Goal: Communication & Community: Answer question/provide support

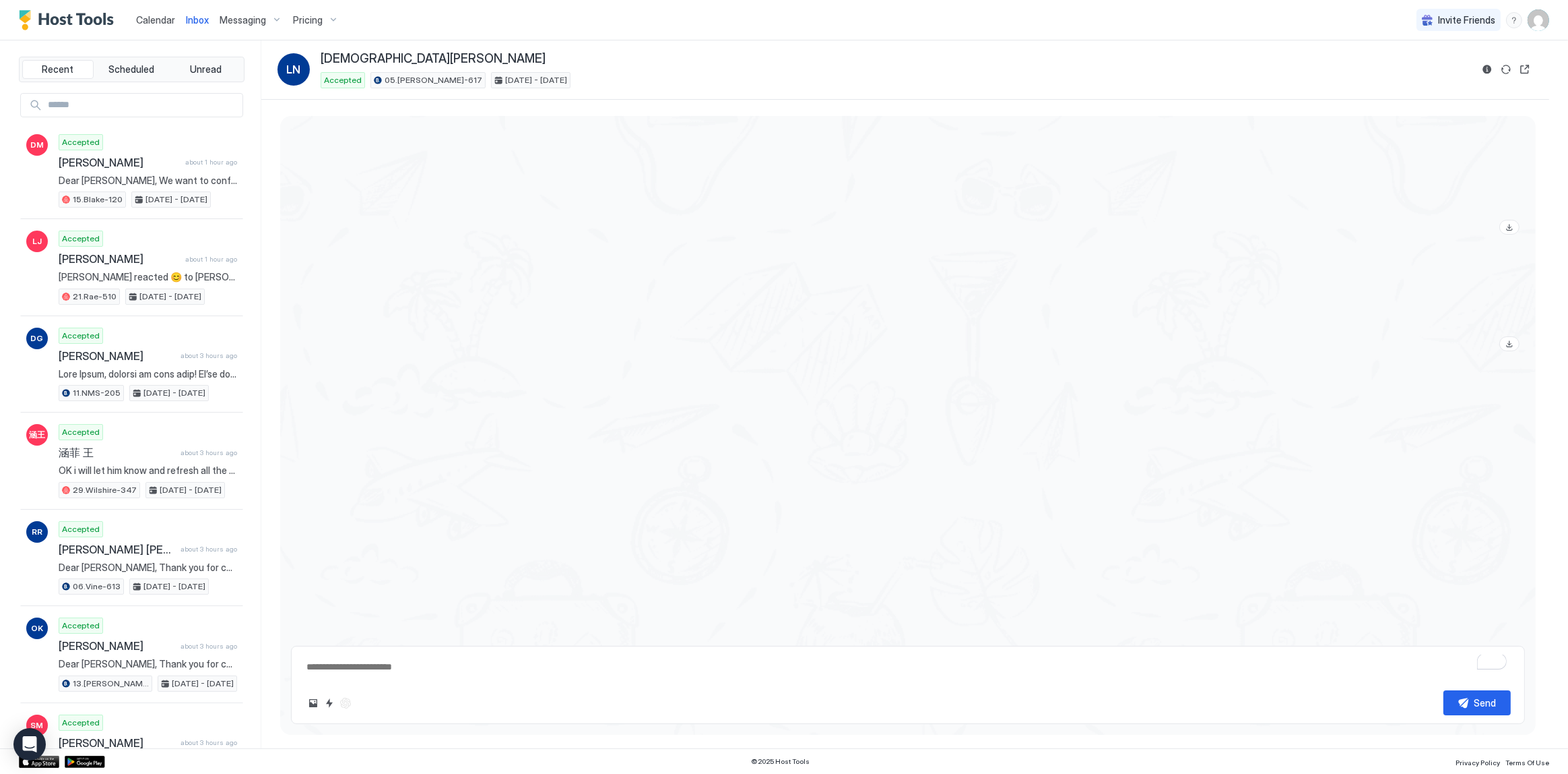
scroll to position [1757, 0]
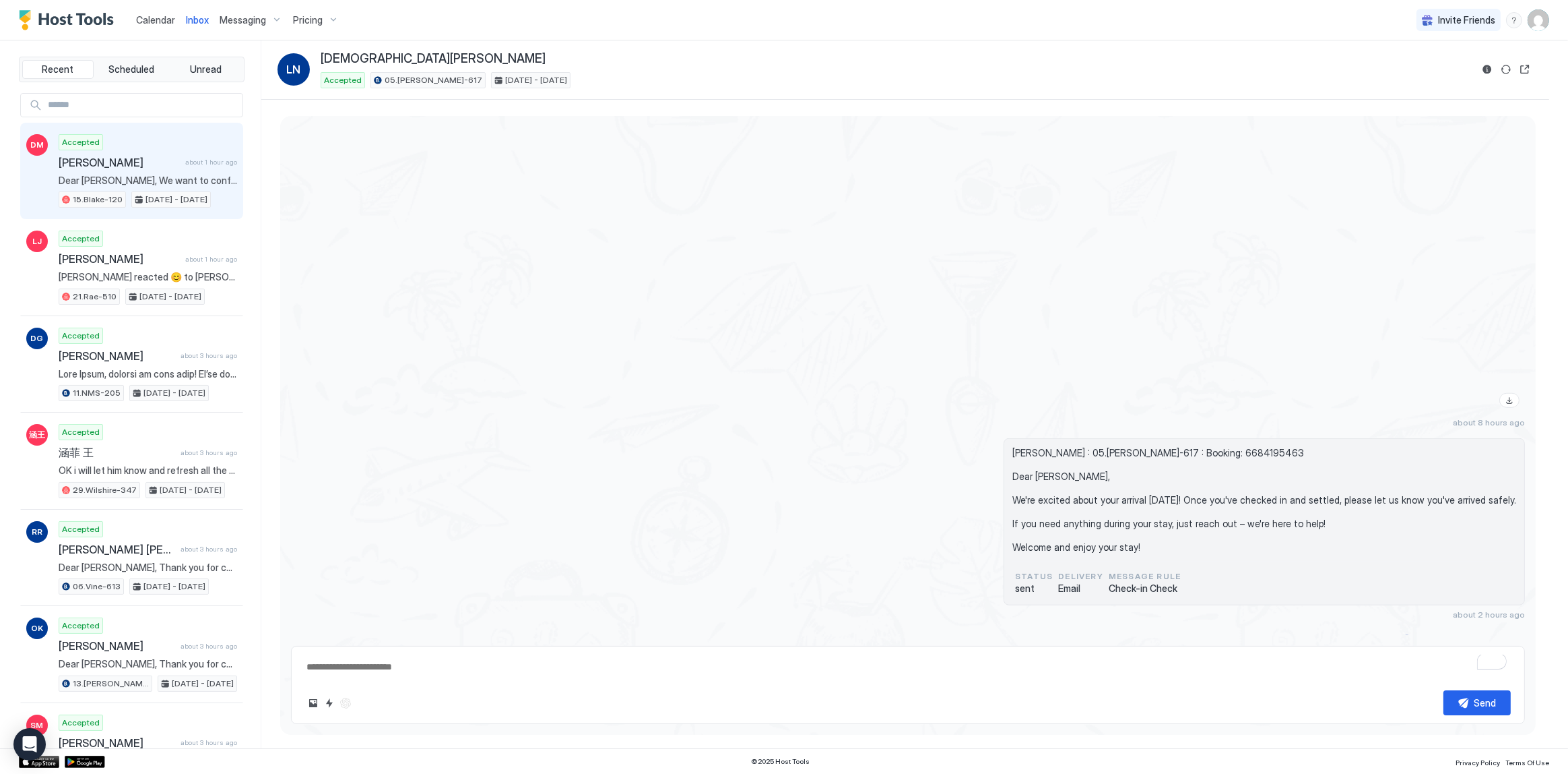
click at [168, 185] on div "Accepted David Markovitz about 1 hour ago Dear David, We want to confirm that y…" at bounding box center [147, 171] width 179 height 74
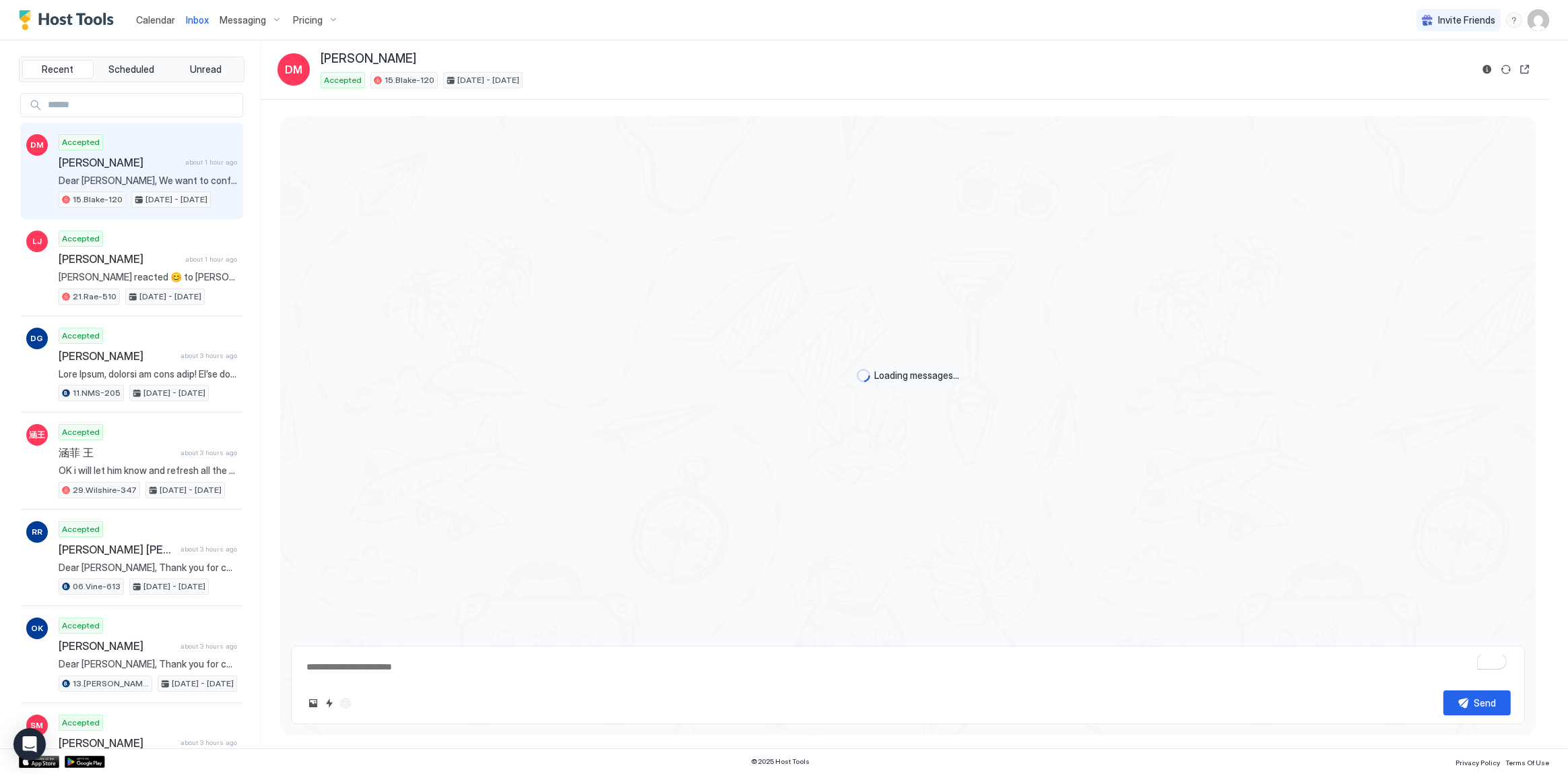
type textarea "*"
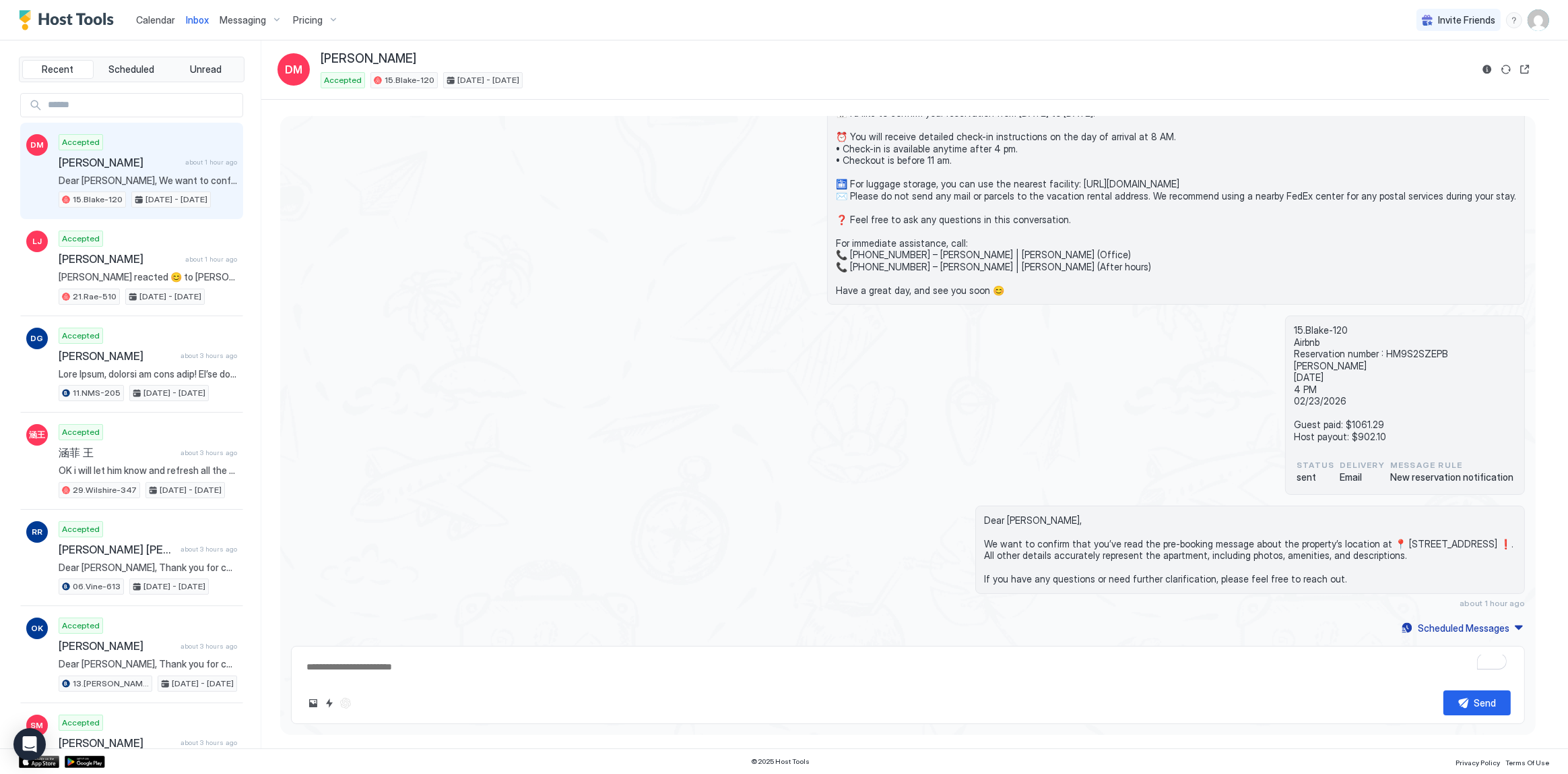
scroll to position [162, 0]
click at [1488, 71] on button "Reservation information" at bounding box center [1487, 70] width 16 height 16
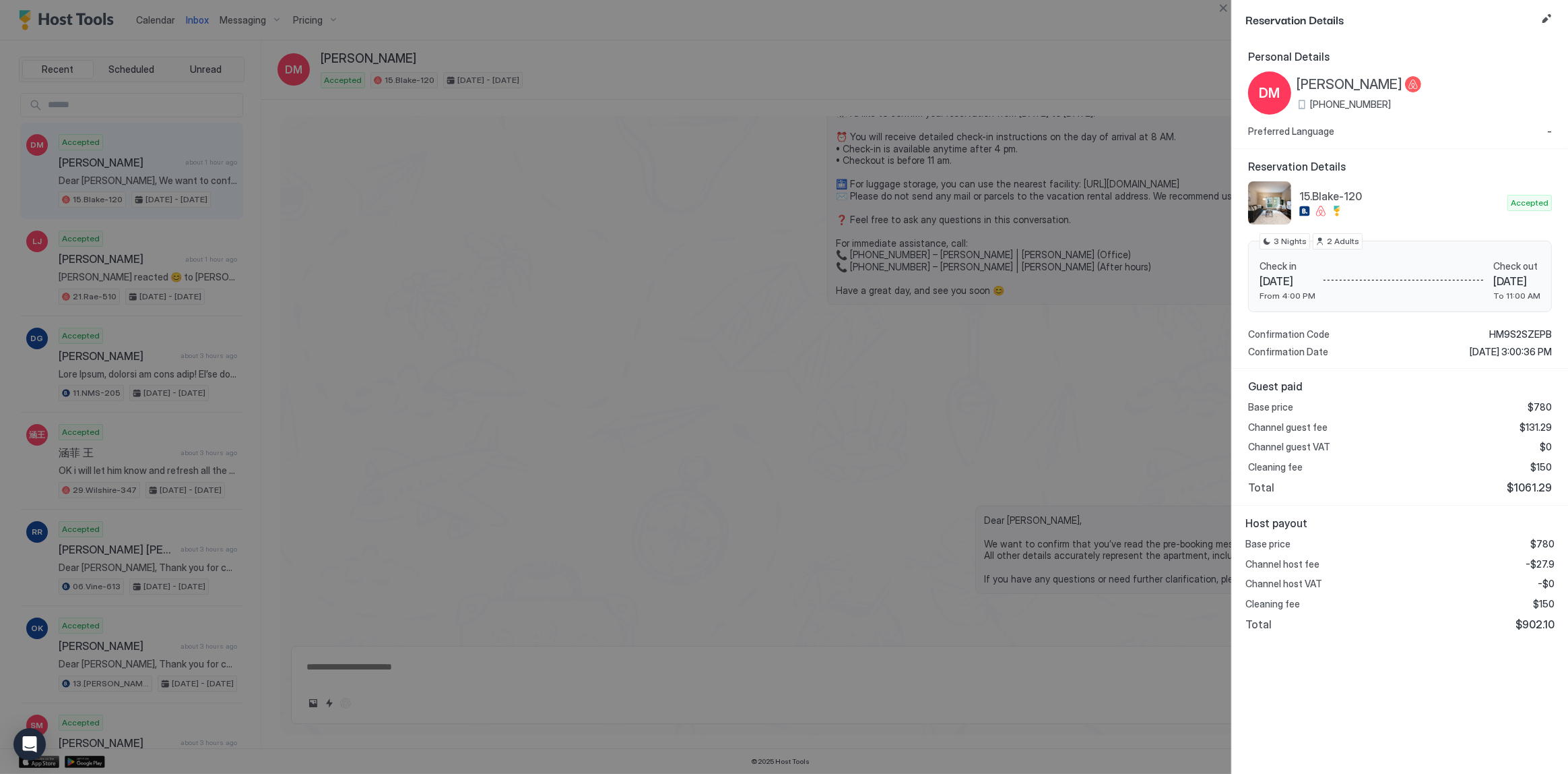
click at [1540, 632] on div "Host payout Base price $780 Channel host fee -$27.9 Channel host VAT -$0 Cleani…" at bounding box center [1401, 574] width 336 height 136
click at [1539, 621] on span "$902.10" at bounding box center [1535, 624] width 39 height 13
copy span "902.10"
click at [1532, 426] on span "$131.29" at bounding box center [1536, 427] width 33 height 12
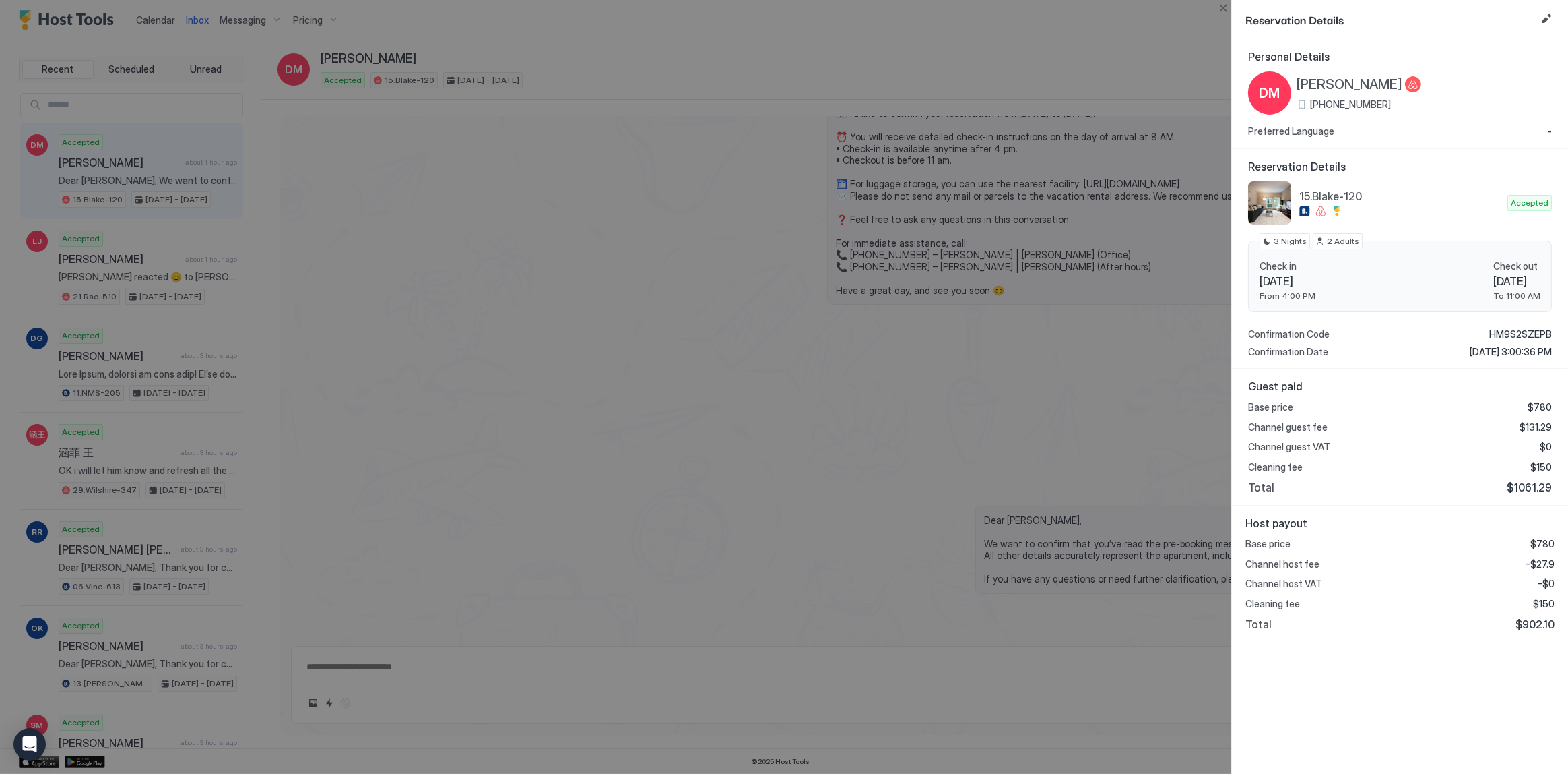
click at [1543, 559] on span "-$27.9" at bounding box center [1540, 564] width 29 height 12
copy span "27.9"
click at [896, 330] on div at bounding box center [784, 387] width 1568 height 774
click at [820, 319] on div at bounding box center [784, 387] width 1568 height 774
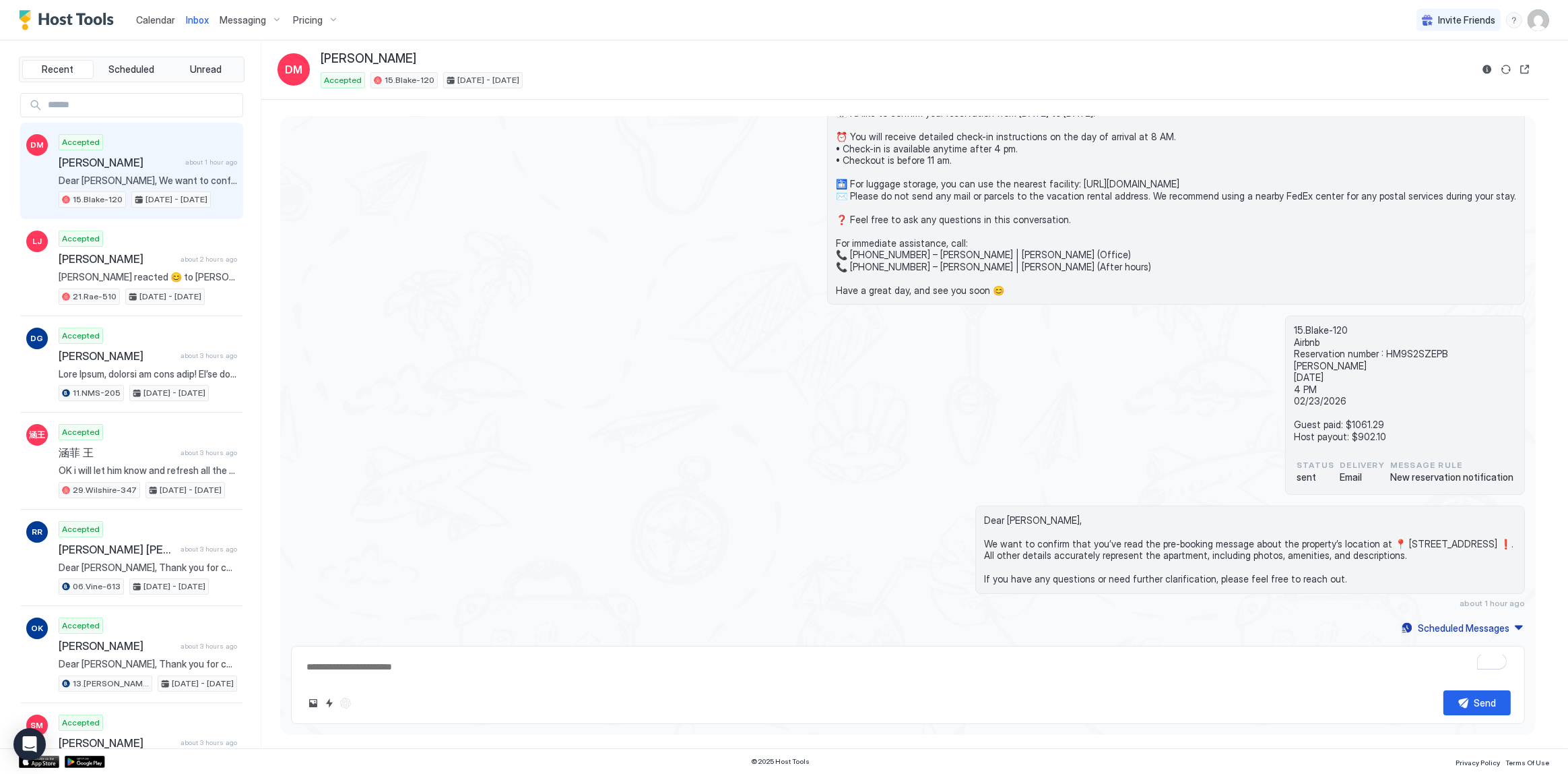
drag, startPoint x: 754, startPoint y: 618, endPoint x: 745, endPoint y: 594, distance: 25.6
click at [751, 609] on div "Today DM visiting family in area about 1 hour ago Dear David, Thank you for cho…" at bounding box center [908, 295] width 1255 height 684
click at [984, 423] on div "15.Blake-120 Airbnb Reservation number : HM9S2SZEPB David Markovitz 02/20/2026 …" at bounding box center [908, 405] width 1234 height 179
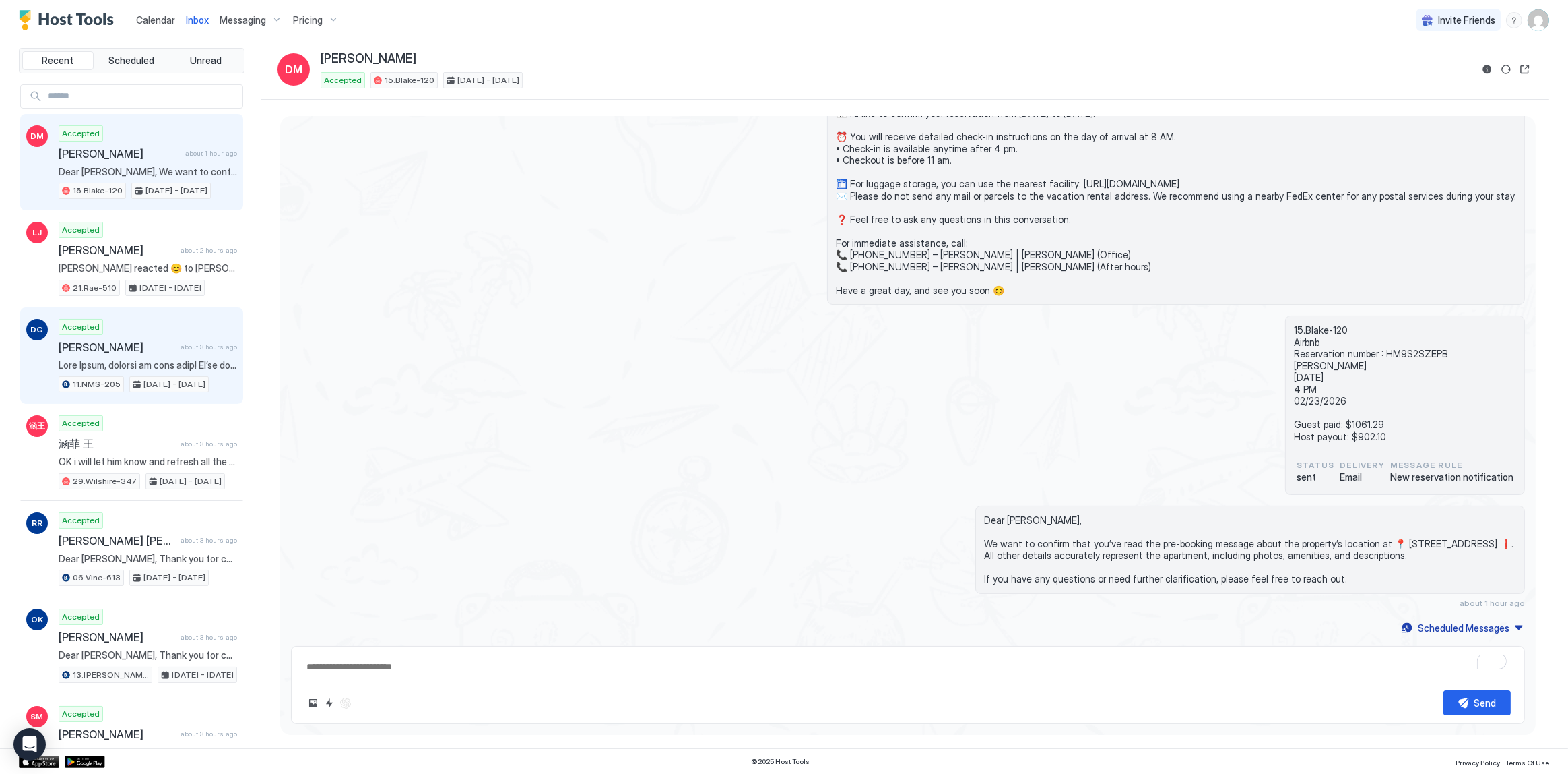
scroll to position [0, 0]
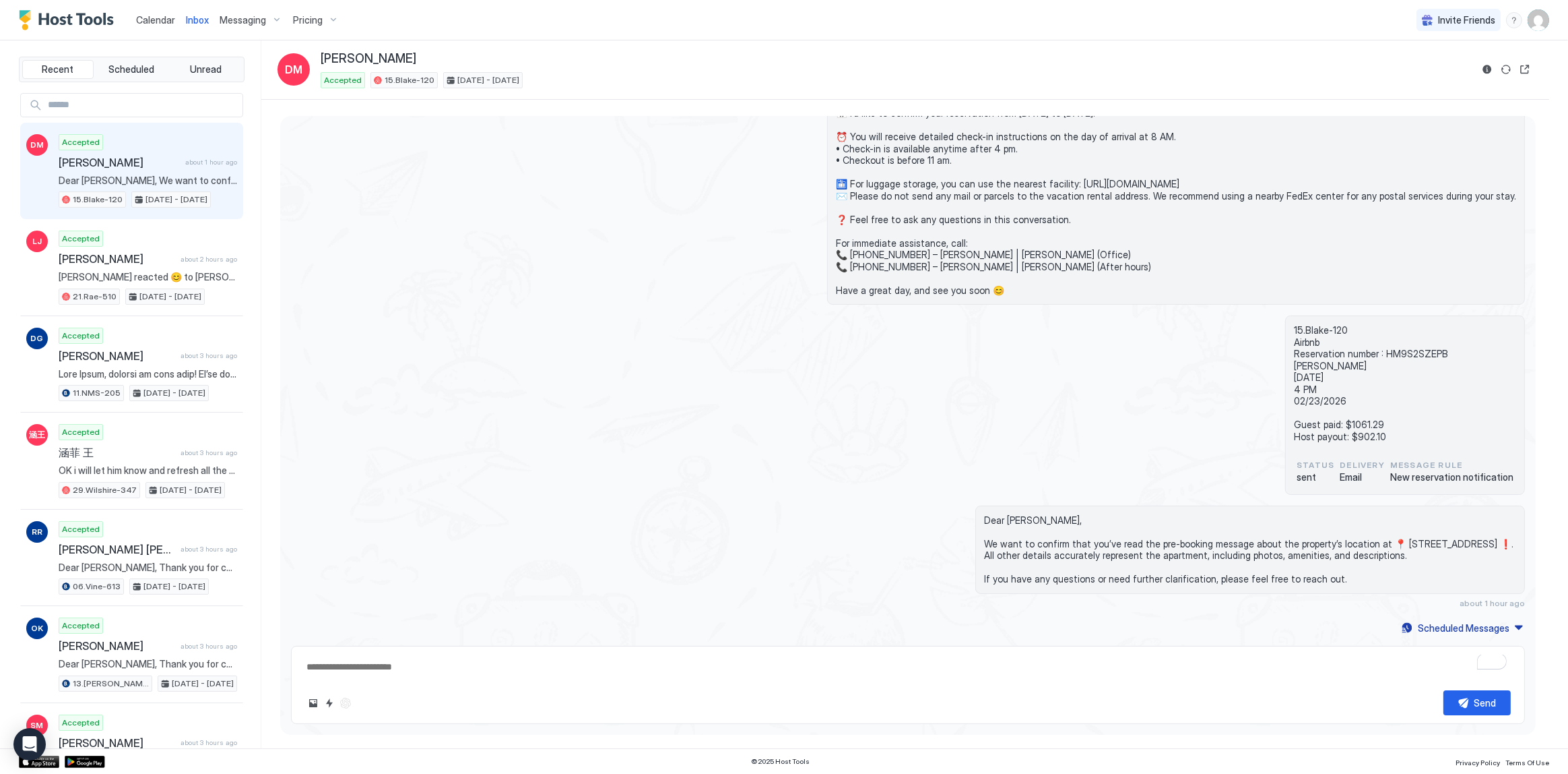
click at [513, 354] on div "15.Blake-120 Airbnb Reservation number : HM9S2SZEPB David Markovitz 02/20/2026 …" at bounding box center [908, 405] width 1234 height 179
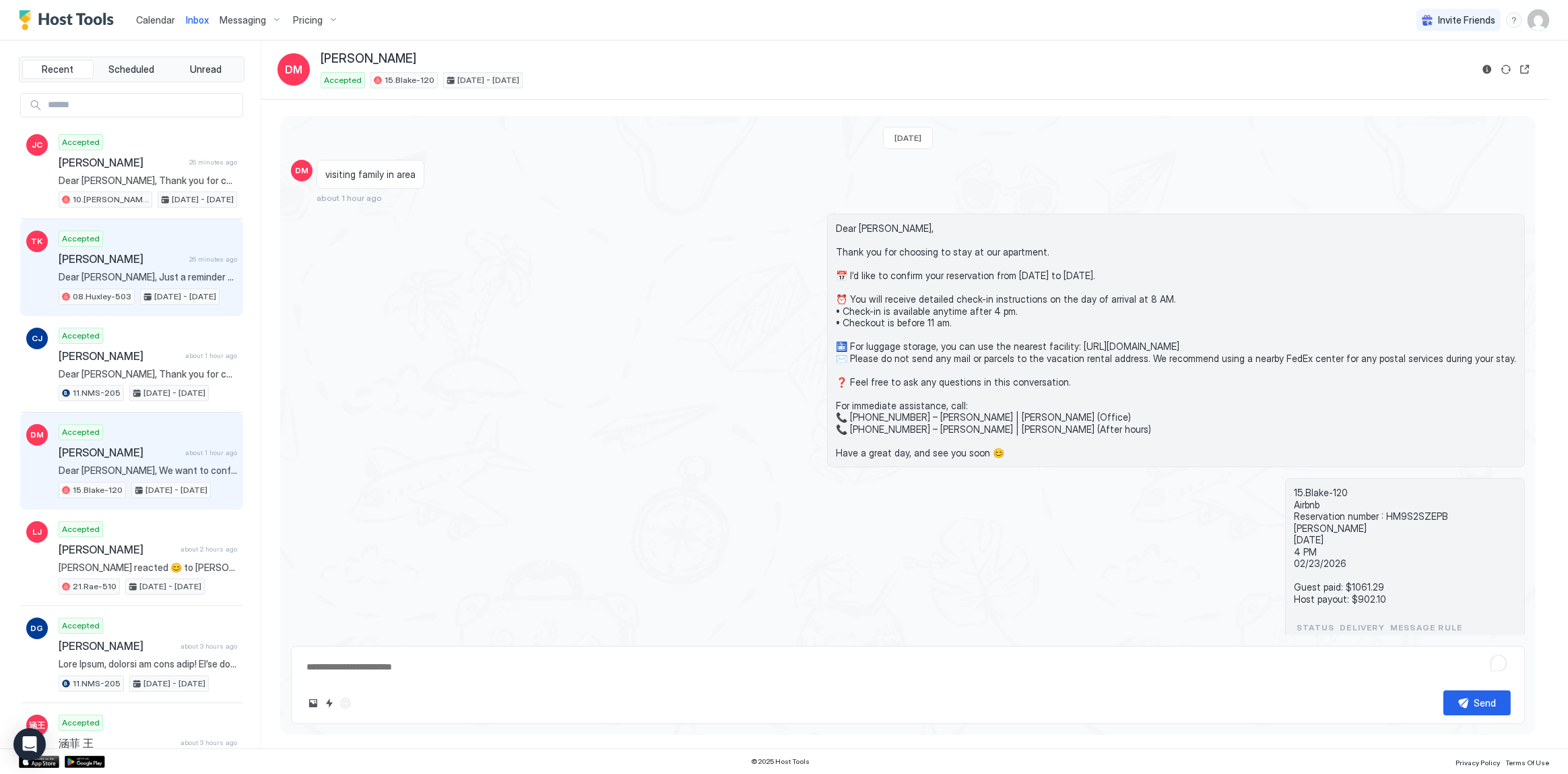
scroll to position [162, 0]
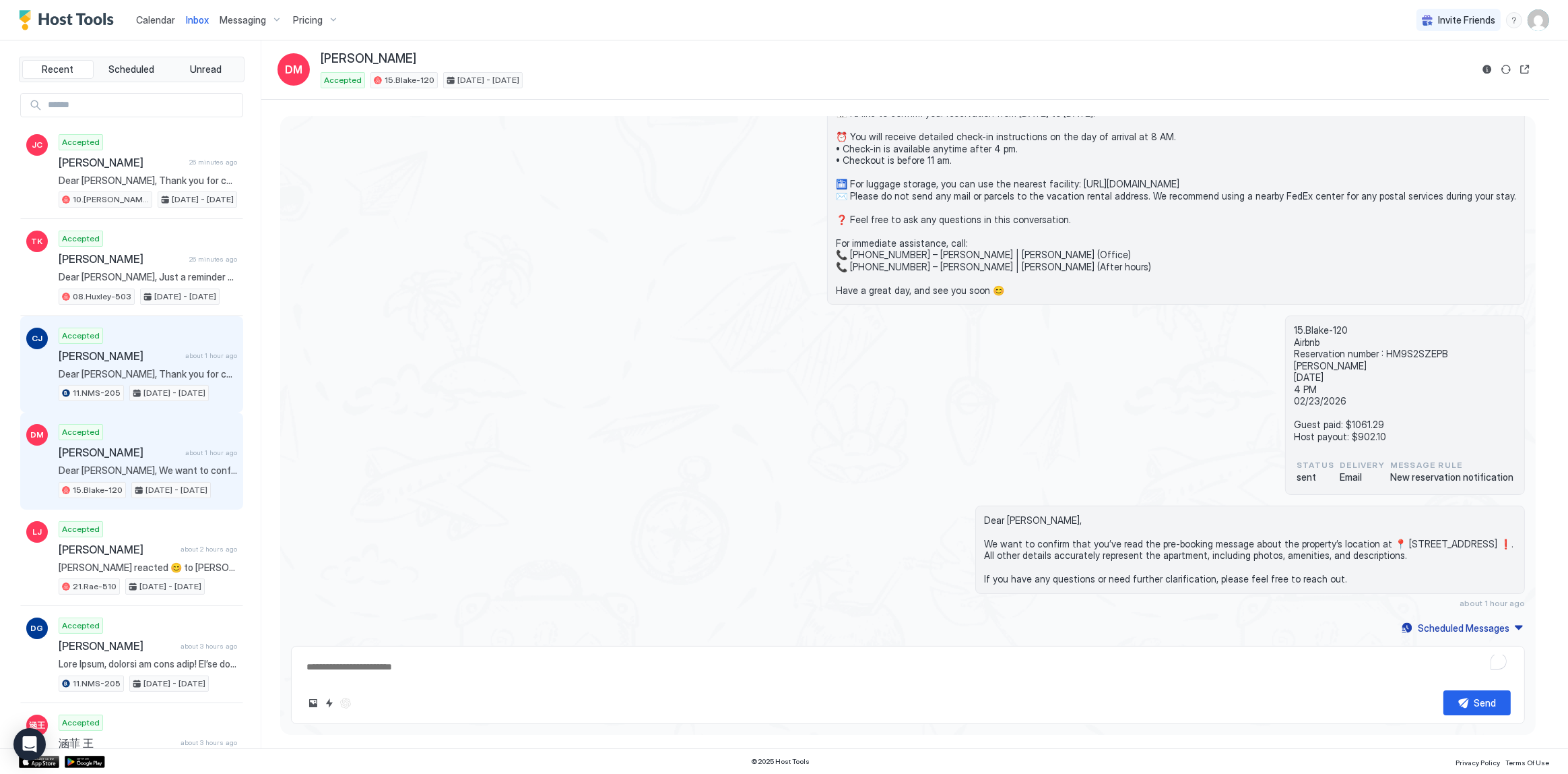
click at [150, 363] on div "Accepted [PERSON_NAME] about 1 hour ago Dear [PERSON_NAME], Thank you for choos…" at bounding box center [147, 365] width 179 height 74
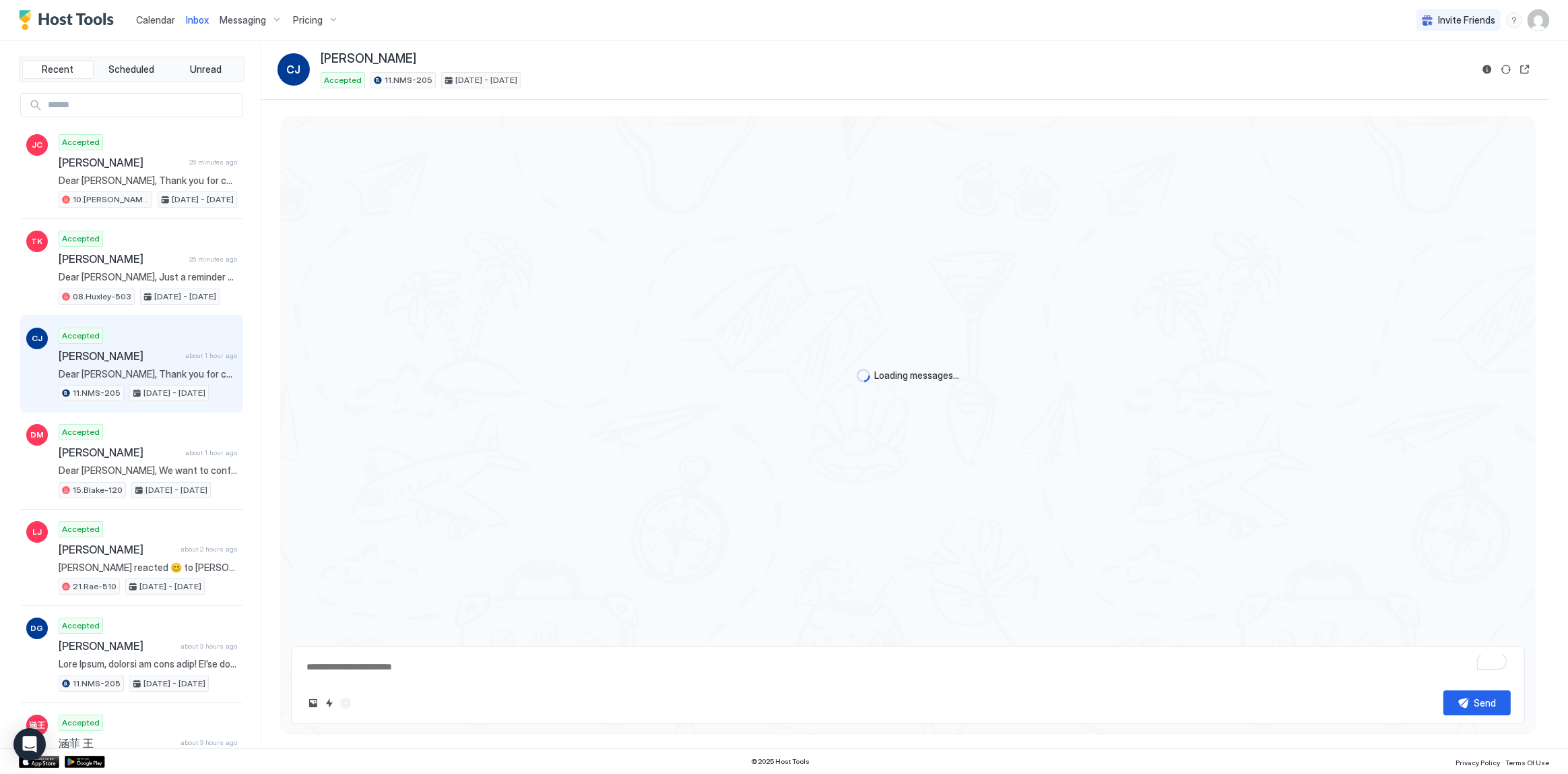
scroll to position [10, 0]
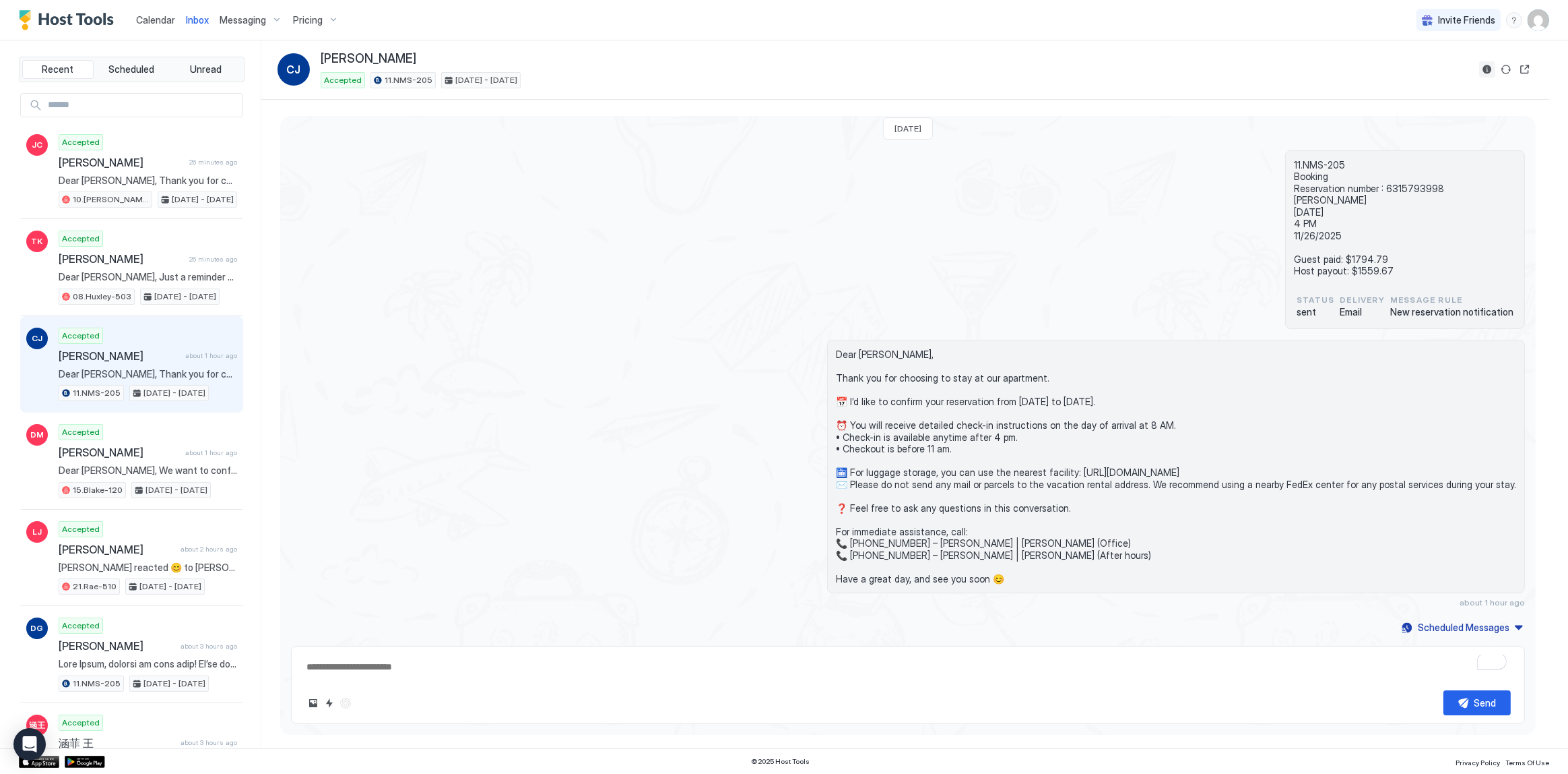
click at [1481, 70] on button "Reservation information" at bounding box center [1487, 70] width 16 height 16
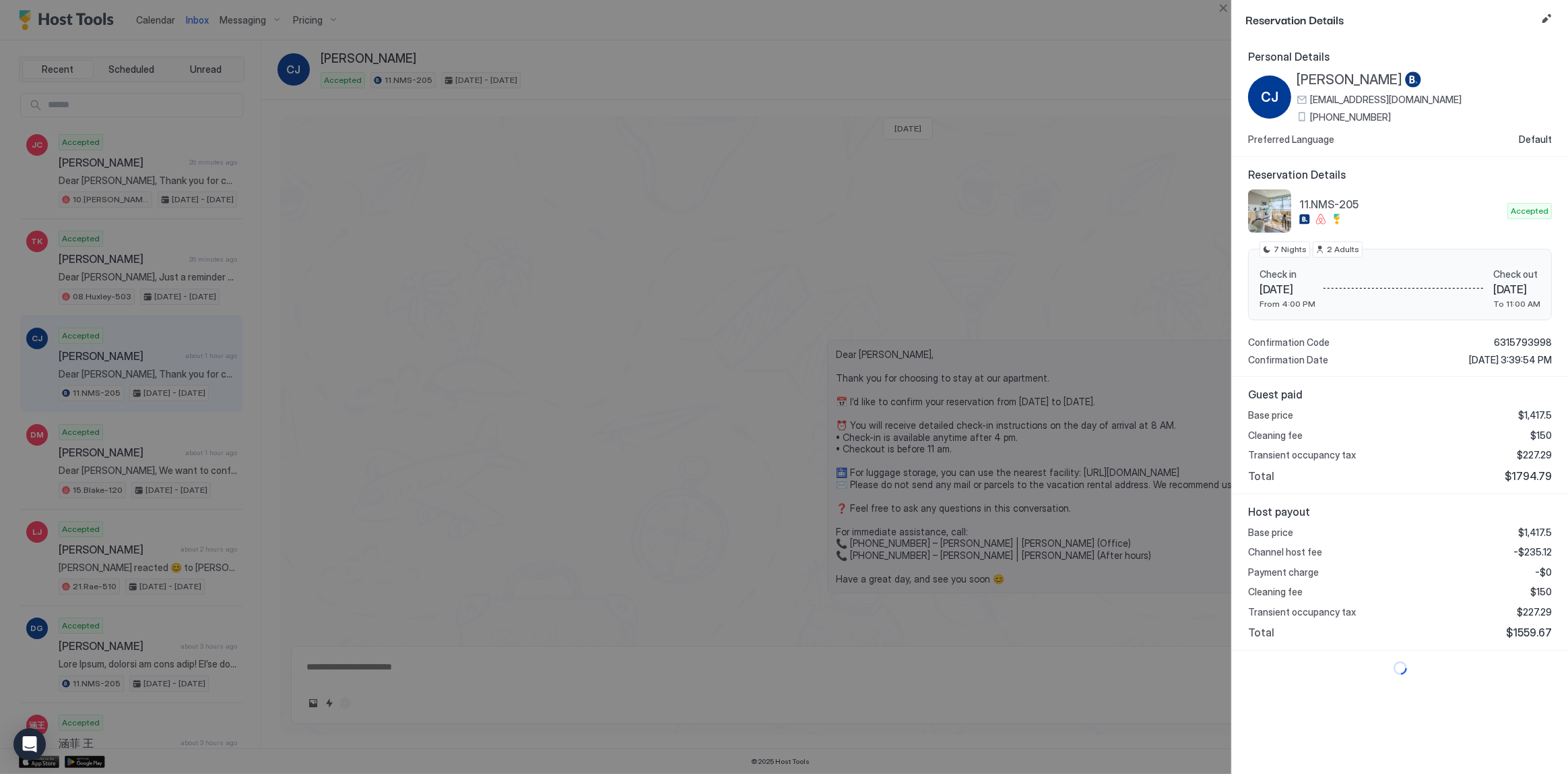
click at [1535, 474] on span "$1794.79" at bounding box center [1529, 476] width 47 height 13
copy span "1794.79"
click at [1529, 550] on span "-$235.12" at bounding box center [1532, 552] width 39 height 12
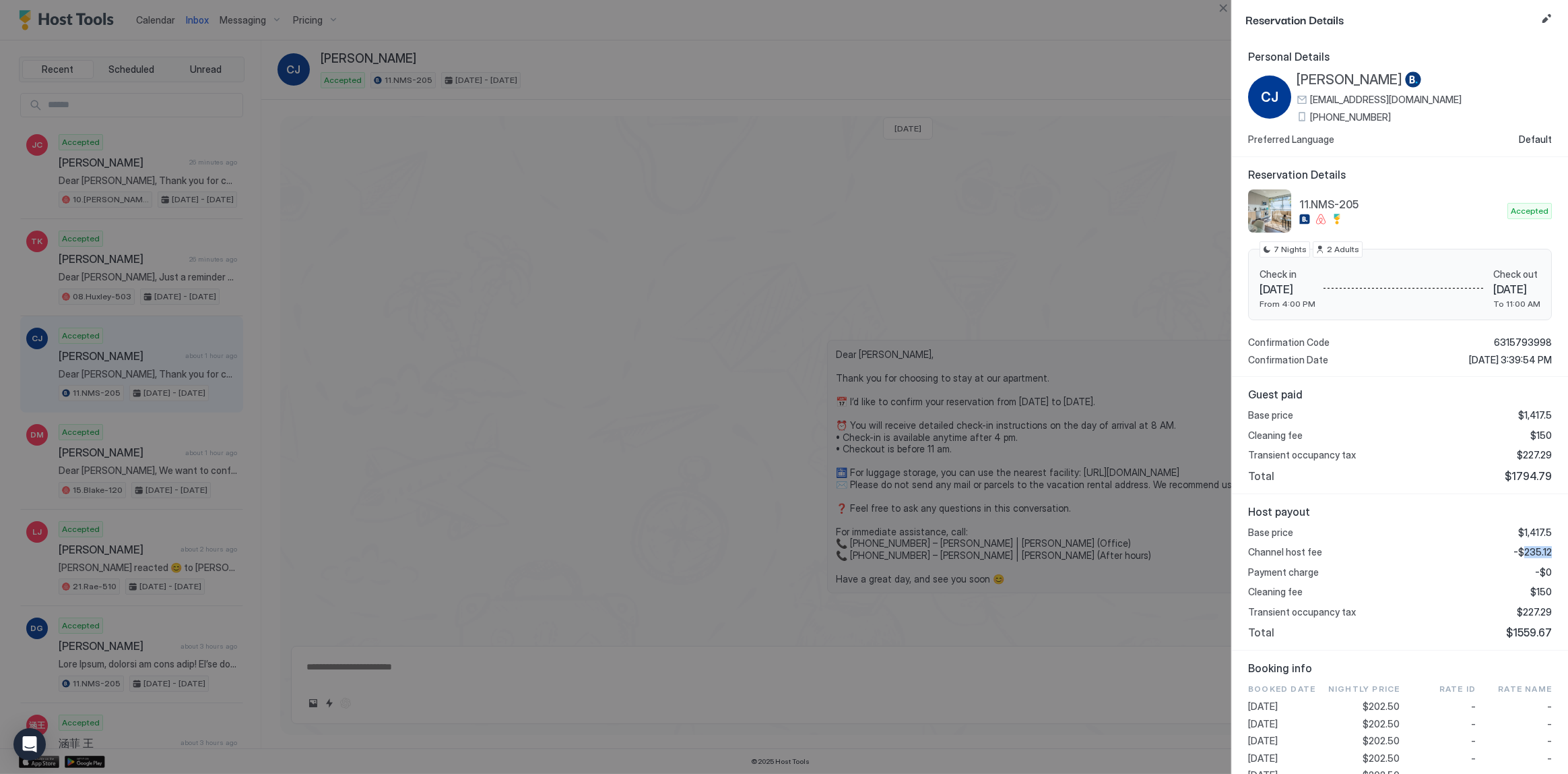
copy span "235.12"
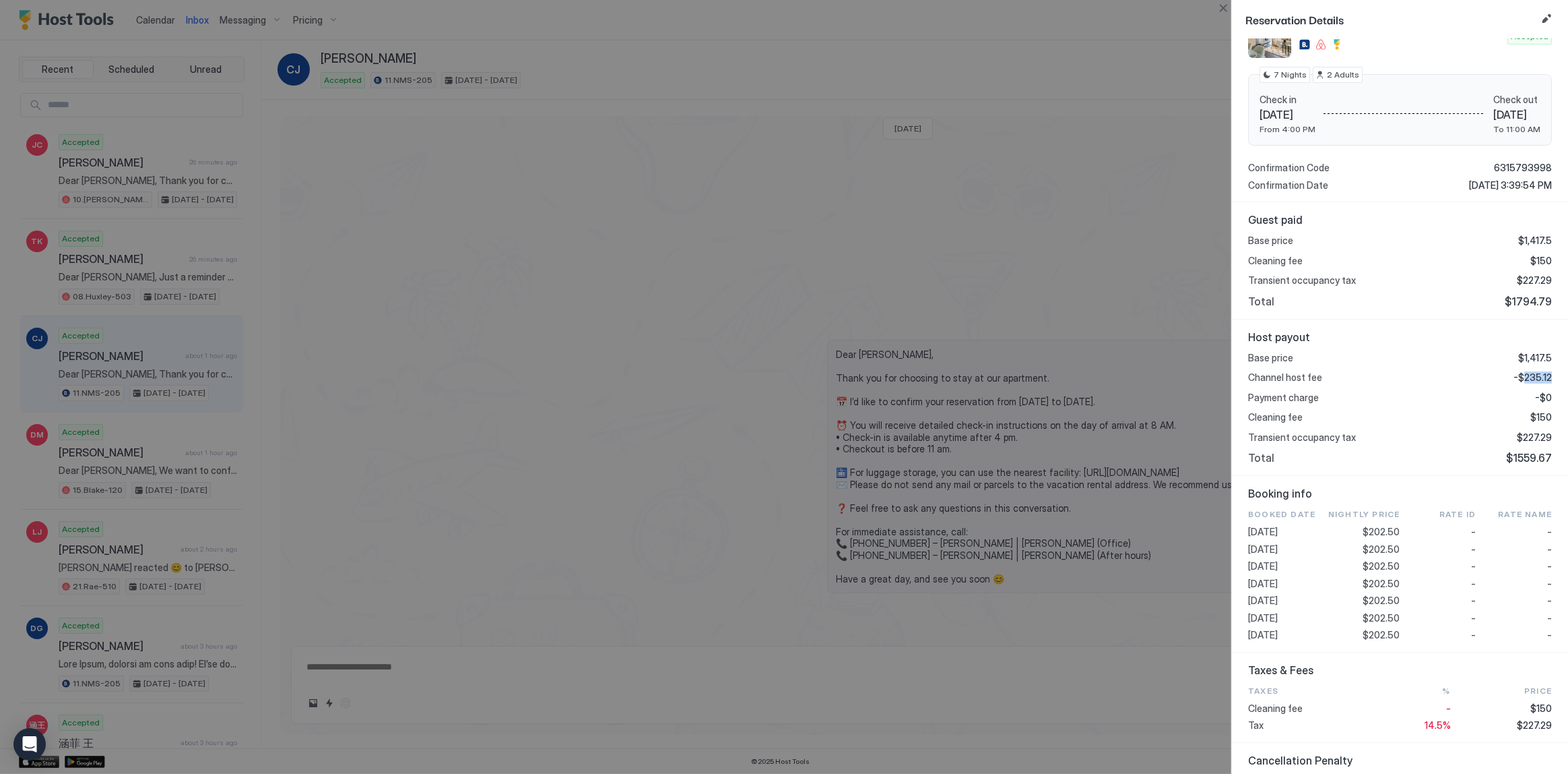
scroll to position [245, 0]
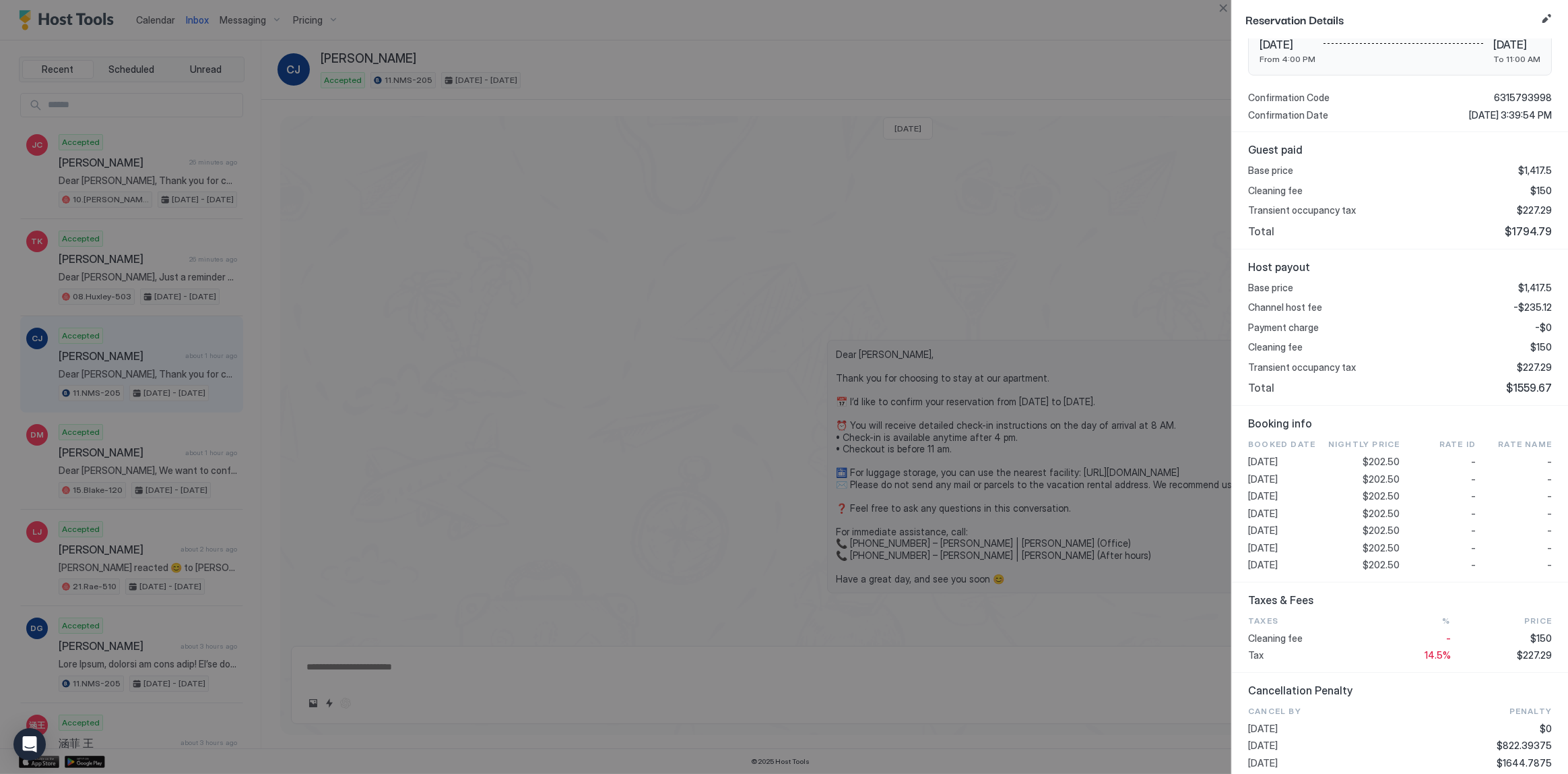
click at [1377, 514] on span "$202.50" at bounding box center [1382, 513] width 37 height 12
copy span "202.50"
click at [1518, 361] on span "$227.29" at bounding box center [1534, 367] width 35 height 12
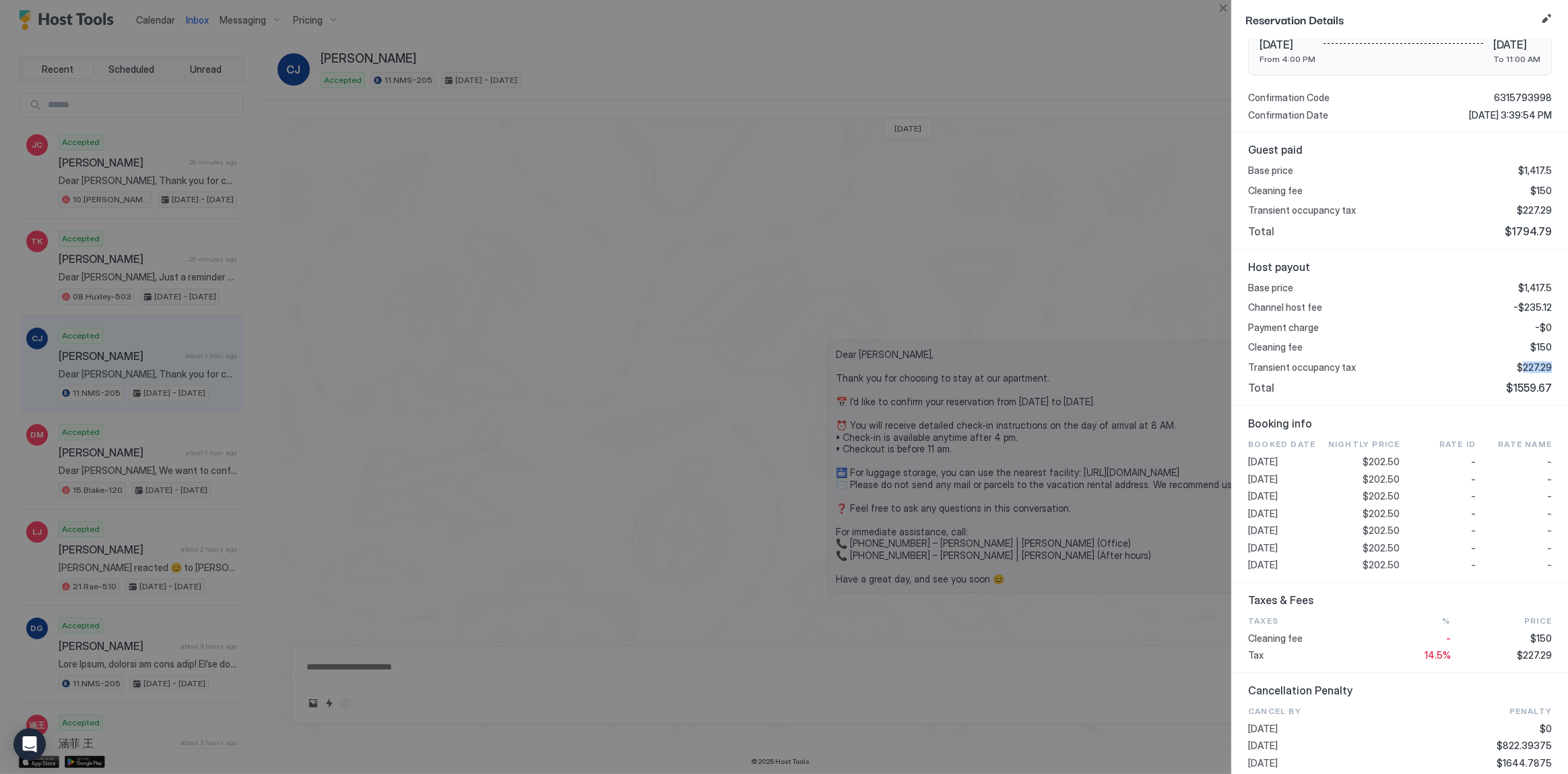
copy span "227.29"
click at [379, 152] on div at bounding box center [784, 387] width 1568 height 774
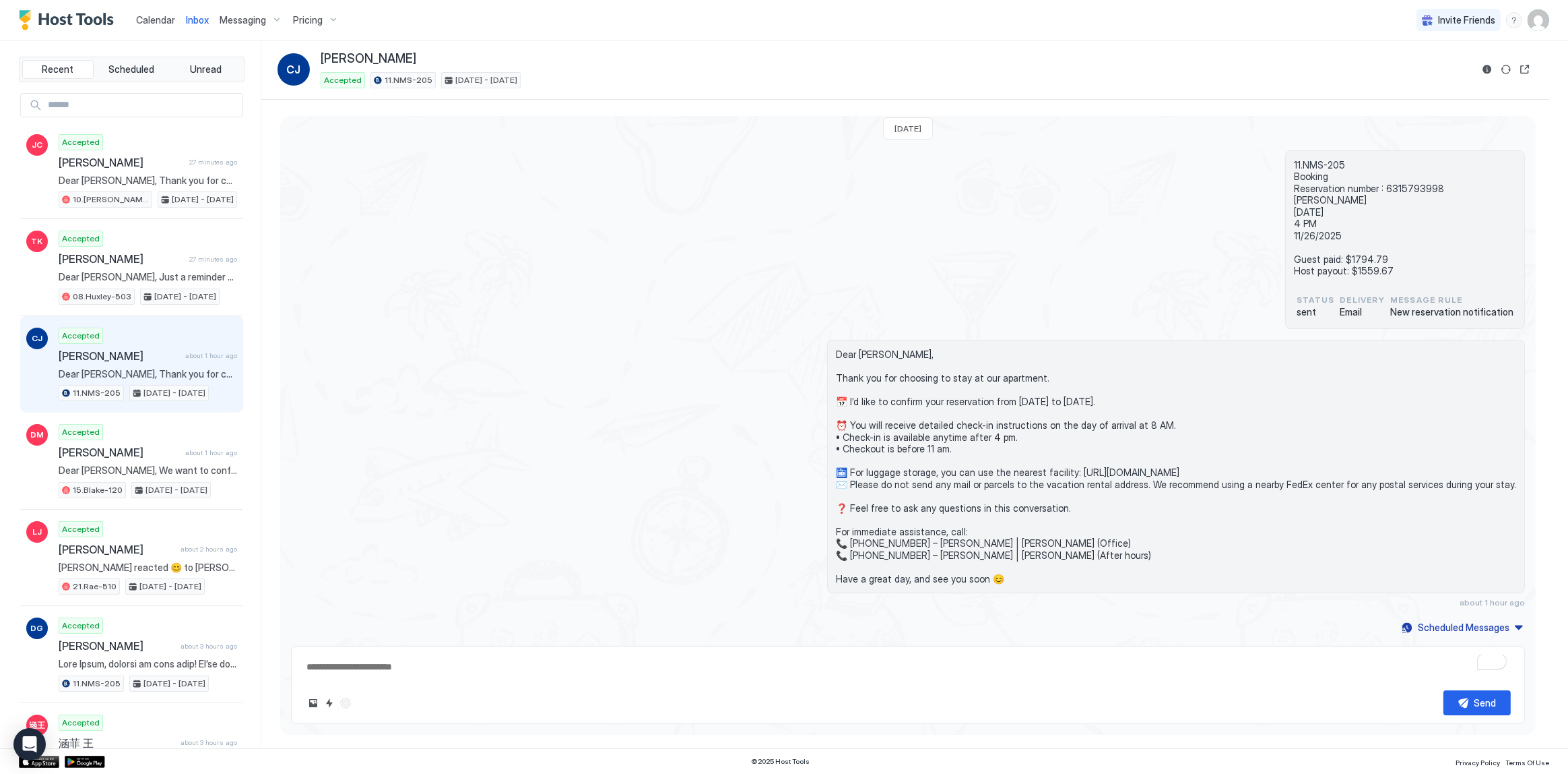
click at [169, 22] on span "Calendar" at bounding box center [156, 19] width 39 height 11
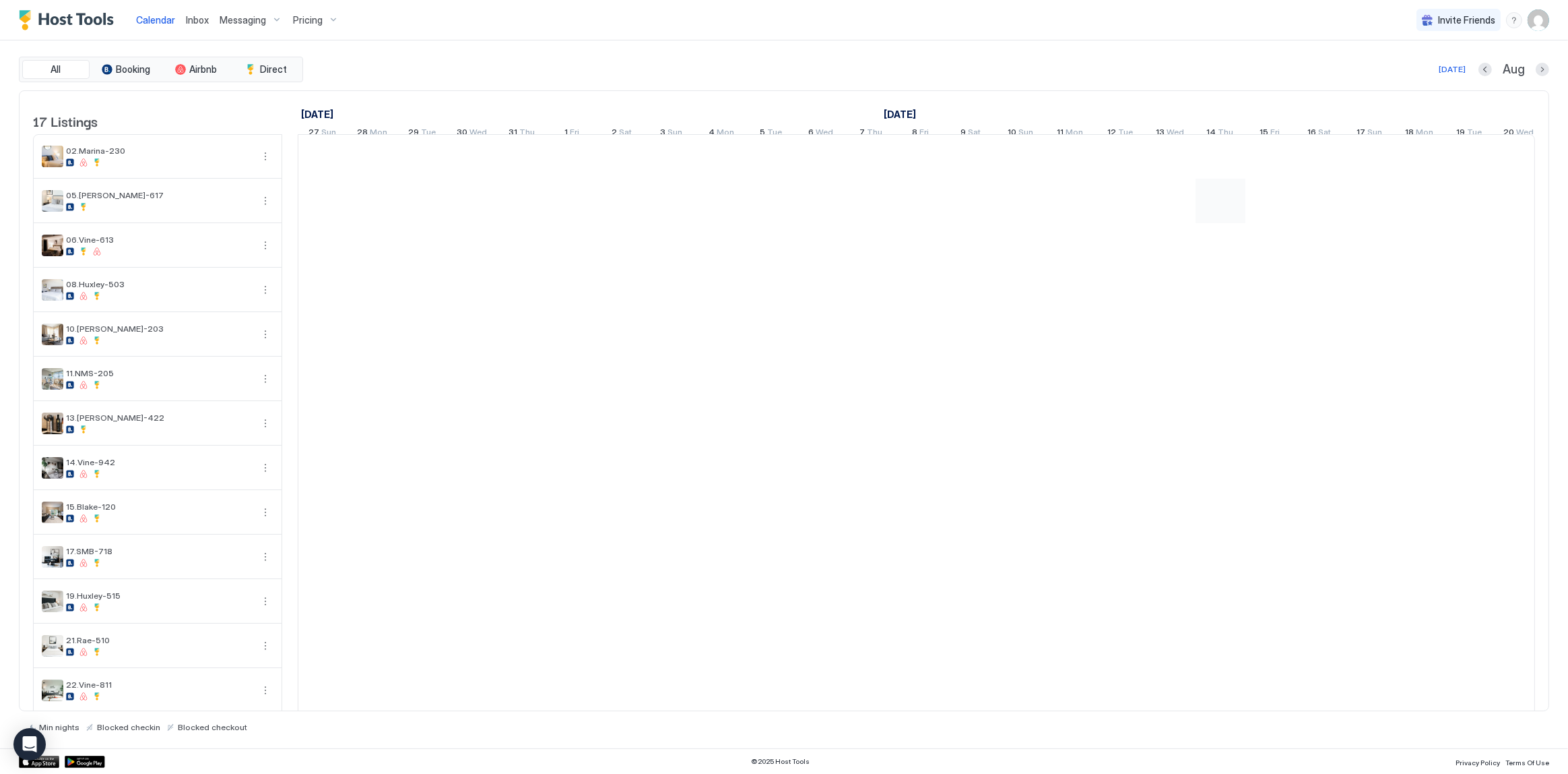
scroll to position [0, 748]
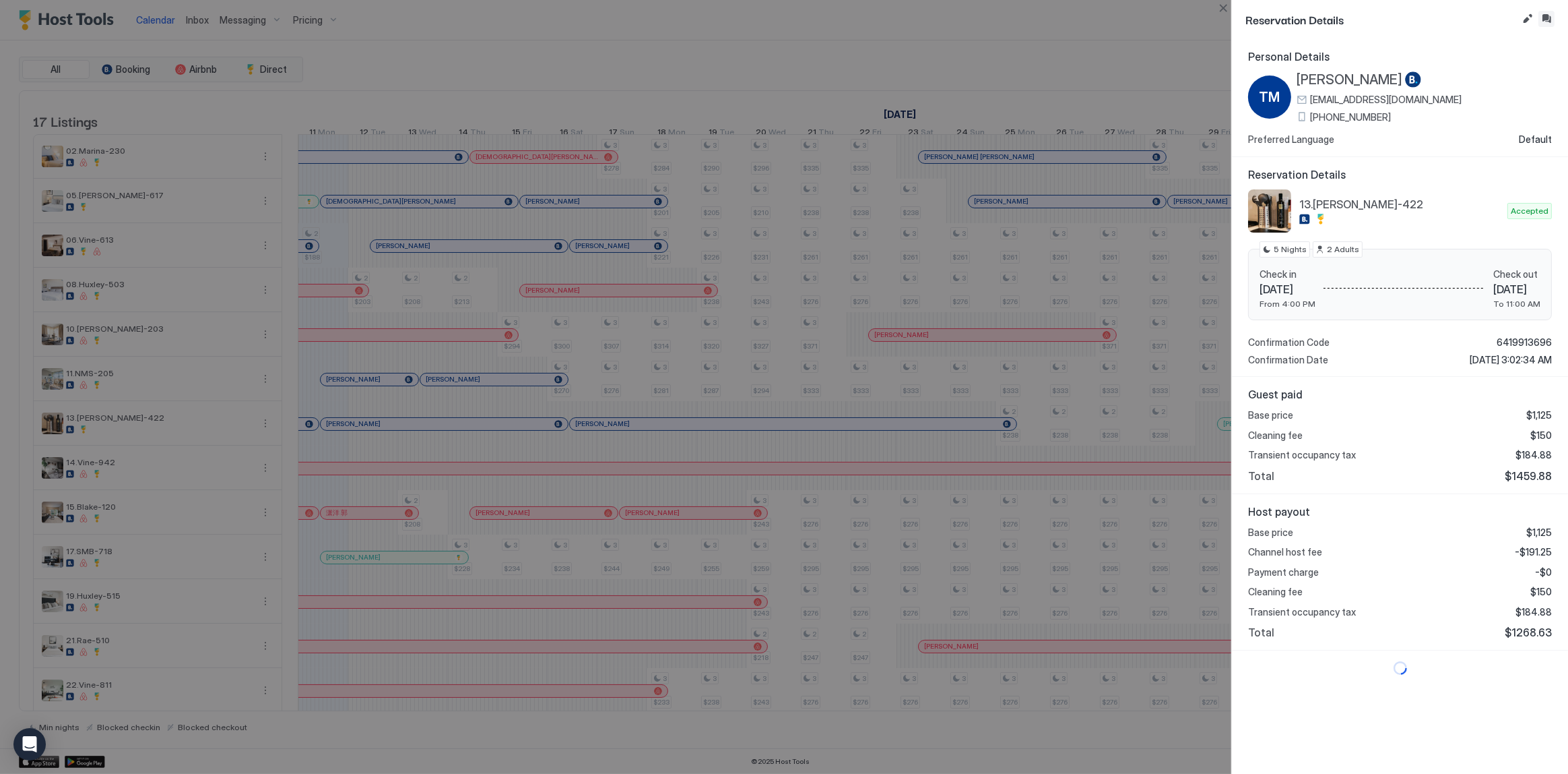
click at [1544, 19] on button "Inbox" at bounding box center [1547, 19] width 16 height 16
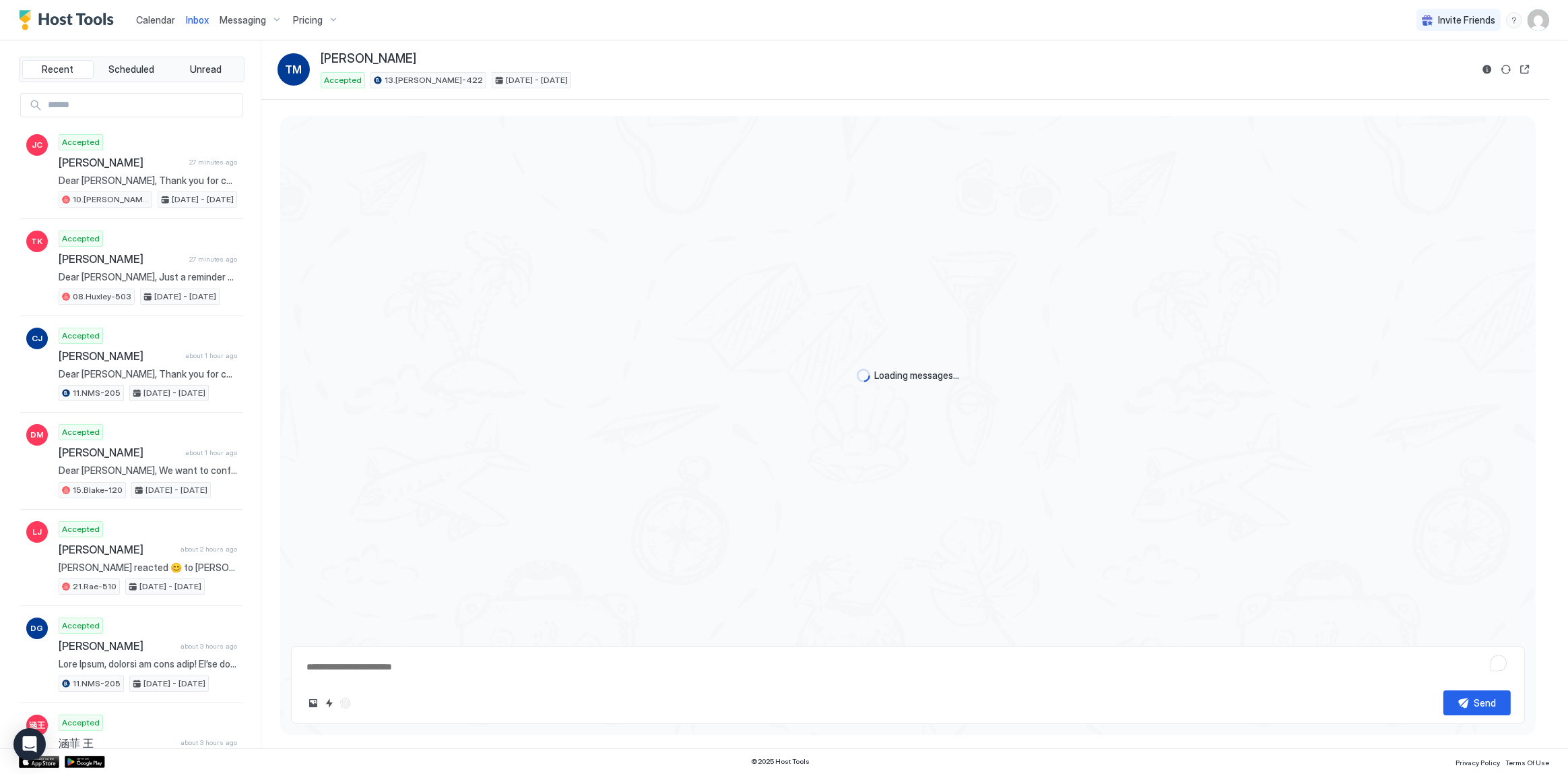
scroll to position [1320, 0]
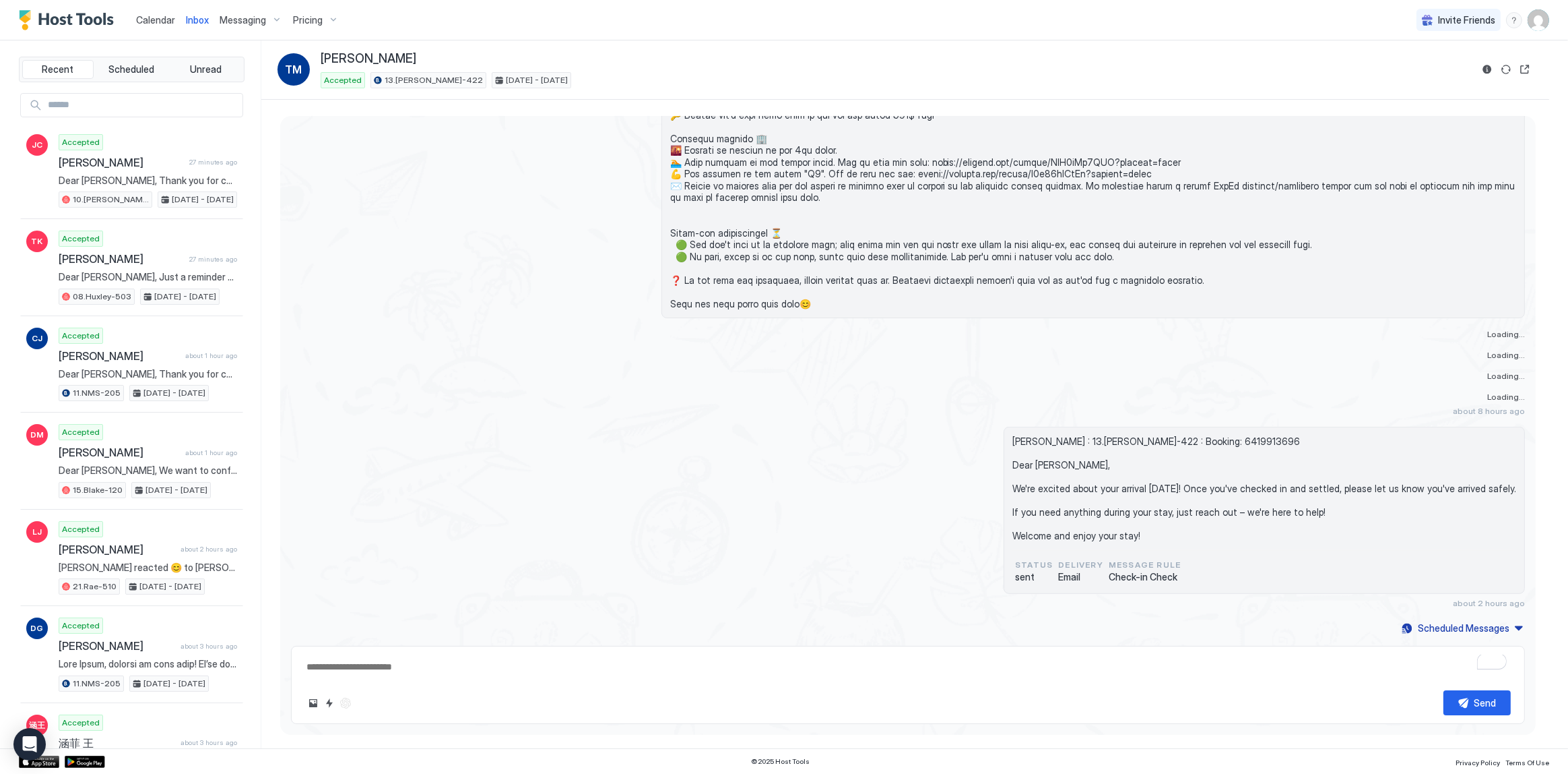
click at [767, 656] on textarea "To enrich screen reader interactions, please activate Accessibility in Grammarl…" at bounding box center [908, 667] width 1206 height 25
type textarea "*"
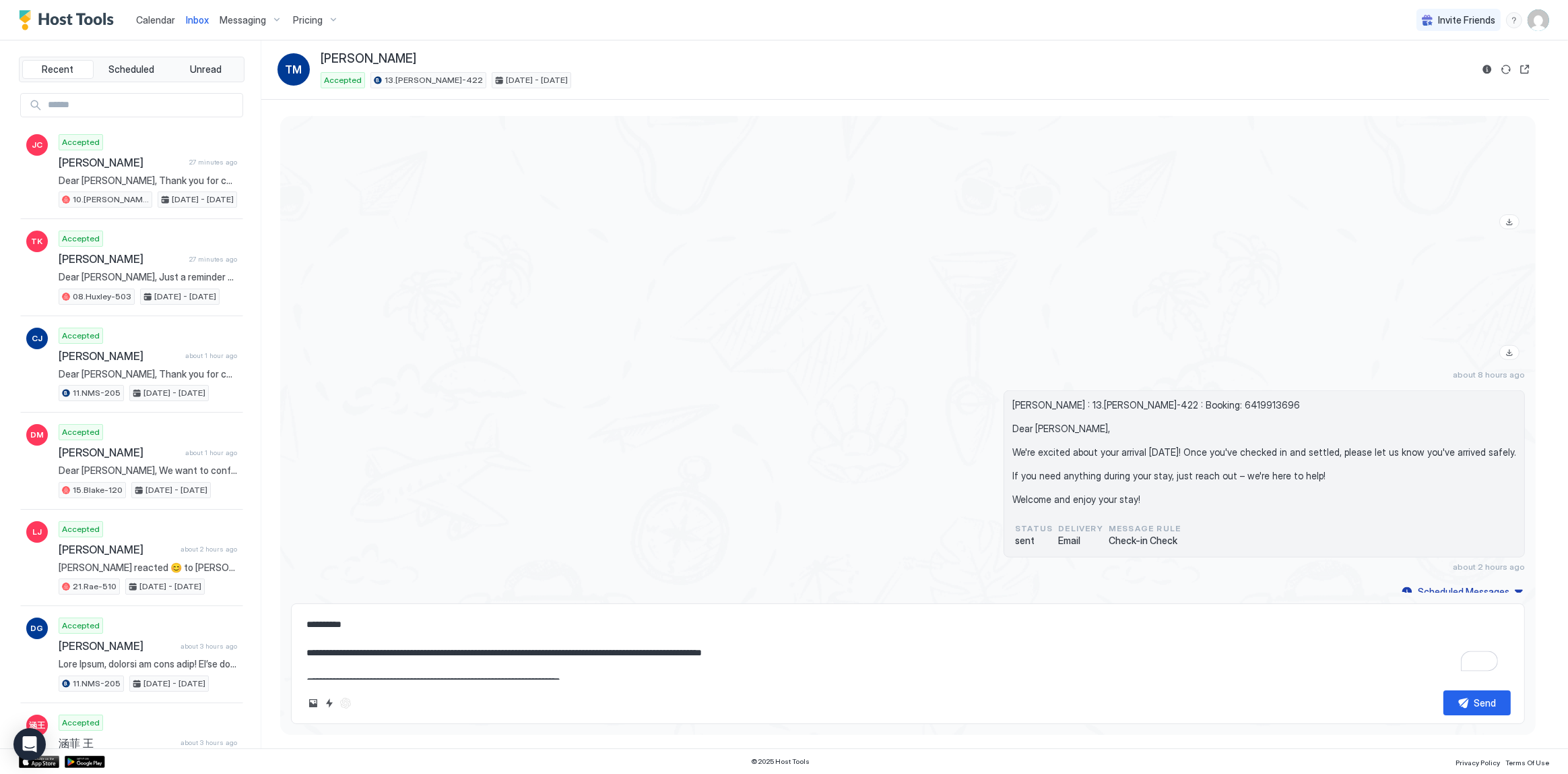
scroll to position [2165, 0]
type textarea "**********"
click at [1481, 704] on div "Send" at bounding box center [1486, 702] width 22 height 14
click at [836, 435] on div "Tony McLean : 13.Archer-422 : Booking: 6419913696 Dear Tony, We're excited abou…" at bounding box center [908, 475] width 1234 height 182
type textarea "*"
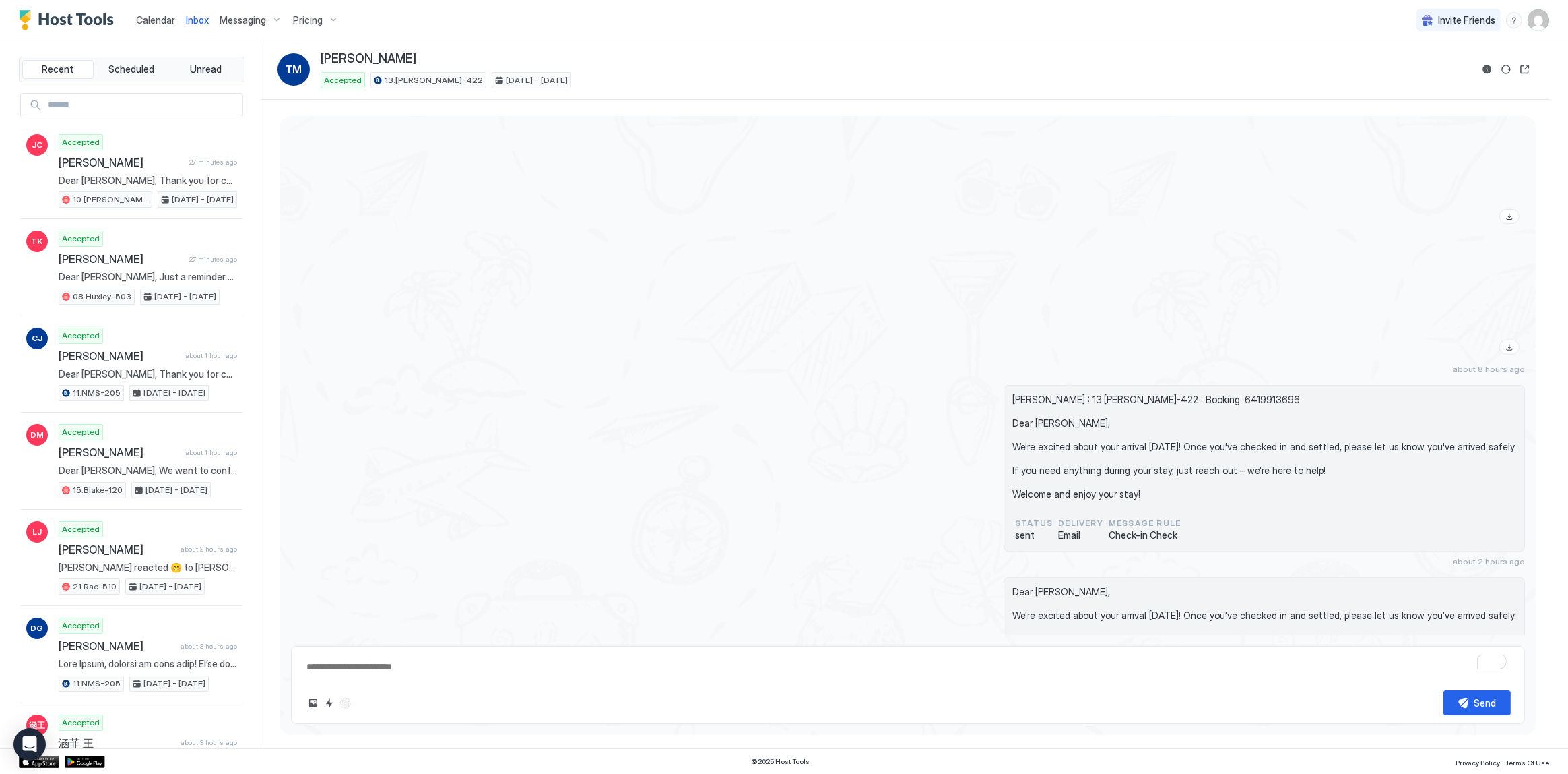
scroll to position [2259, 0]
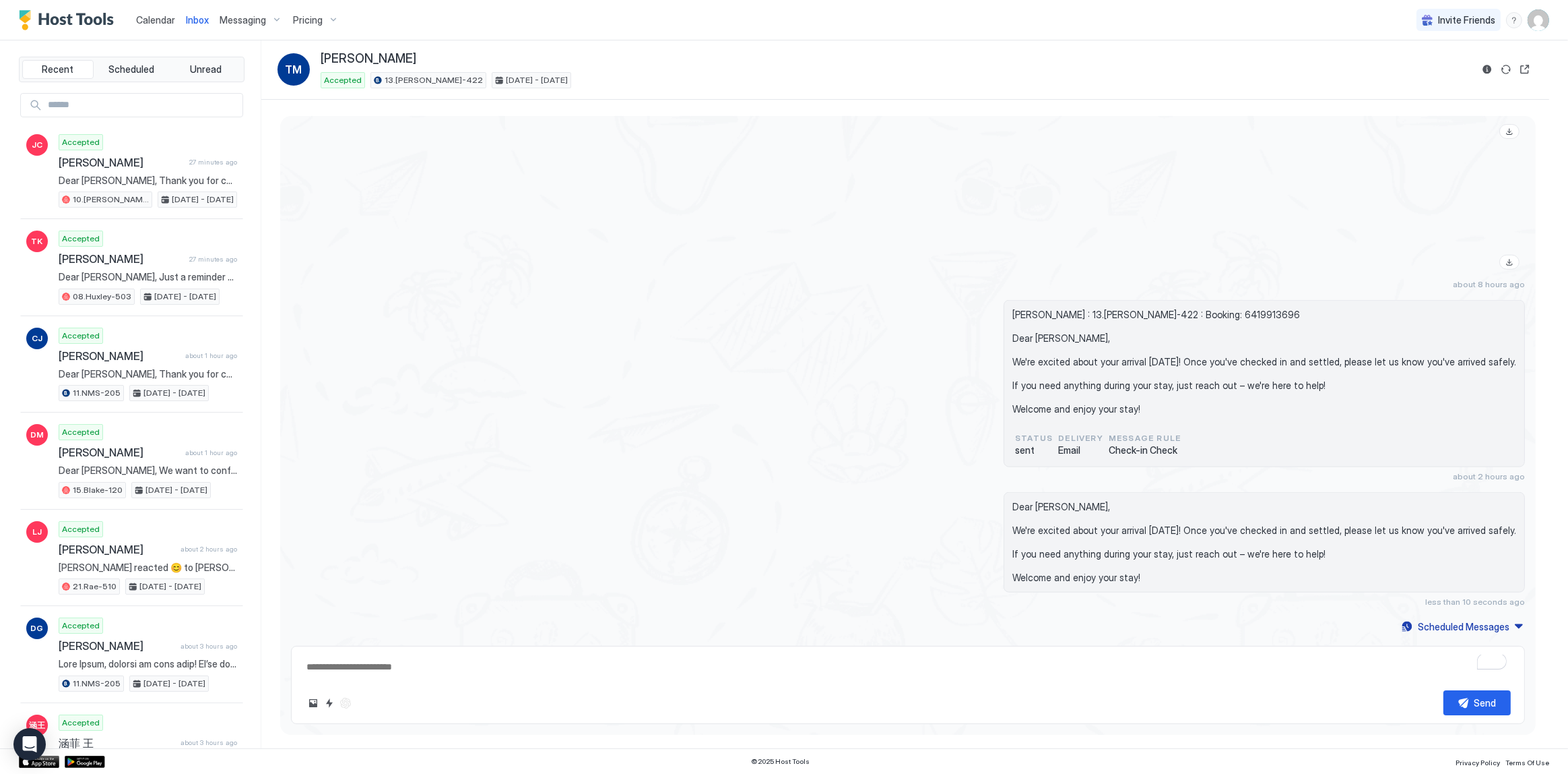
click at [189, 19] on span "Inbox" at bounding box center [197, 19] width 23 height 11
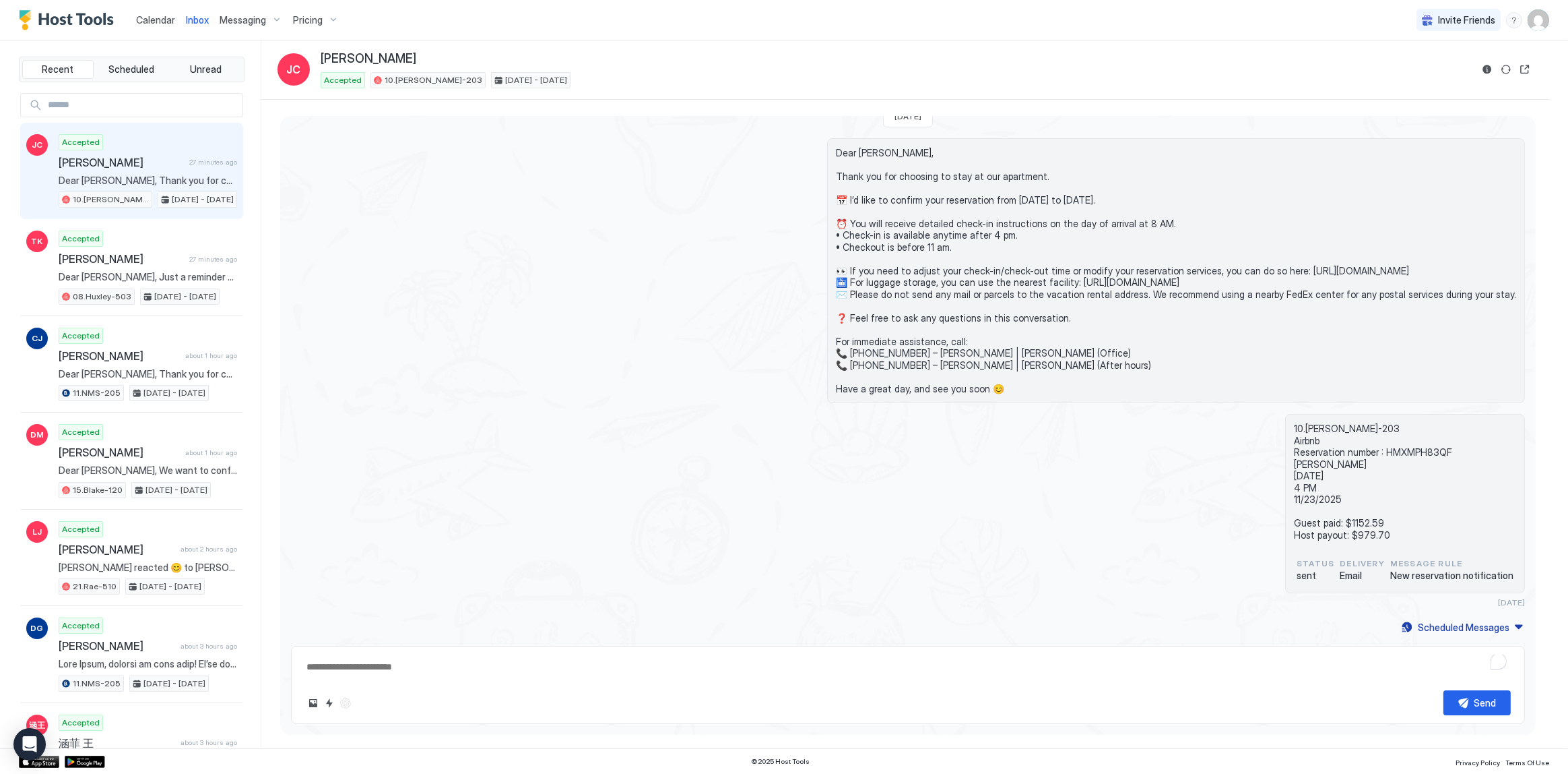
scroll to position [21, 0]
click at [161, 19] on span "Calendar" at bounding box center [156, 19] width 39 height 11
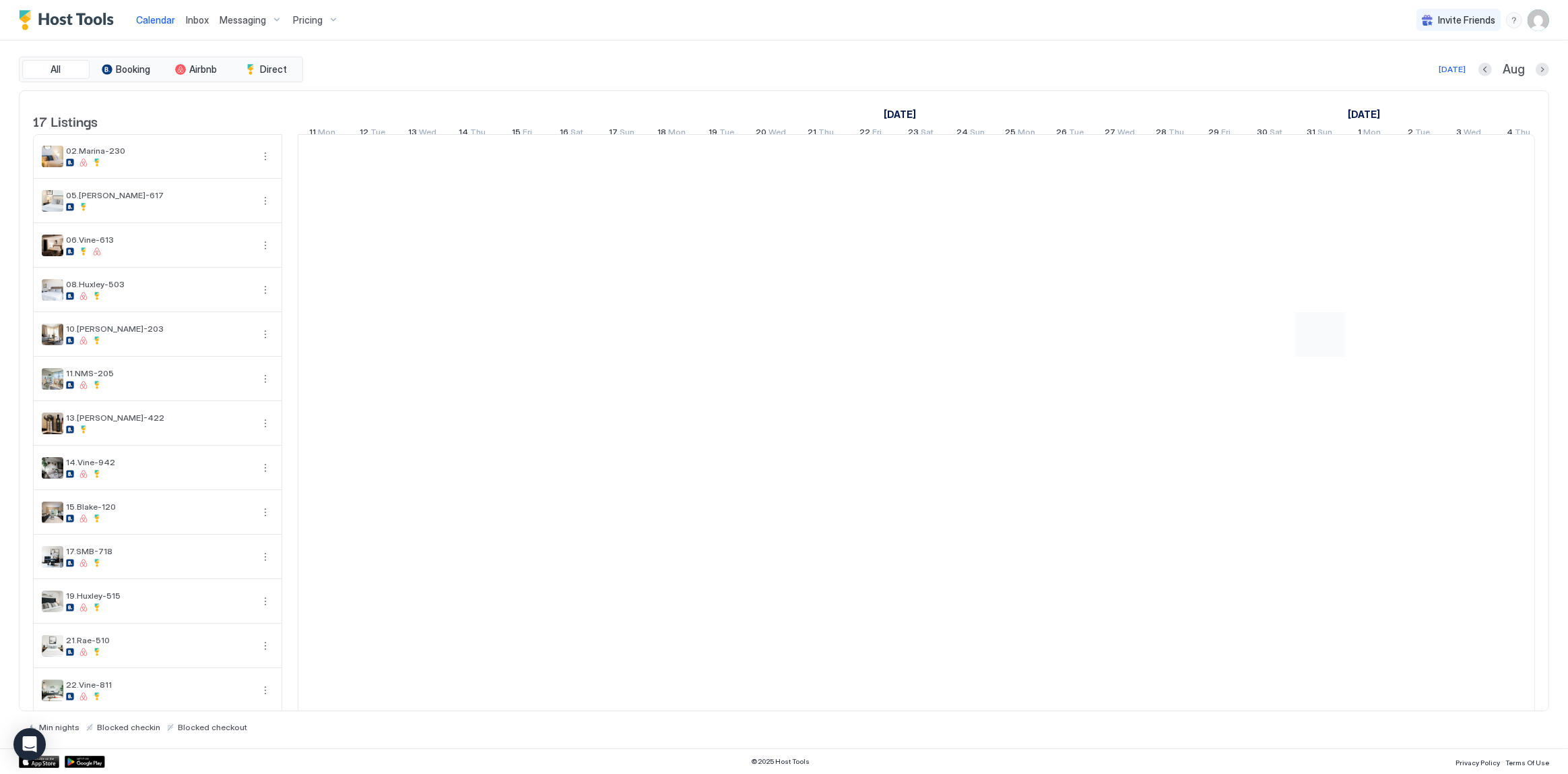
scroll to position [0, 748]
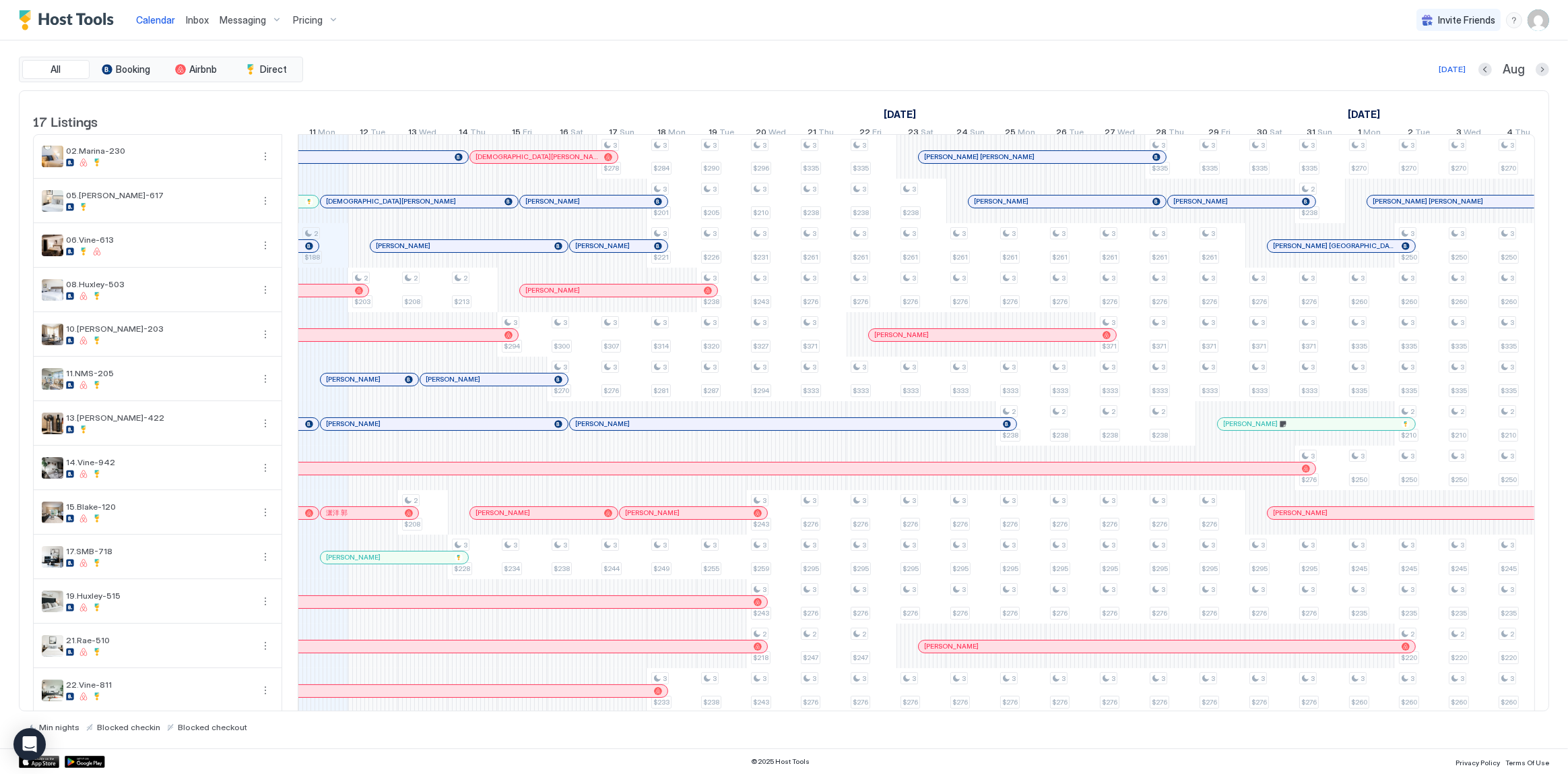
click at [383, 518] on div at bounding box center [384, 512] width 11 height 11
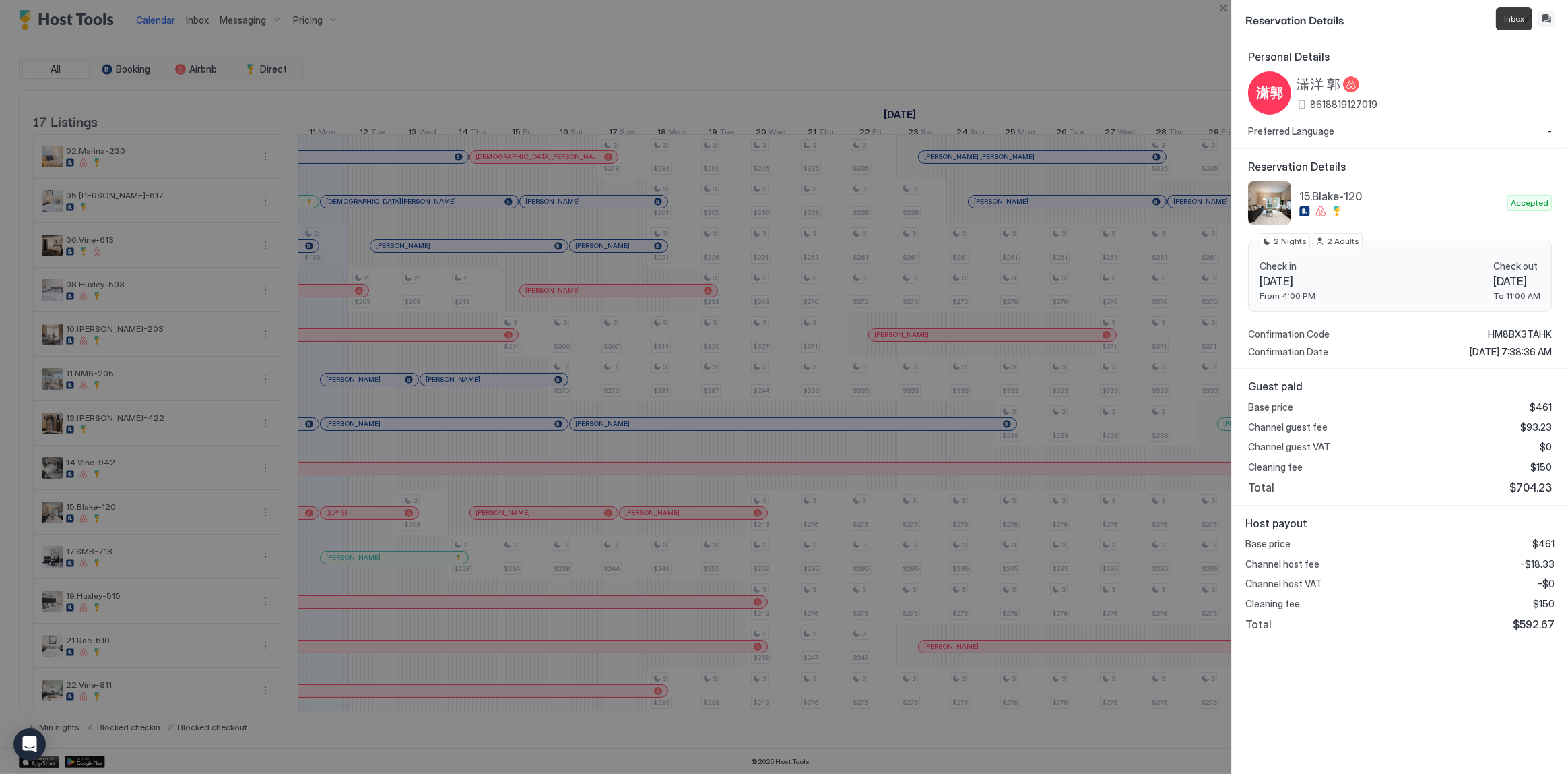
click at [1550, 18] on button "Inbox" at bounding box center [1547, 19] width 16 height 16
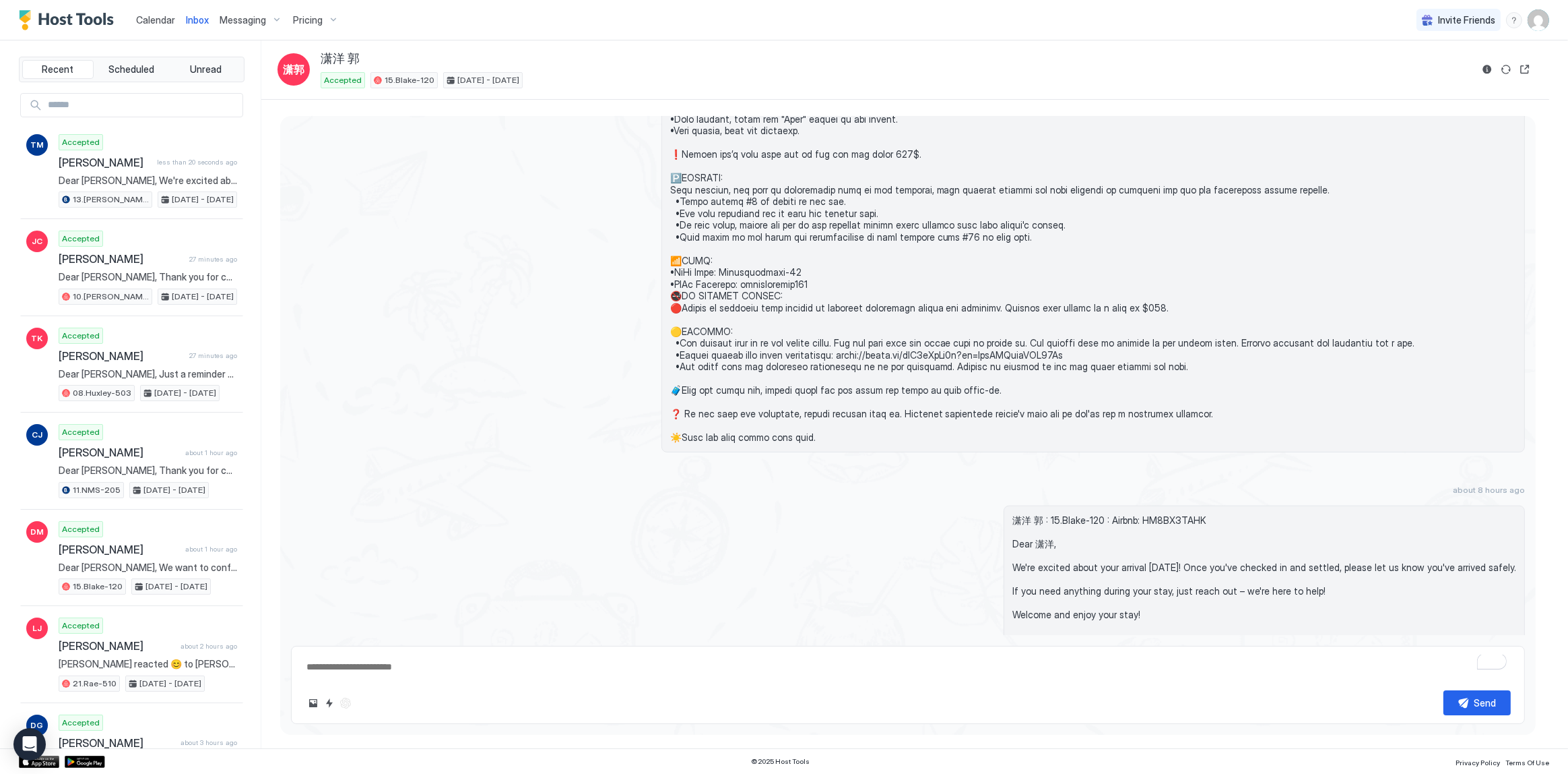
scroll to position [1905, 0]
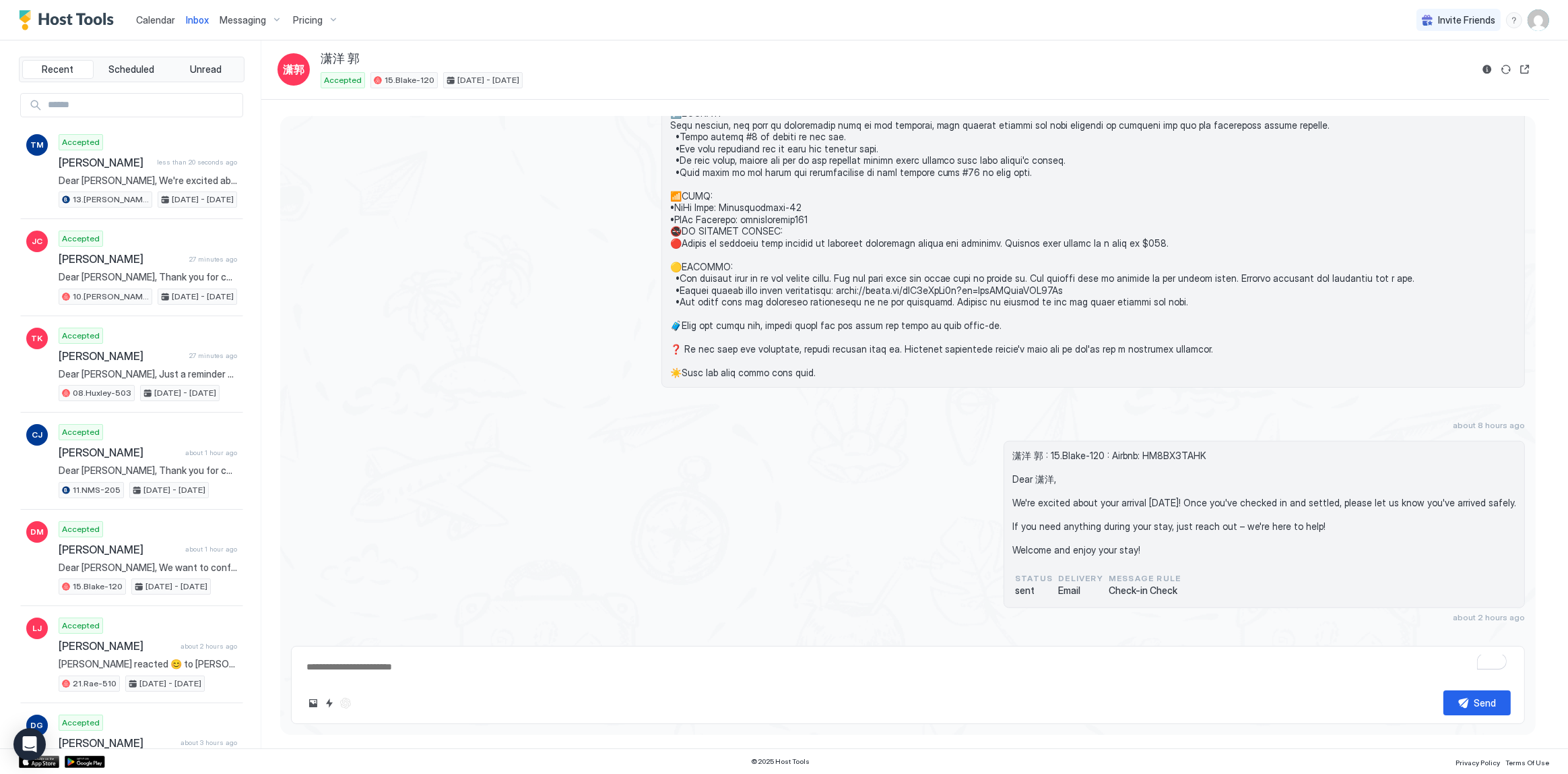
click at [670, 663] on textarea "To enrich screen reader interactions, please activate Accessibility in Grammarl…" at bounding box center [908, 667] width 1206 height 25
type textarea "*"
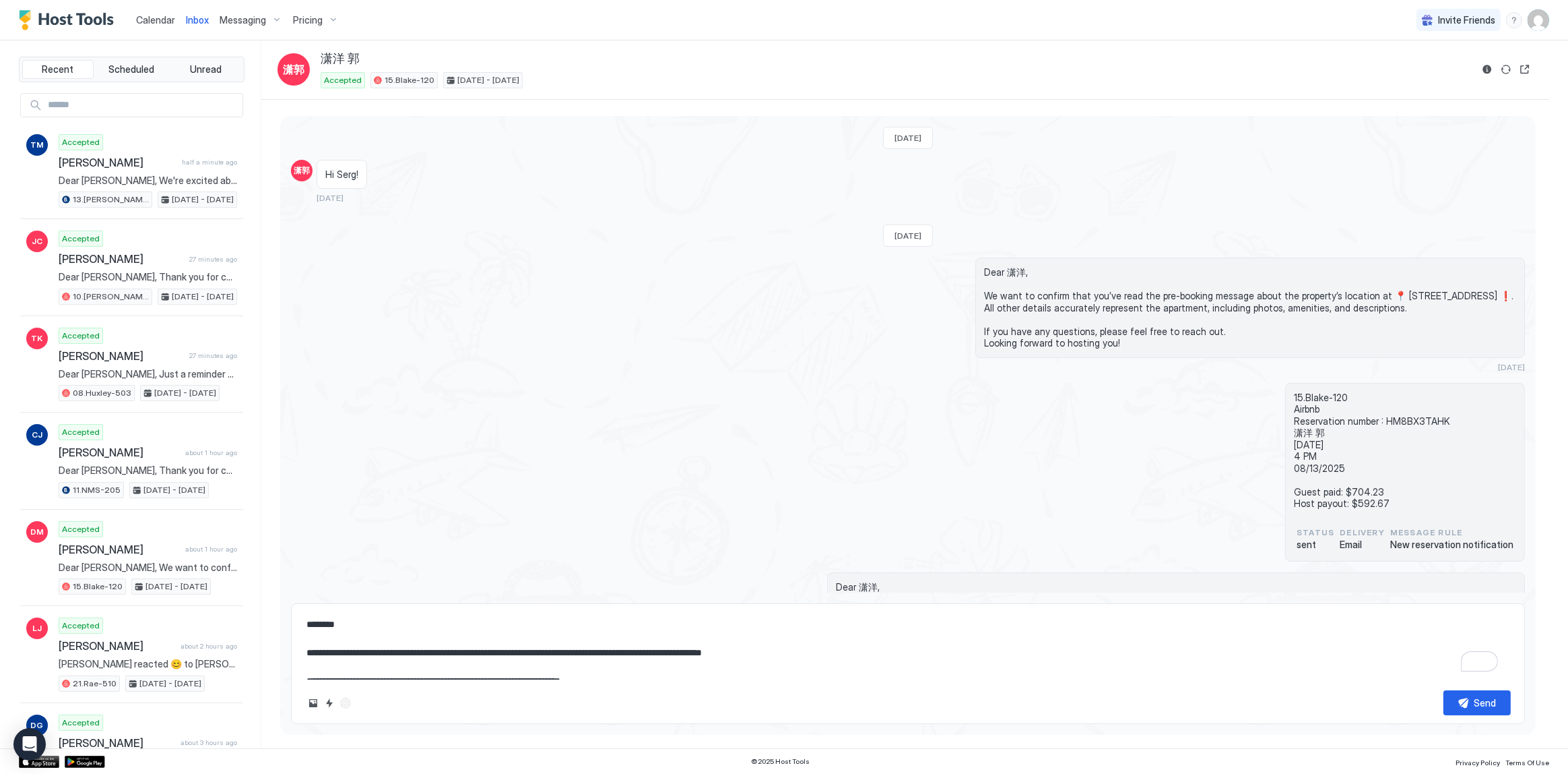
type textarea "**********"
click at [1486, 703] on div "Send" at bounding box center [1486, 702] width 22 height 14
type textarea "*"
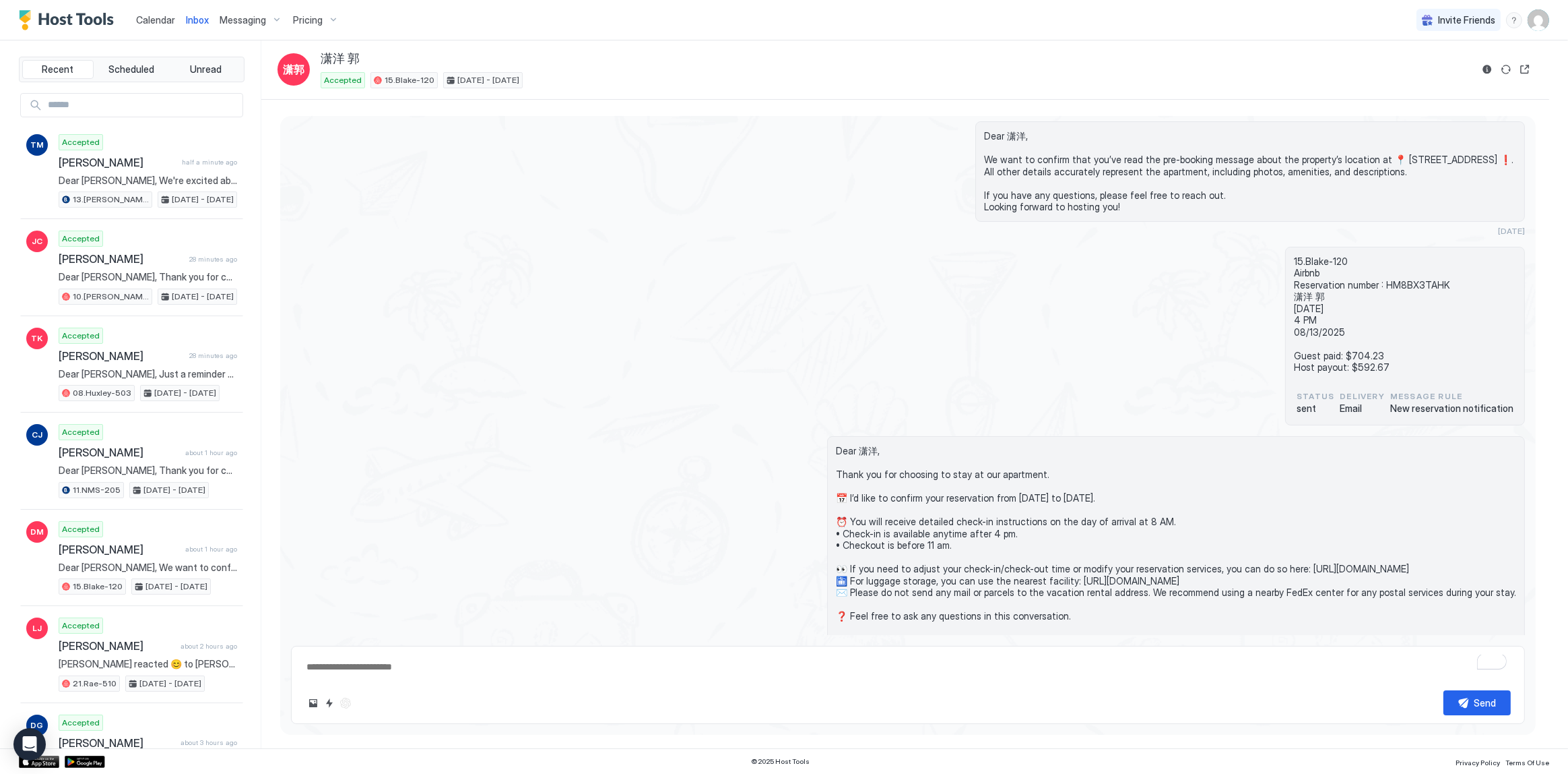
click at [147, 19] on span "Calendar" at bounding box center [156, 19] width 39 height 11
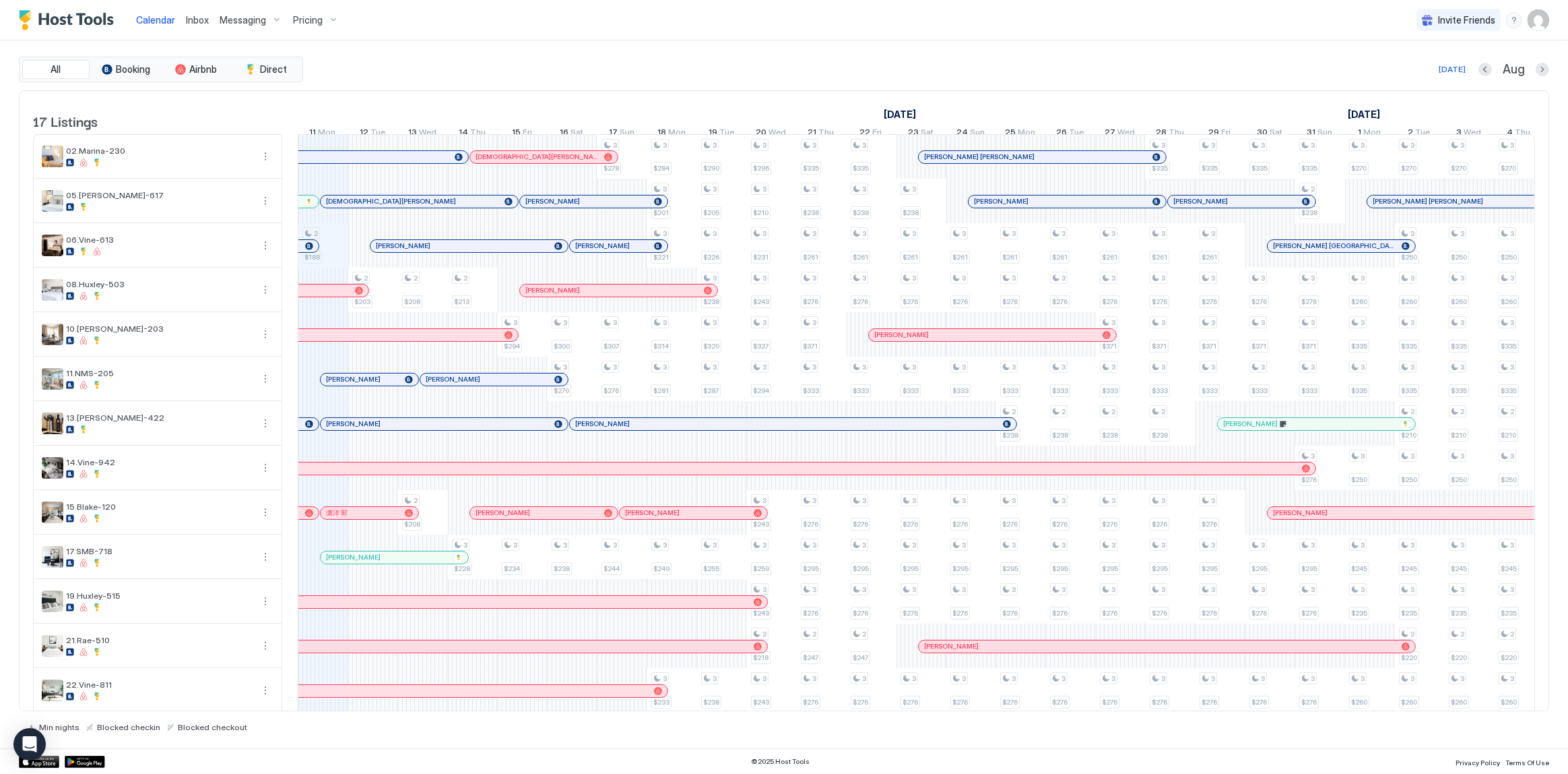
click at [365, 220] on div at bounding box center [373, 201] width 50 height 44
click at [370, 204] on div "[DEMOGRAPHIC_DATA][PERSON_NAME]" at bounding box center [419, 202] width 197 height 12
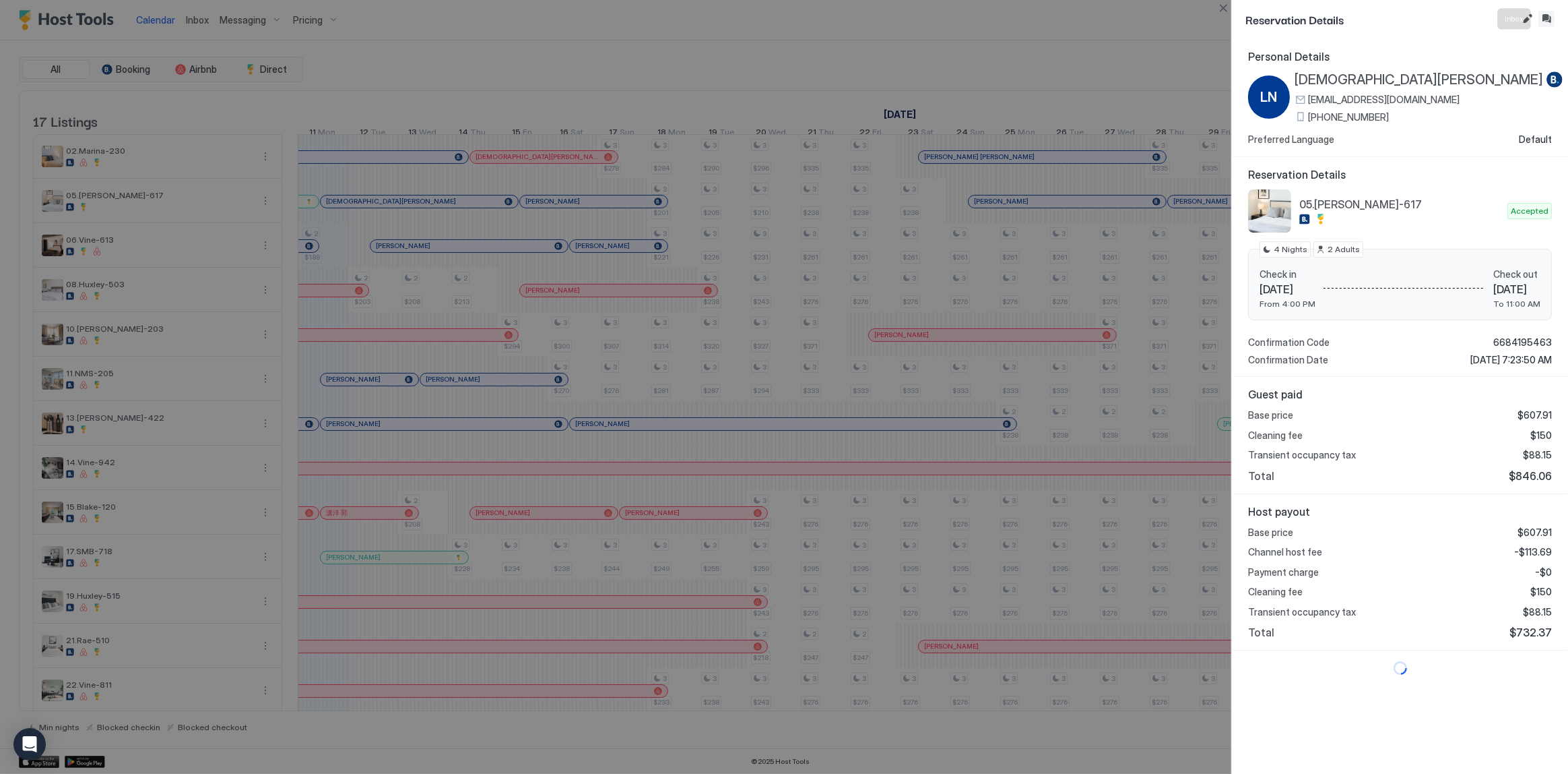
click at [1542, 17] on button "Inbox" at bounding box center [1547, 19] width 16 height 16
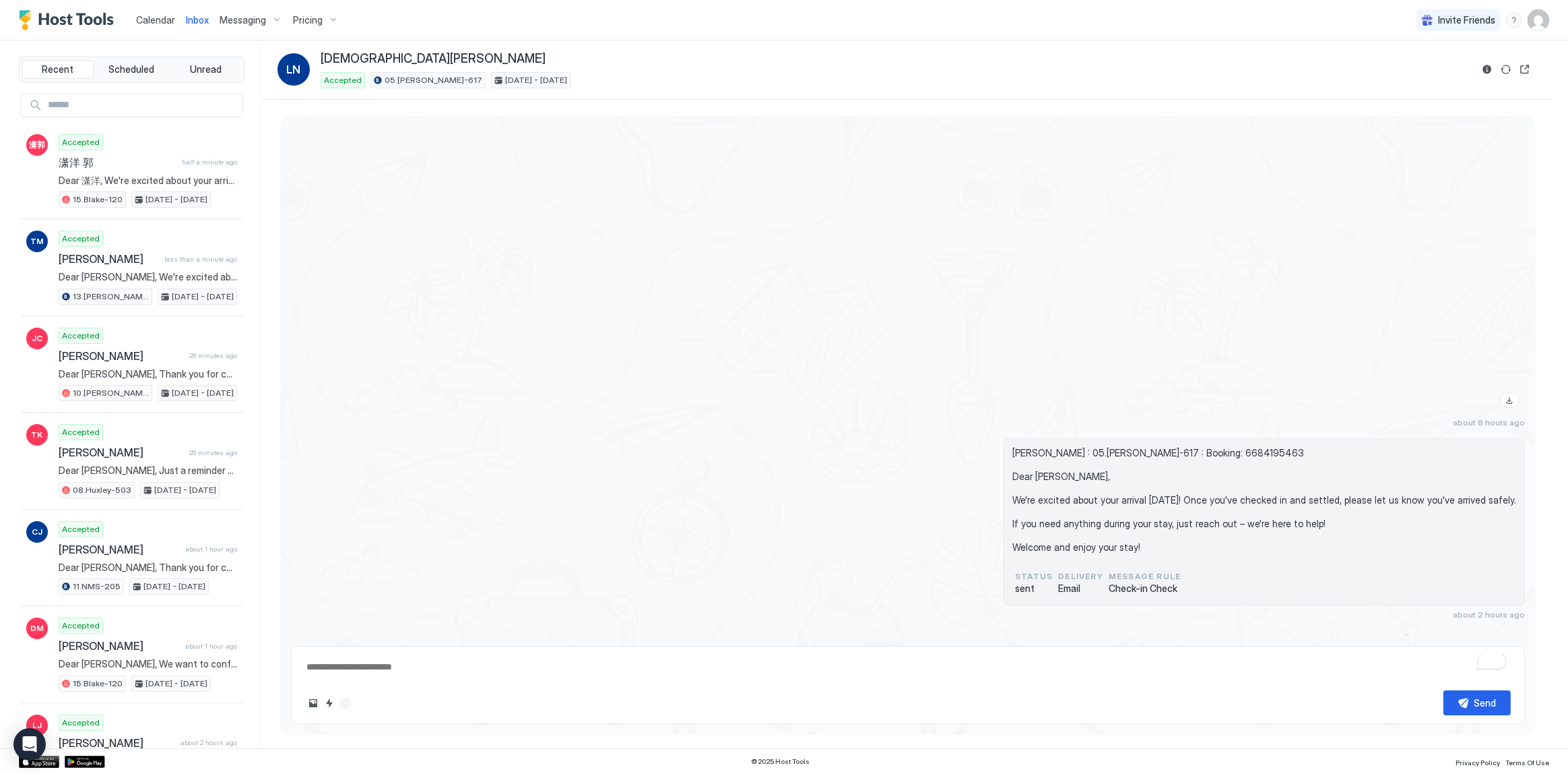
click at [738, 672] on textarea "To enrich screen reader interactions, please activate Accessibility in Grammarl…" at bounding box center [908, 667] width 1206 height 25
type textarea "*"
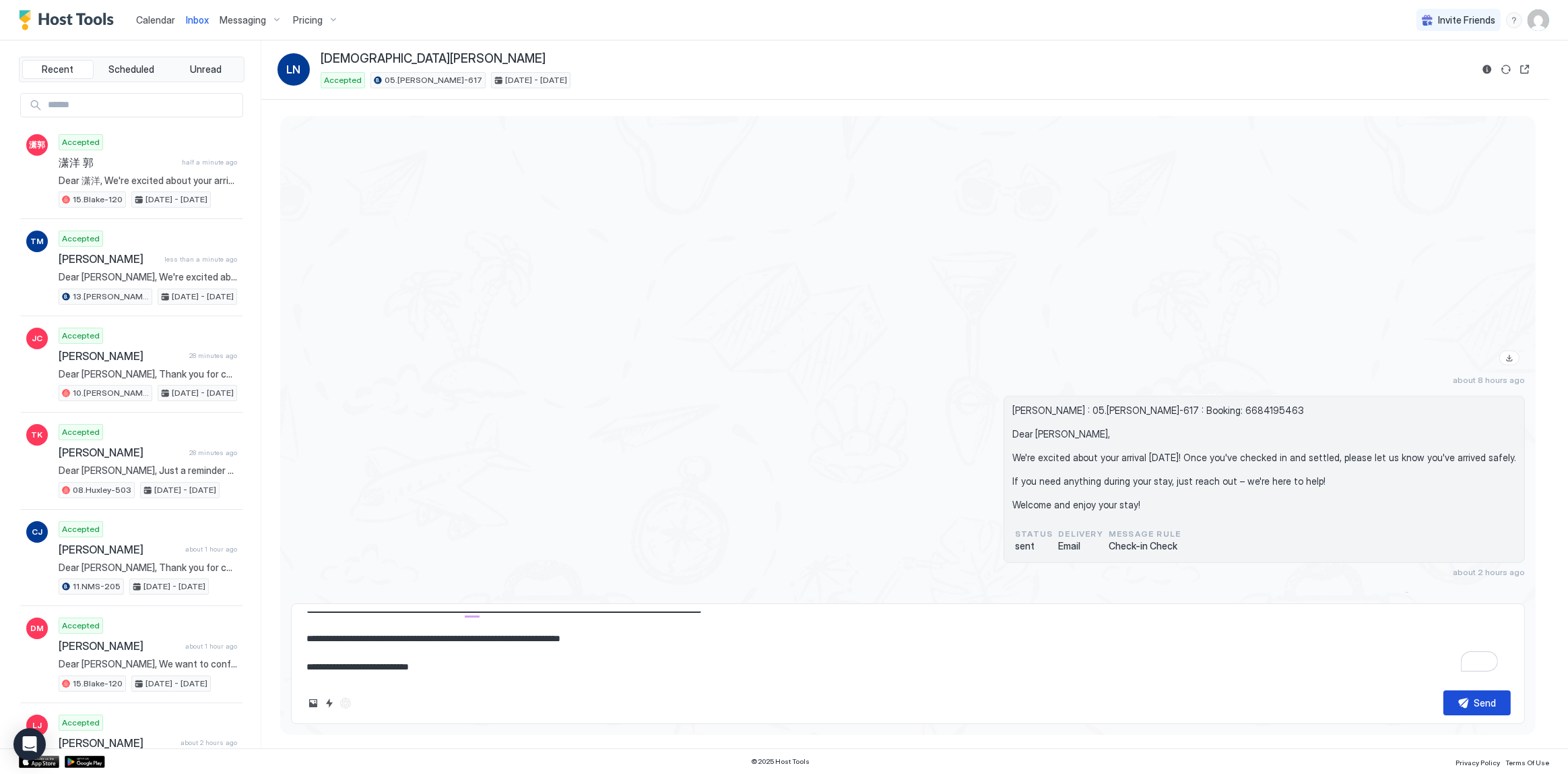
type textarea "**********"
click at [1484, 701] on div "Send" at bounding box center [1486, 702] width 22 height 14
type textarea "*"
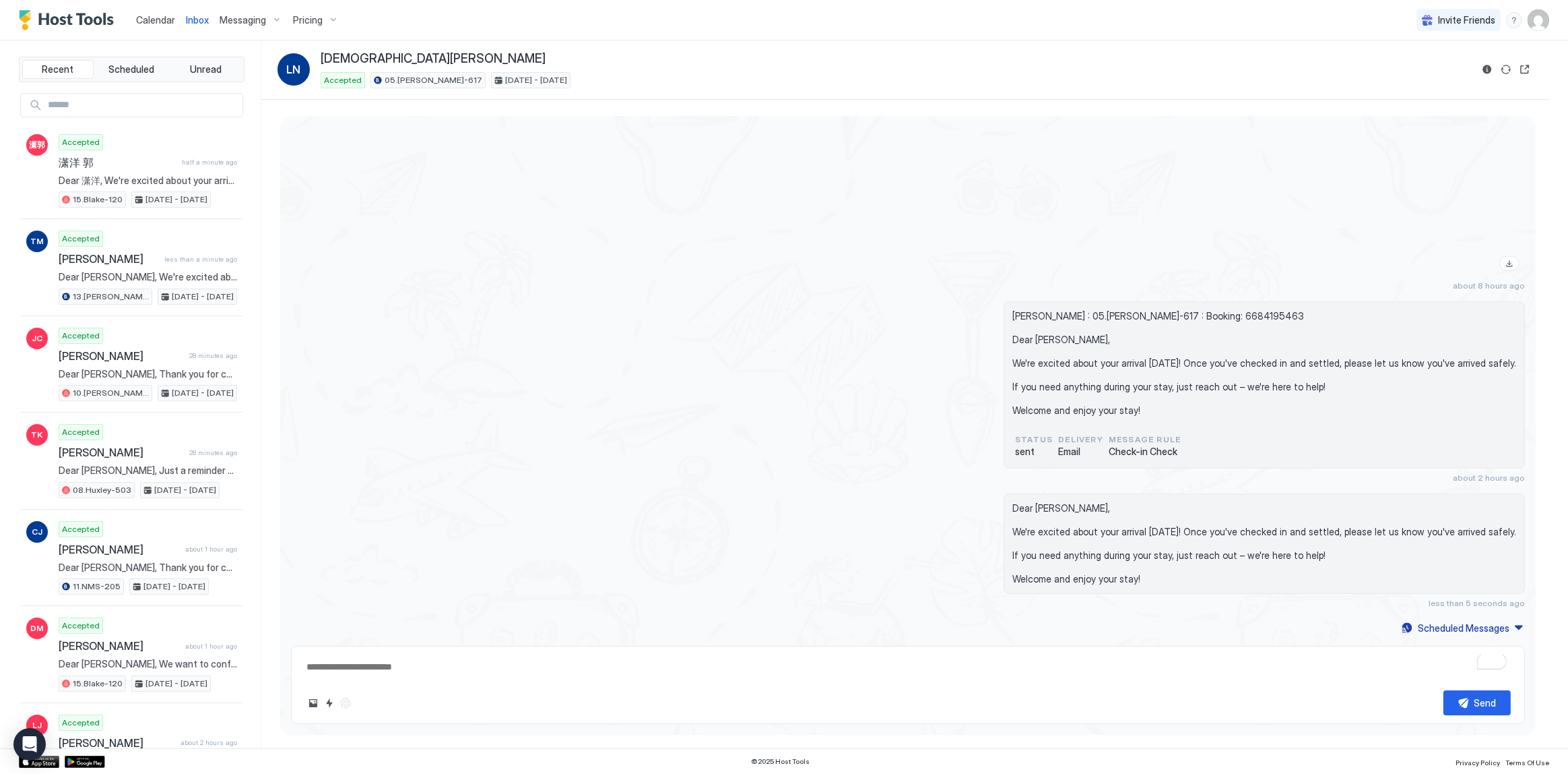
type textarea "*"
click at [144, 6] on button "Calendar" at bounding box center [155, 20] width 50 height 40
click at [144, 7] on button "Calendar" at bounding box center [155, 20] width 50 height 40
click at [144, 21] on span "Calendar" at bounding box center [156, 19] width 39 height 11
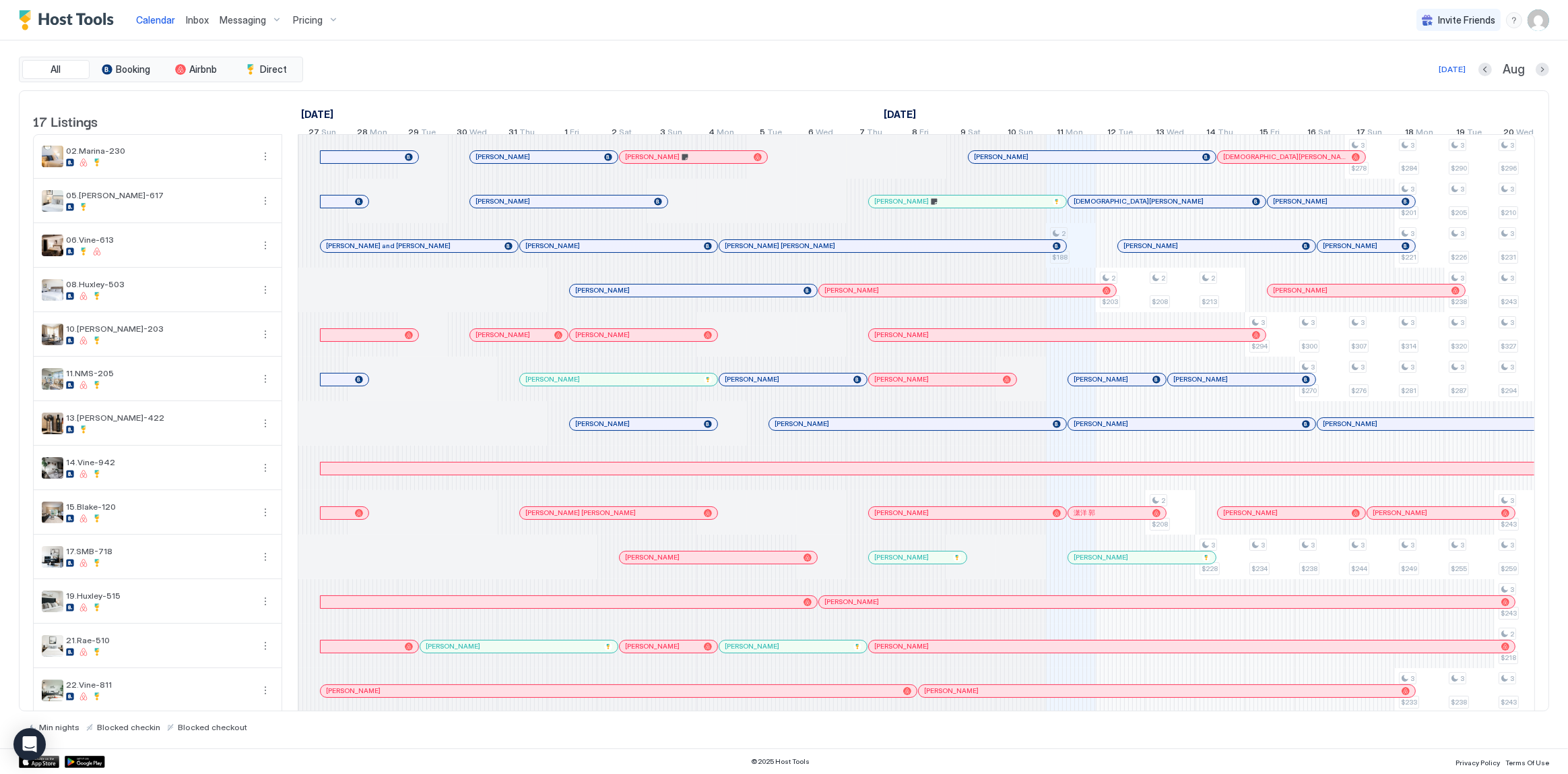
scroll to position [0, 748]
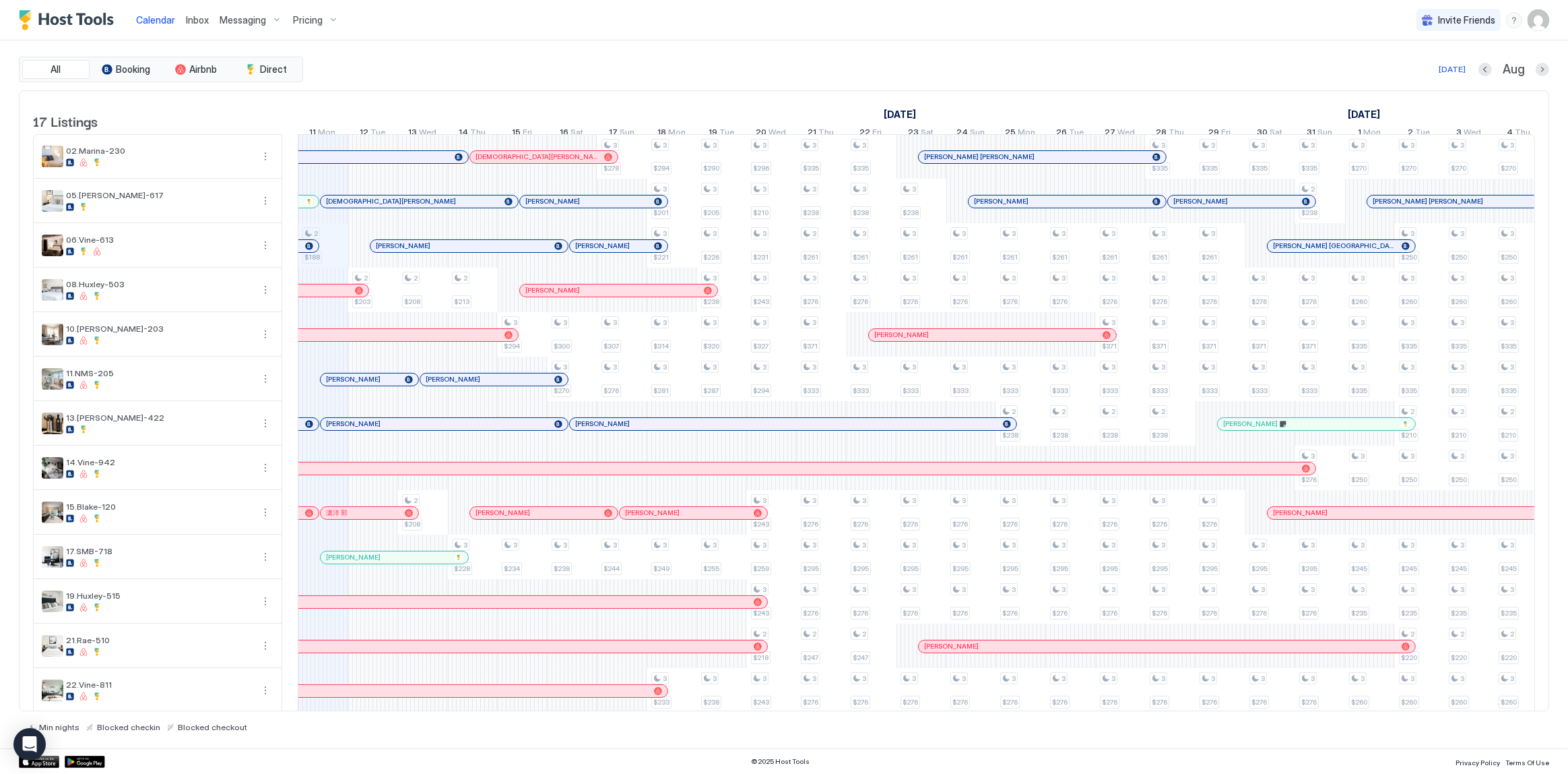
click at [849, 33] on div "Calendar Inbox Messaging Pricing Invite Friends SG" at bounding box center [784, 20] width 1568 height 41
click at [186, 19] on span "Inbox" at bounding box center [197, 19] width 23 height 11
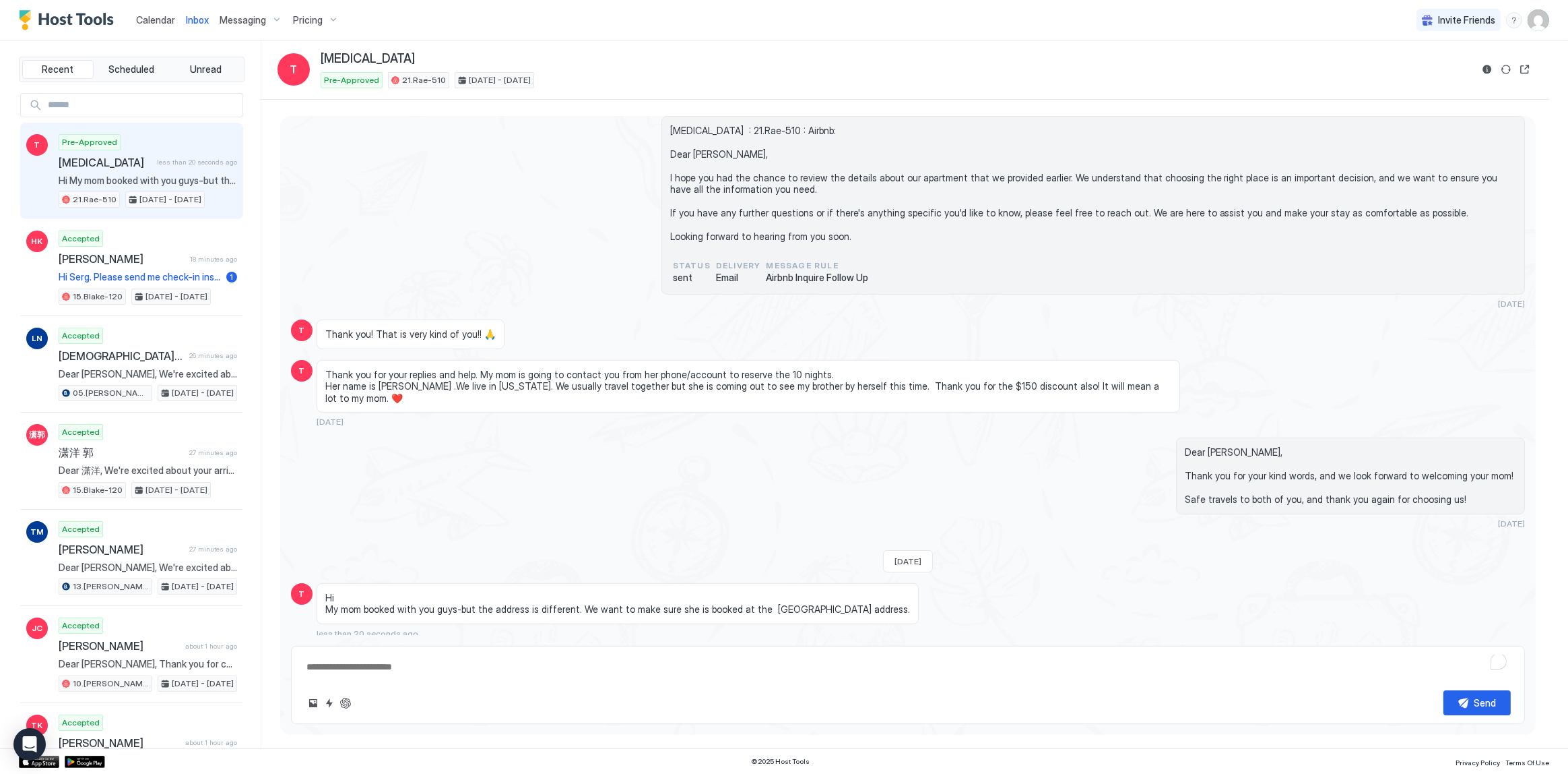
scroll to position [816, 0]
click at [539, 603] on span "Hi My mom booked with you guys-but the address is different. We want to make su…" at bounding box center [617, 603] width 585 height 24
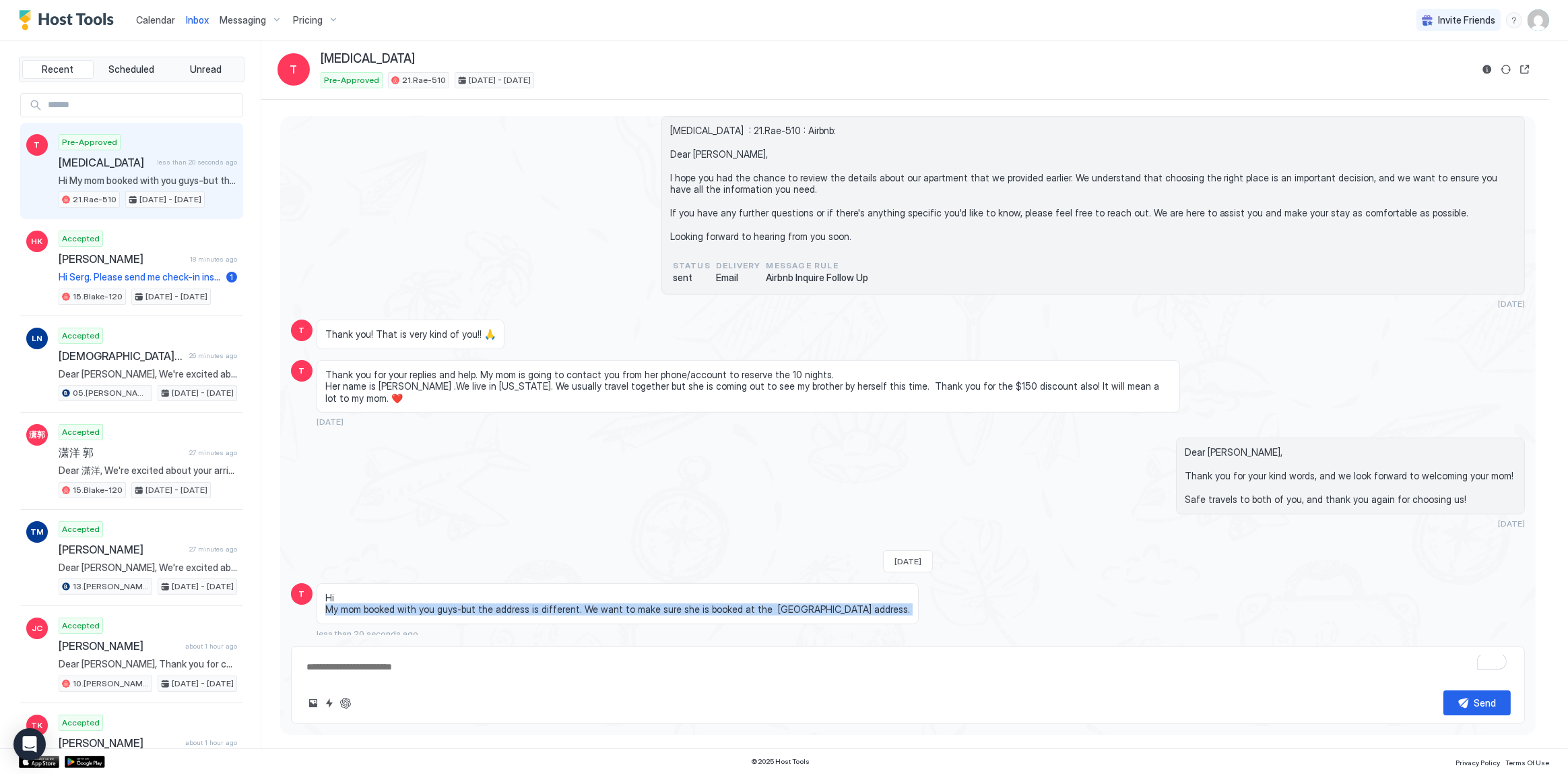
click at [539, 603] on span "Hi My mom booked with you guys-but the address is different. We want to make su…" at bounding box center [617, 603] width 585 height 24
click at [743, 609] on span "Hi My mom booked with you guys-but the address is different. We want to make su…" at bounding box center [617, 603] width 585 height 24
click at [788, 603] on span "Hi My mom booked with you guys-but the address is different. We want to make su…" at bounding box center [617, 603] width 585 height 24
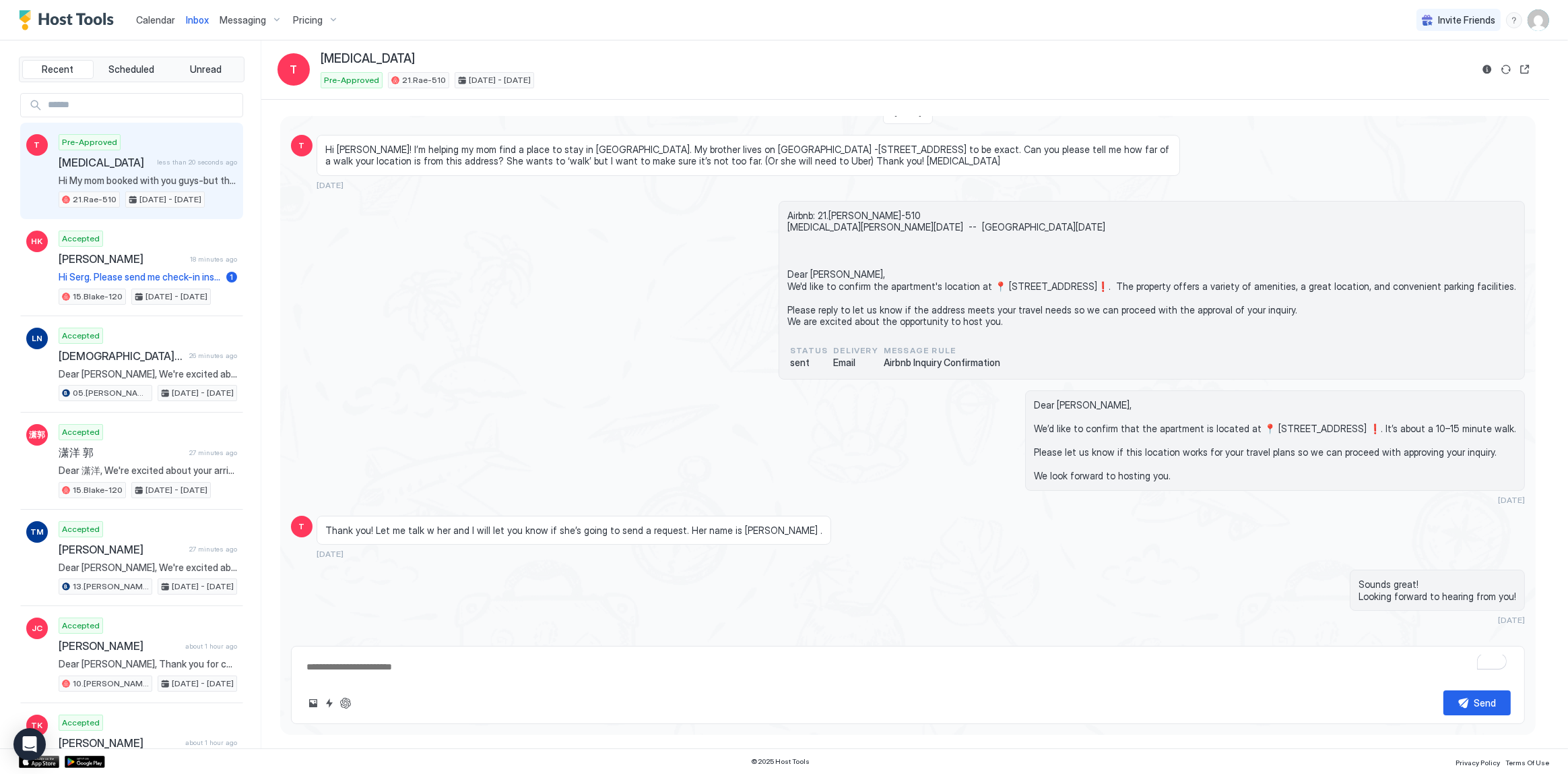
scroll to position [0, 0]
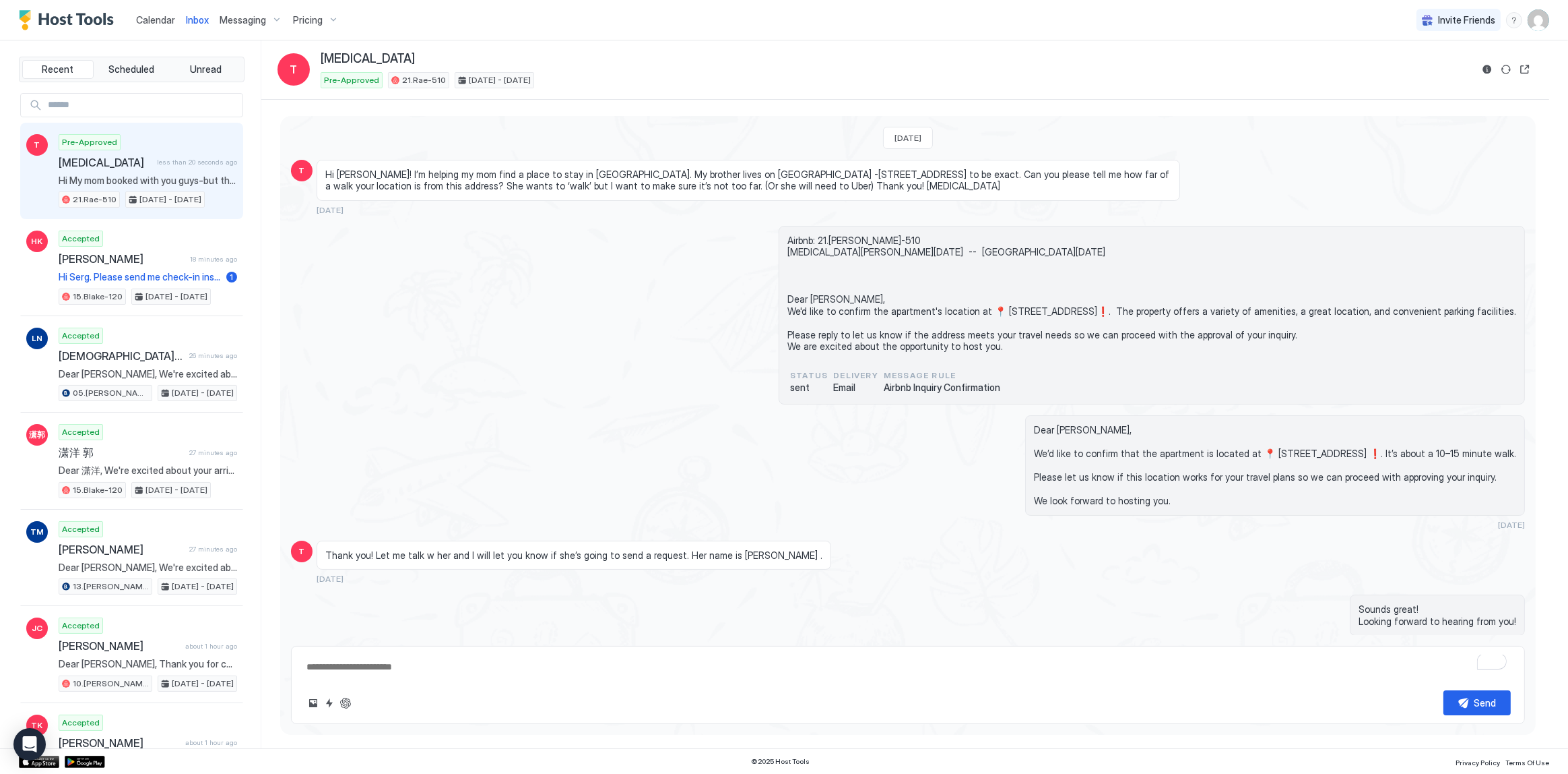
click at [788, 308] on span "Airbnb: 21.Rae-510 Tobi Sat, August 23rd -- Tue, September 2nd Dear Tobi, We'd …" at bounding box center [1152, 293] width 729 height 118
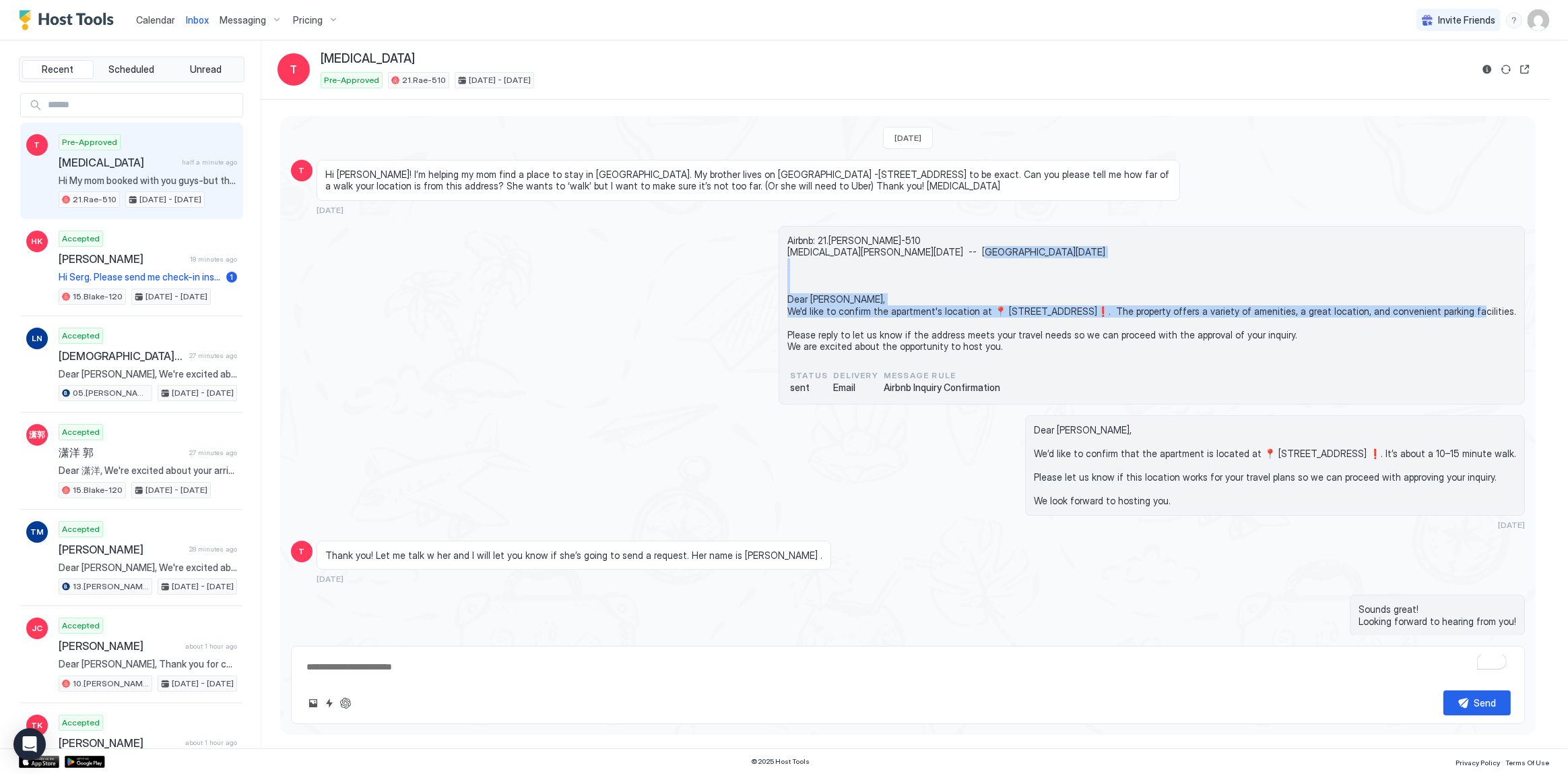
drag, startPoint x: 741, startPoint y: 308, endPoint x: 1055, endPoint y: 324, distance: 314.4
click at [1055, 324] on span "Airbnb: 21.Rae-510 Tobi Sat, August 23rd -- Tue, September 2nd Dear Tobi, We'd …" at bounding box center [1152, 293] width 729 height 118
copy span "Dear Tobi, We'd like to confirm the apartment's location at 📍 7520 W Sunset Blv…"
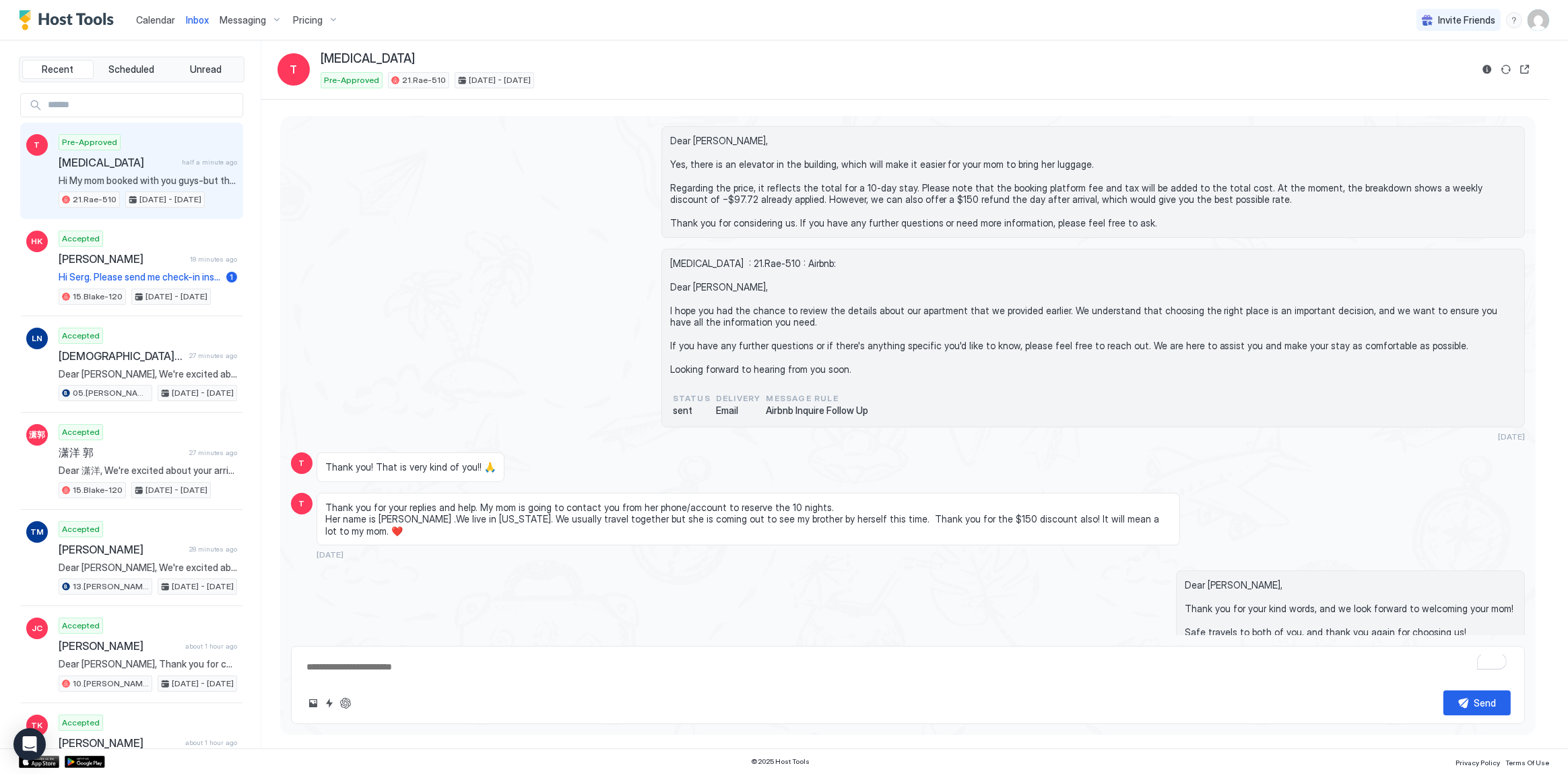
scroll to position [816, 0]
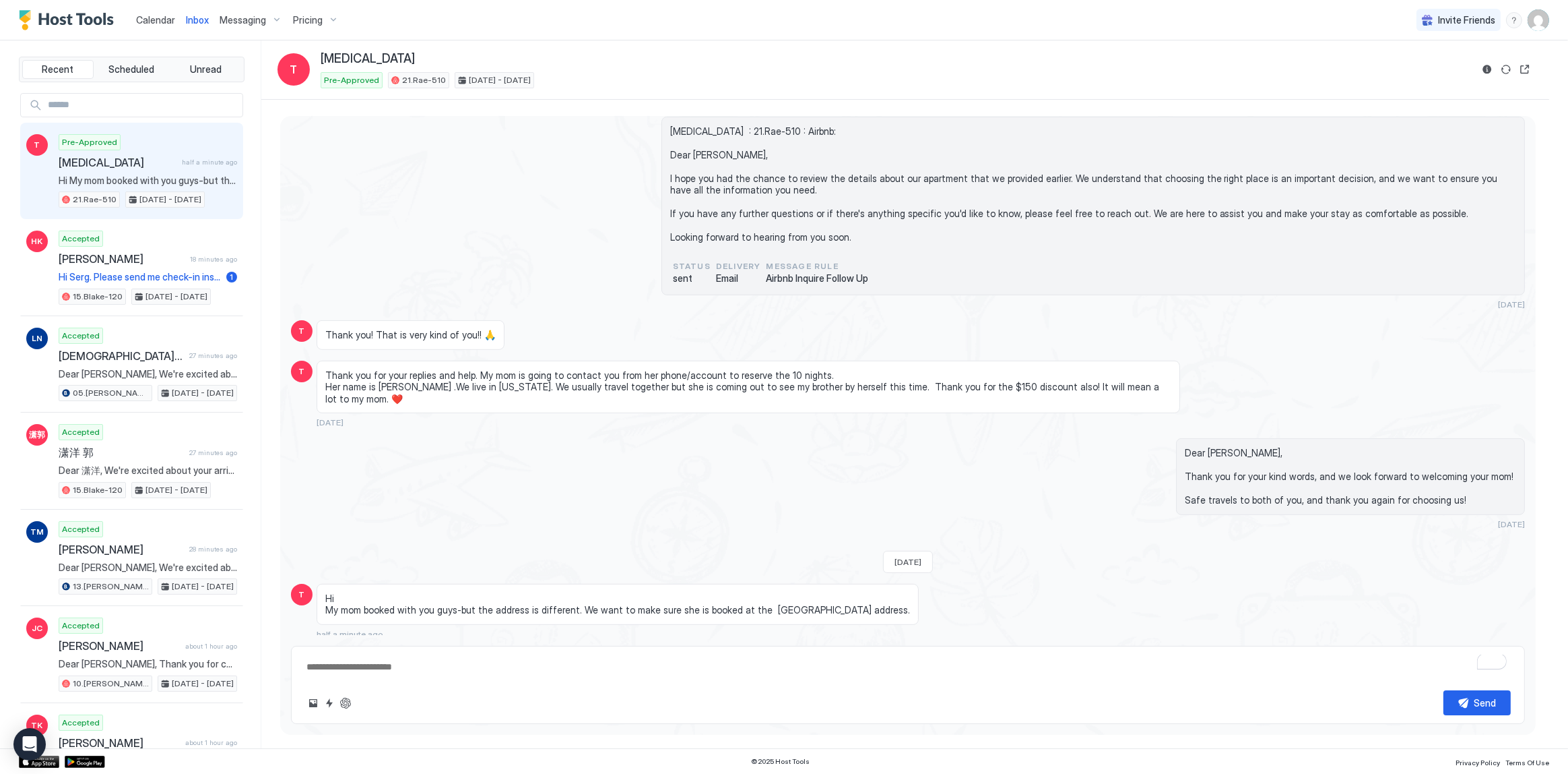
drag, startPoint x: 384, startPoint y: 668, endPoint x: 436, endPoint y: 666, distance: 52.0
click at [385, 668] on textarea "To enrich screen reader interactions, please activate Accessibility in Grammarl…" at bounding box center [908, 667] width 1206 height 25
paste textarea "**********"
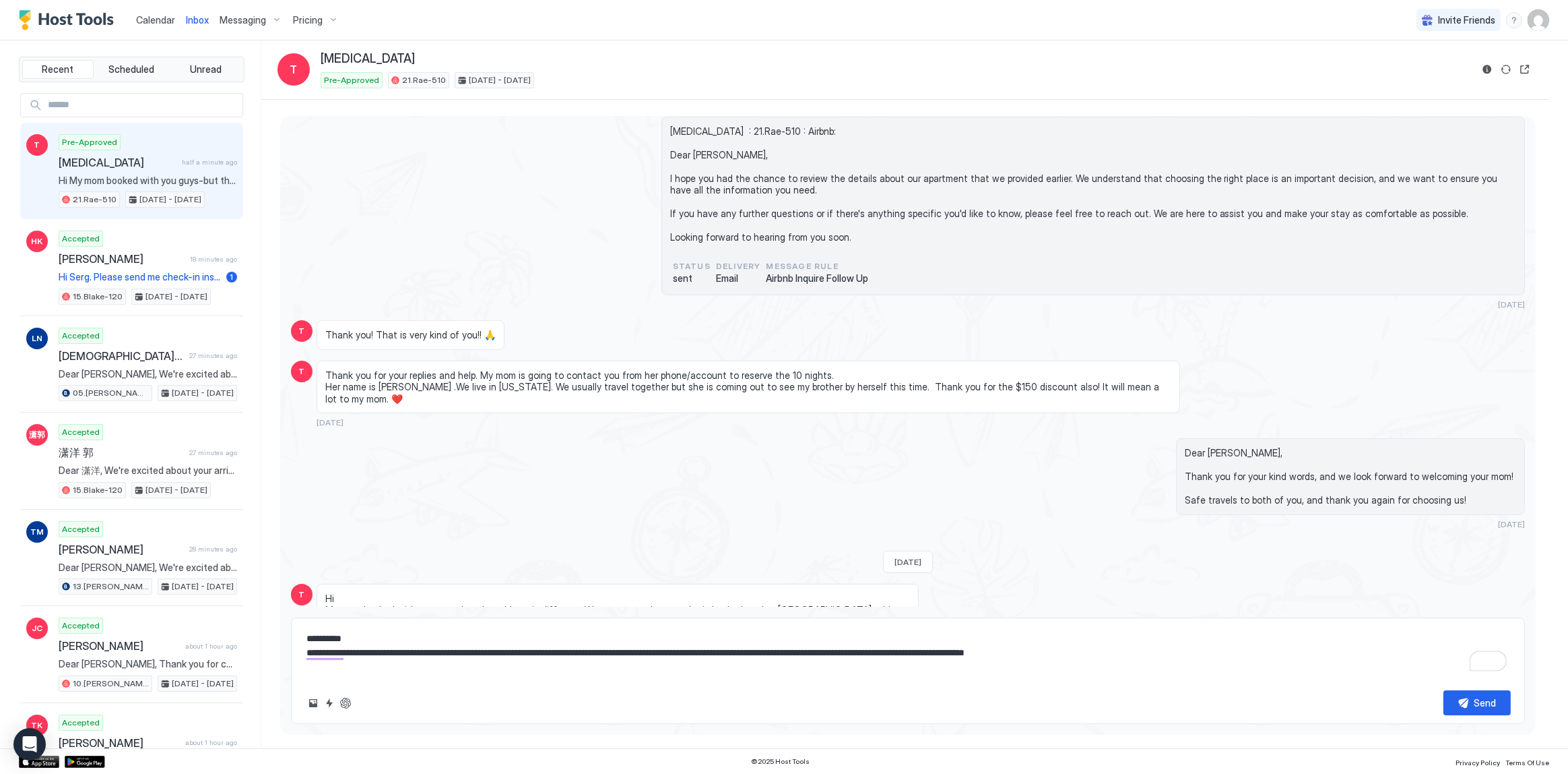
drag, startPoint x: 730, startPoint y: 654, endPoint x: 1252, endPoint y: 688, distance: 523.1
click at [1141, 684] on div "**********" at bounding box center [908, 671] width 1234 height 107
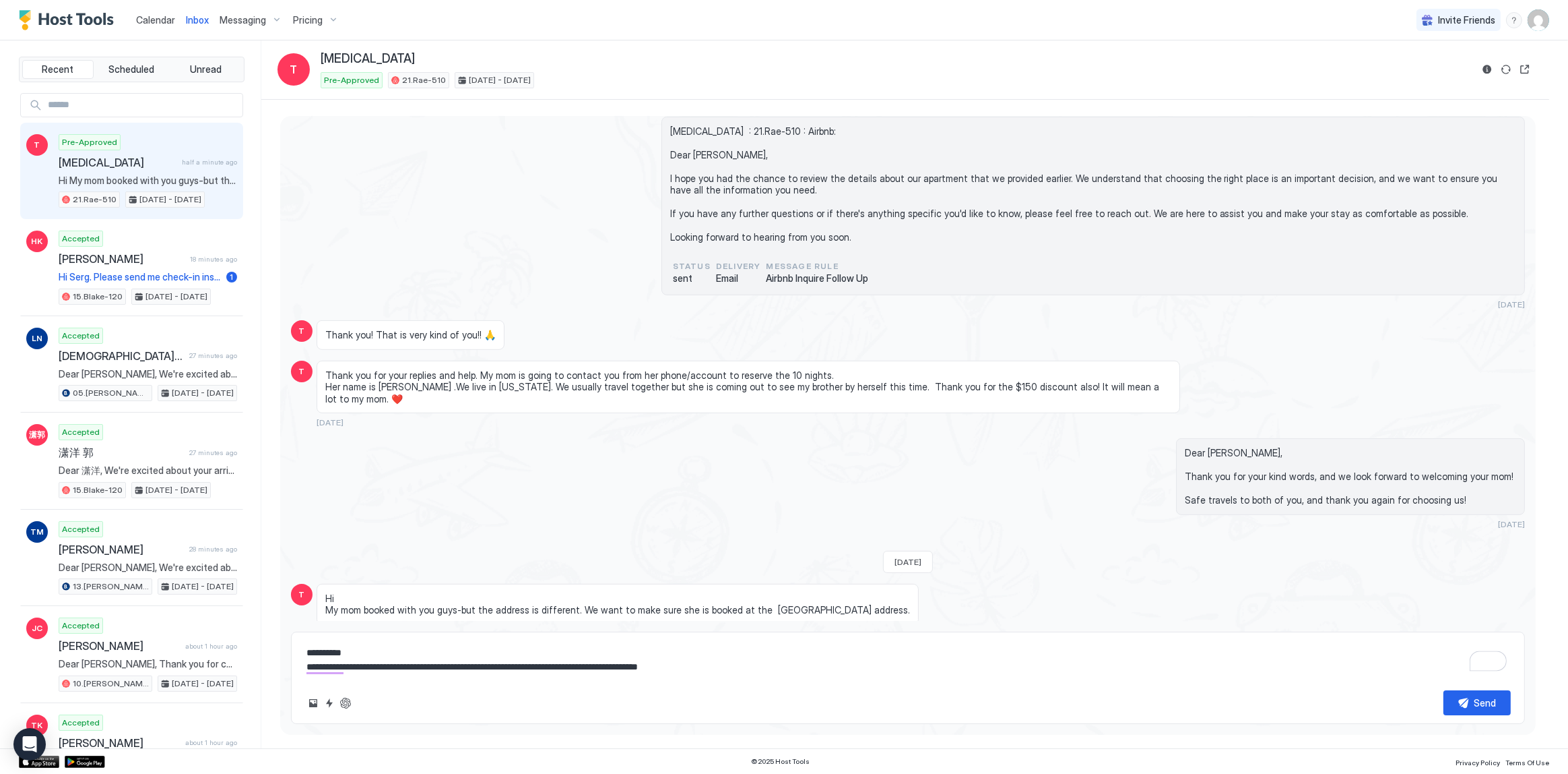
type textarea "**********"
click at [337, 700] on button "ChatGPT Auto Reply" at bounding box center [345, 703] width 16 height 16
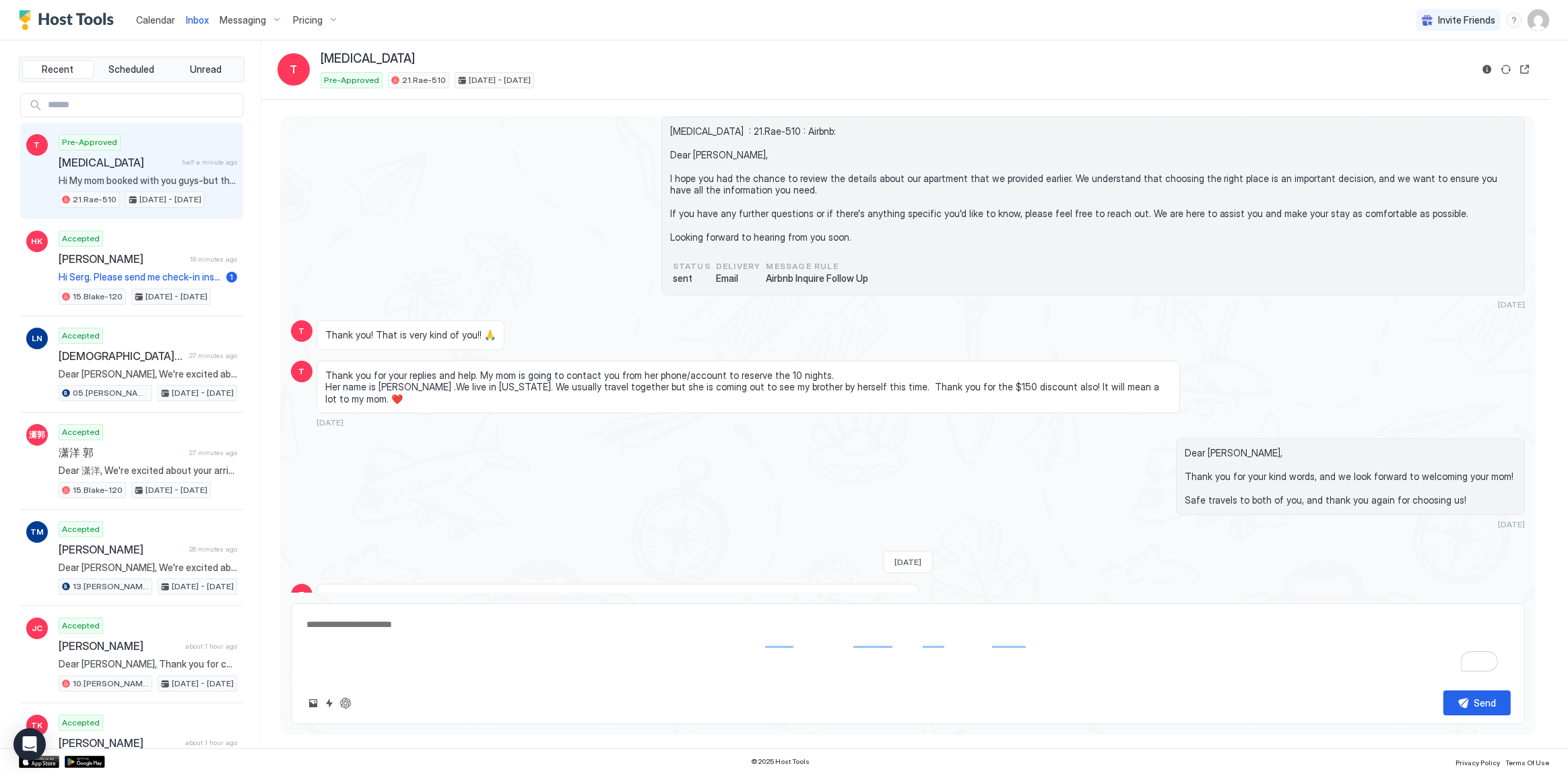
scroll to position [13, 0]
click at [499, 666] on textarea "**********" at bounding box center [908, 645] width 1206 height 67
click at [1373, 645] on textarea "**********" at bounding box center [908, 645] width 1206 height 67
drag, startPoint x: 1484, startPoint y: 697, endPoint x: 637, endPoint y: 379, distance: 904.7
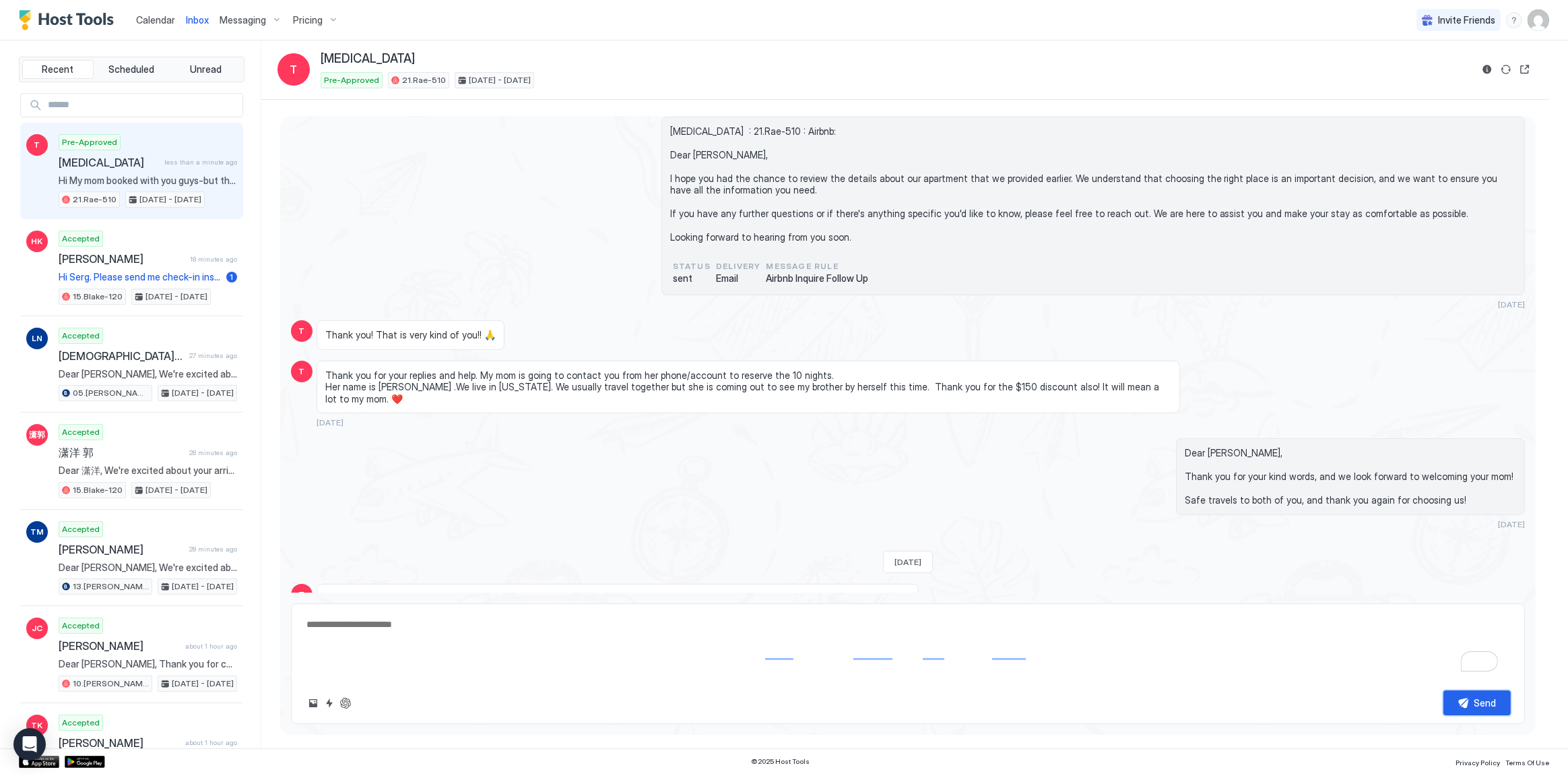
click at [622, 414] on div "Yesterday T Hi Tony! I’m helping my mom find a place to stay in LA. My brother …" at bounding box center [908, 420] width 1255 height 609
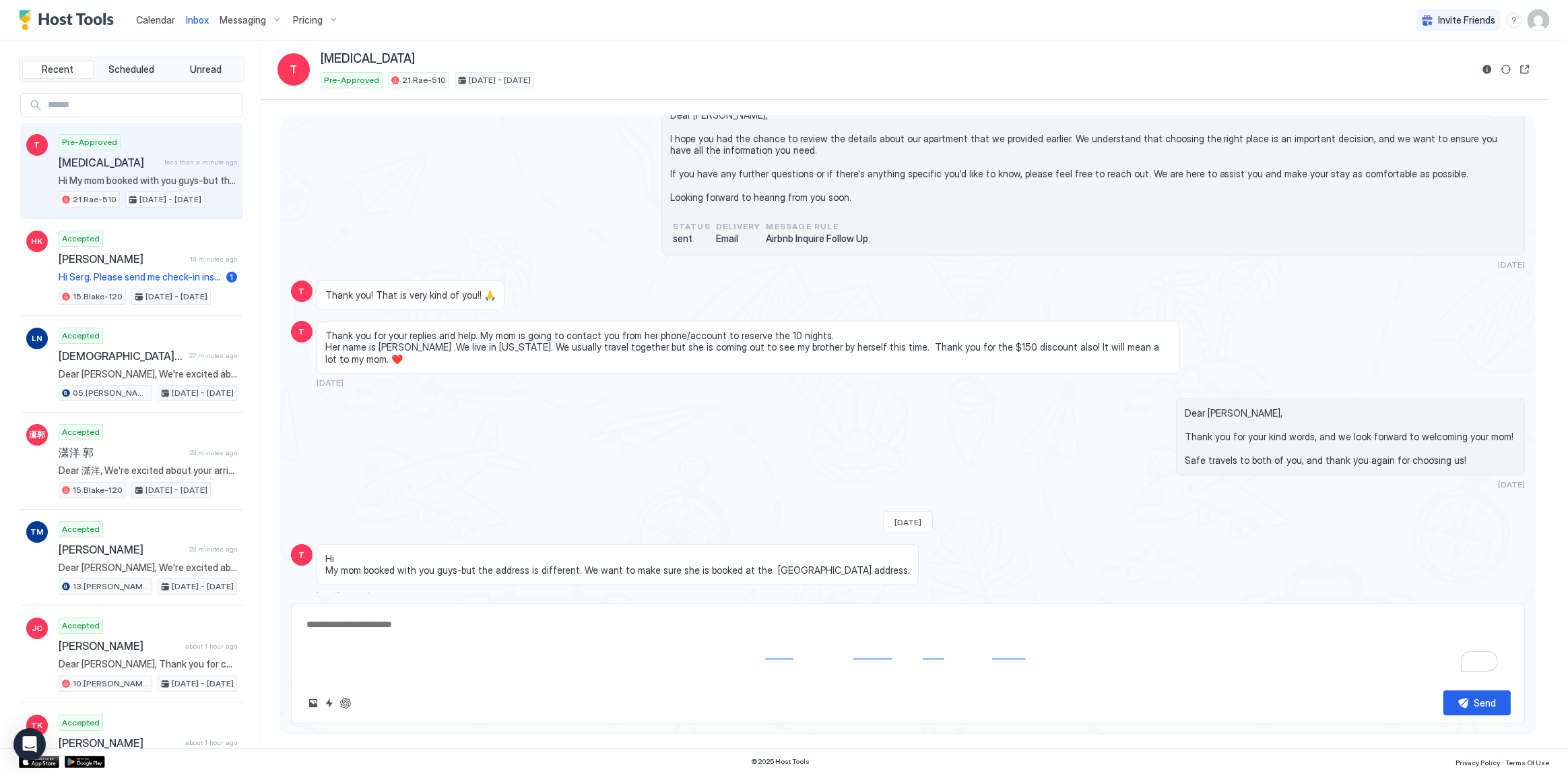
scroll to position [859, 0]
drag, startPoint x: 1476, startPoint y: 707, endPoint x: 660, endPoint y: 449, distance: 855.8
click at [628, 466] on div "Yesterday T Hi Tony! I’m helping my mom find a place to stay in LA. My brother …" at bounding box center [908, 420] width 1255 height 609
click at [1131, 540] on div "Hi My mom booked with you guys-but the address is different. We want to make su…" at bounding box center [748, 568] width 863 height 56
click at [1466, 698] on button "Send" at bounding box center [1477, 703] width 67 height 25
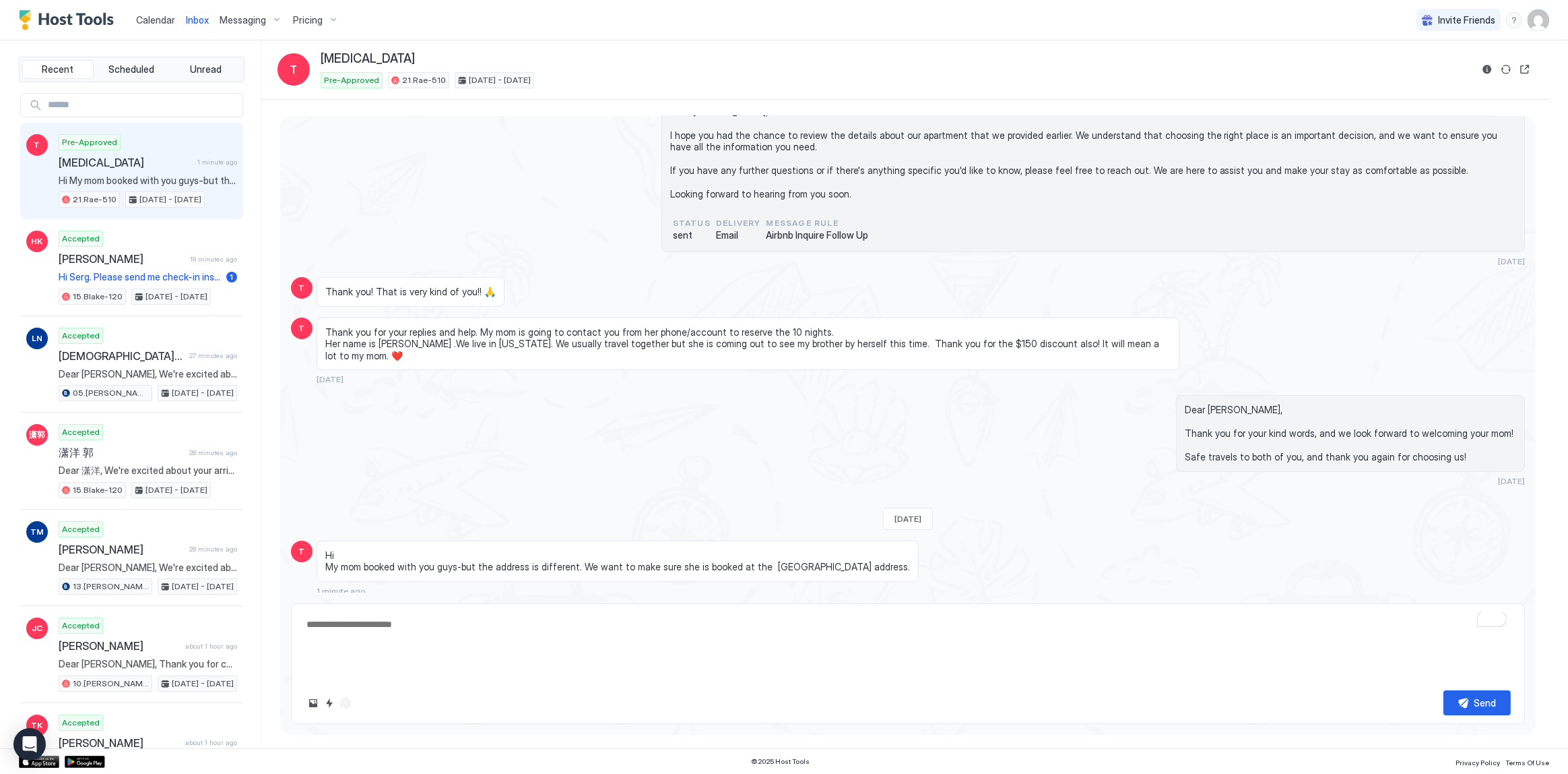
scroll to position [917, 0]
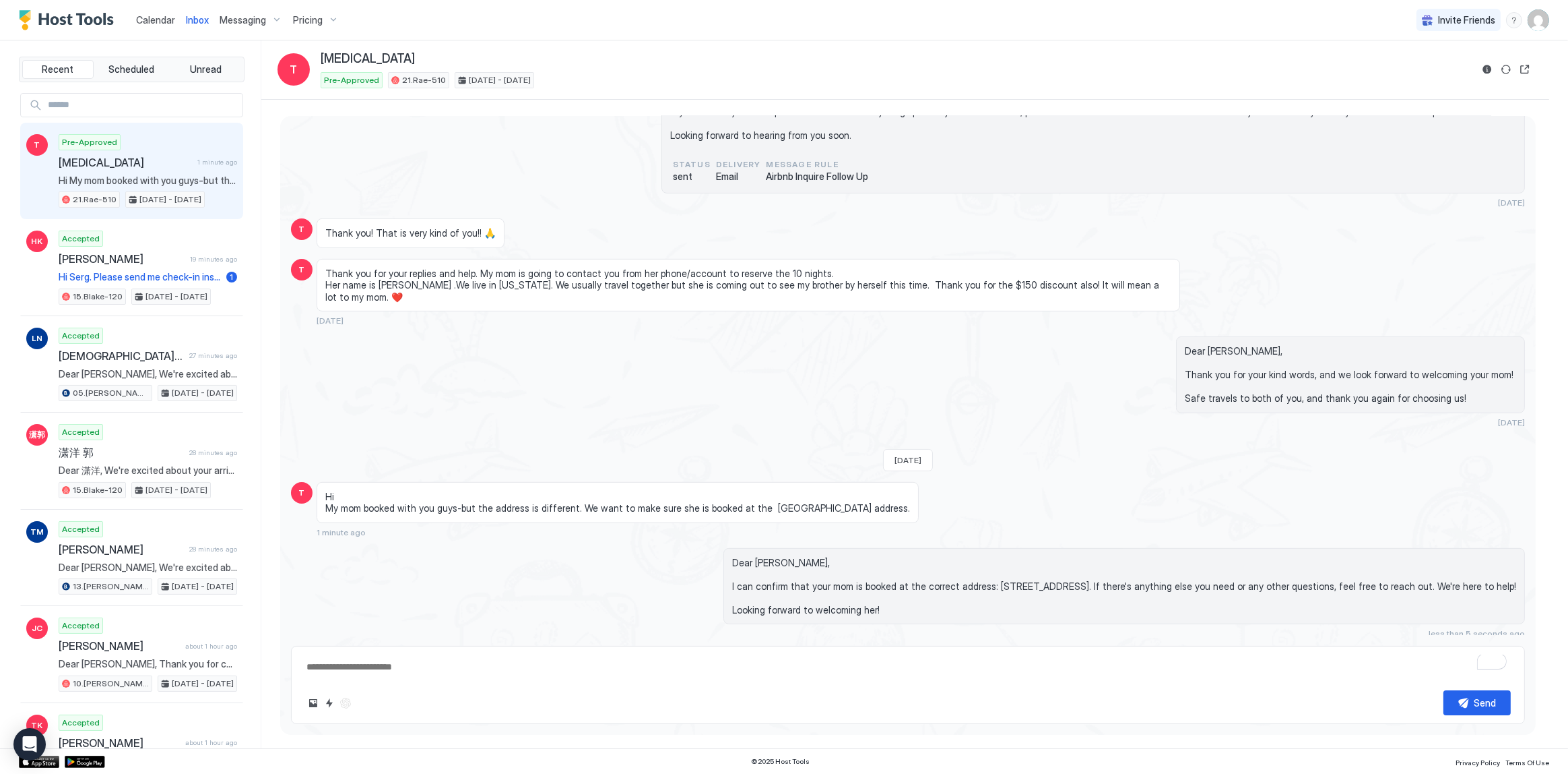
click at [648, 507] on span "Hi My mom booked with you guys-but the address is different. We want to make su…" at bounding box center [617, 503] width 585 height 24
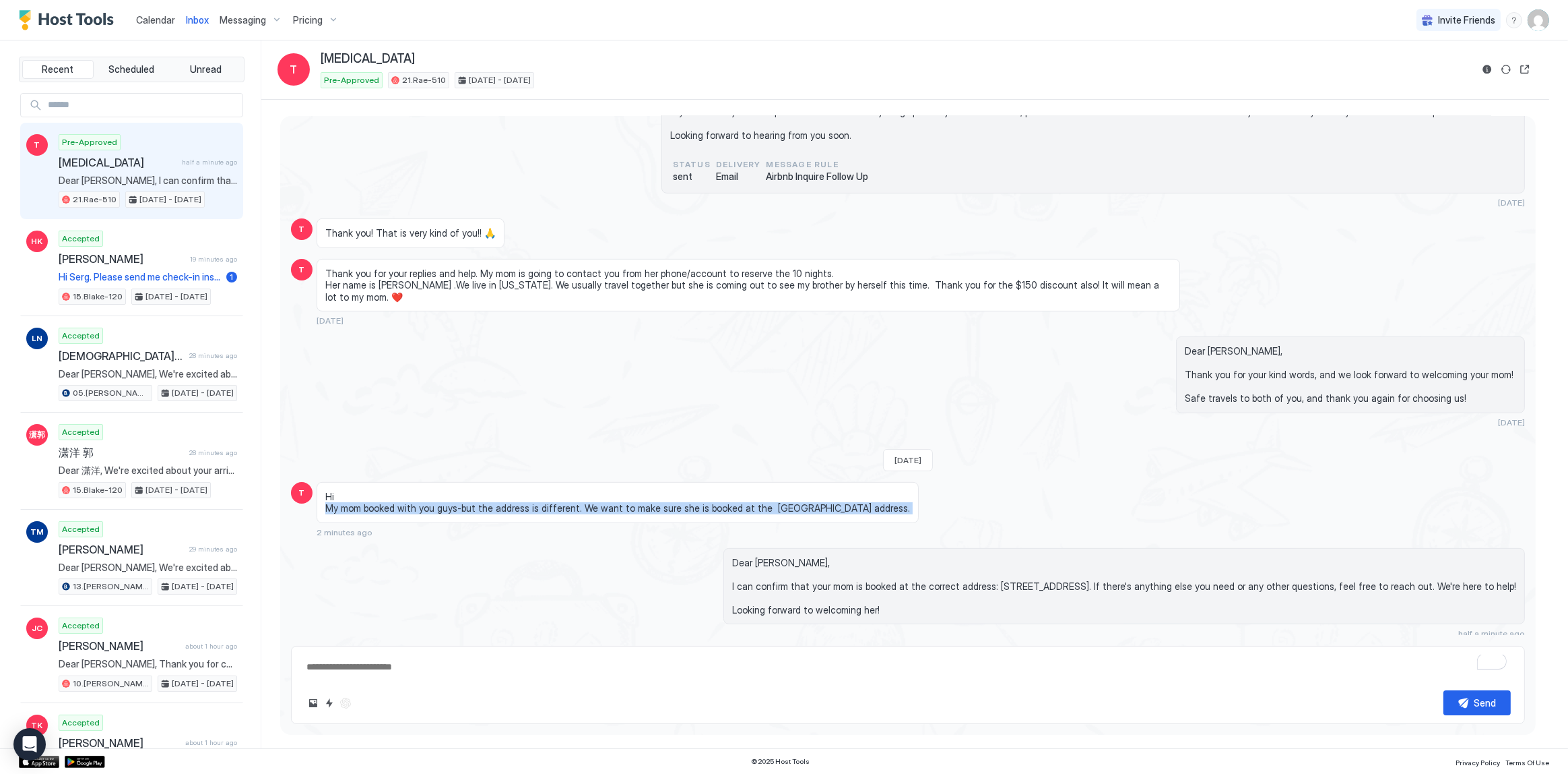
click at [648, 507] on span "Hi My mom booked with you guys-but the address is different. We want to make su…" at bounding box center [617, 503] width 585 height 24
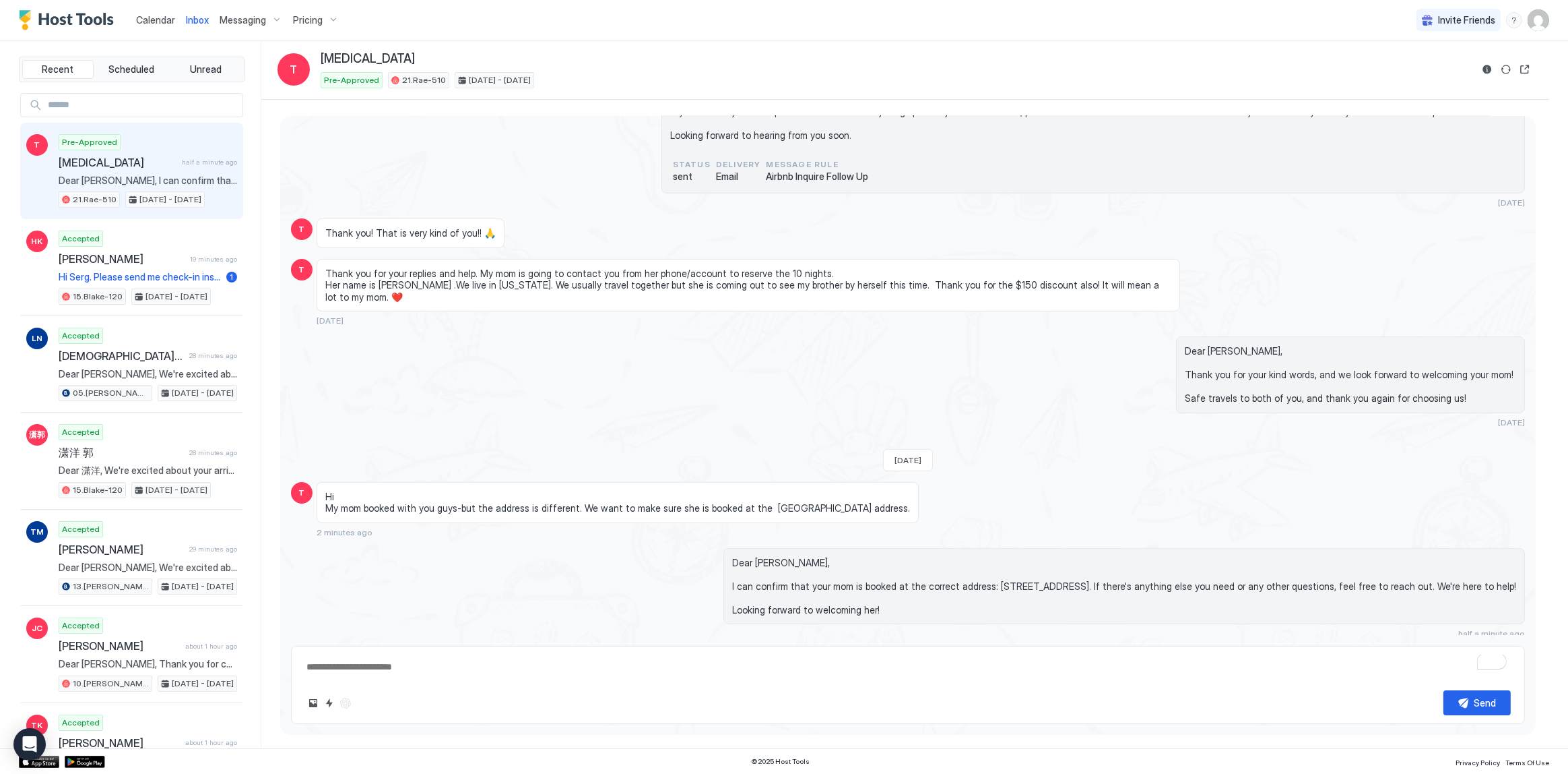
click at [141, 269] on div "Accepted Helene Karo 19 minutes ago Hi Serg. Please send me check-in instructio…" at bounding box center [147, 268] width 179 height 74
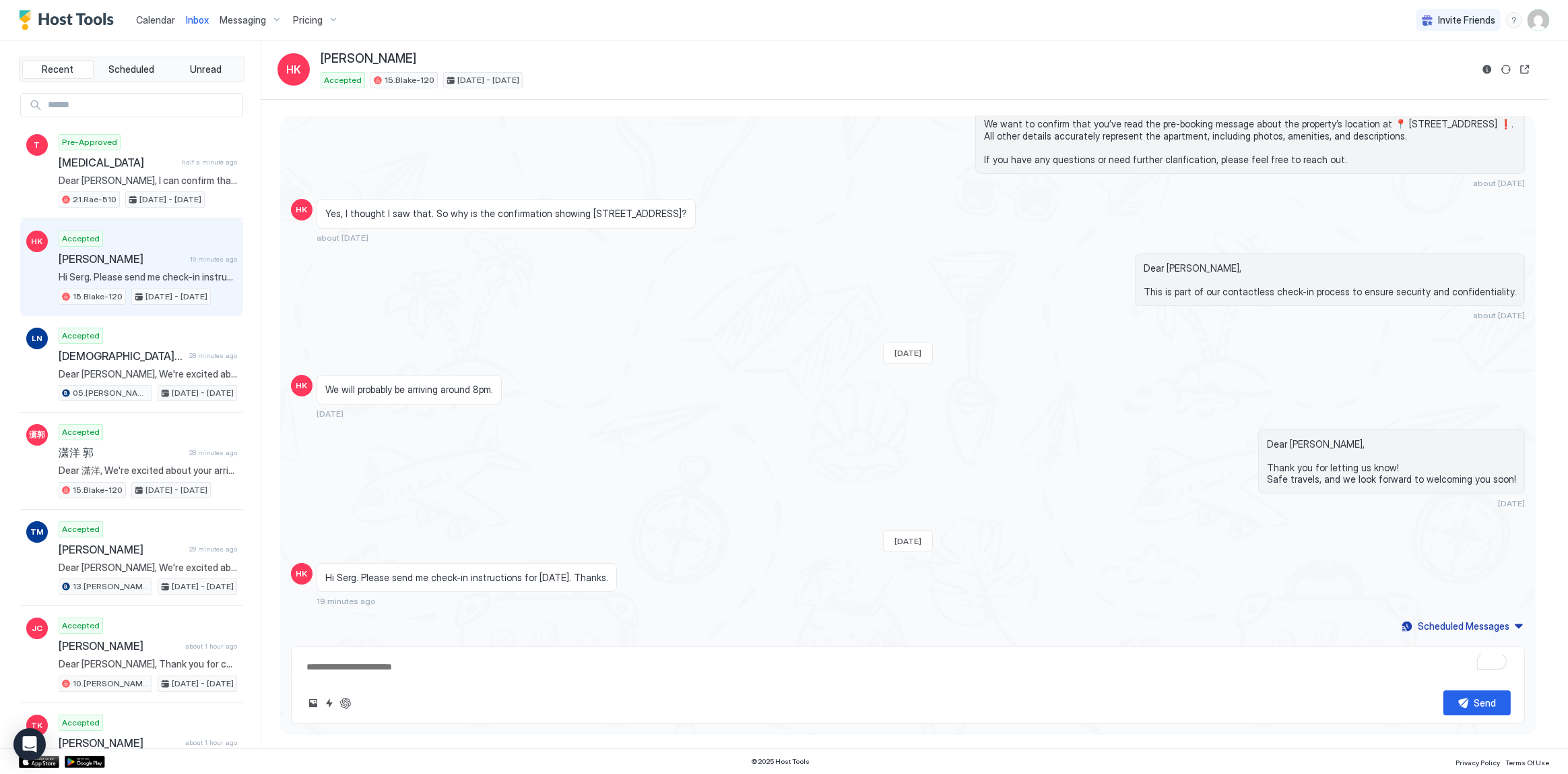
scroll to position [671, 0]
click at [323, 701] on button "Quick reply" at bounding box center [330, 703] width 16 height 16
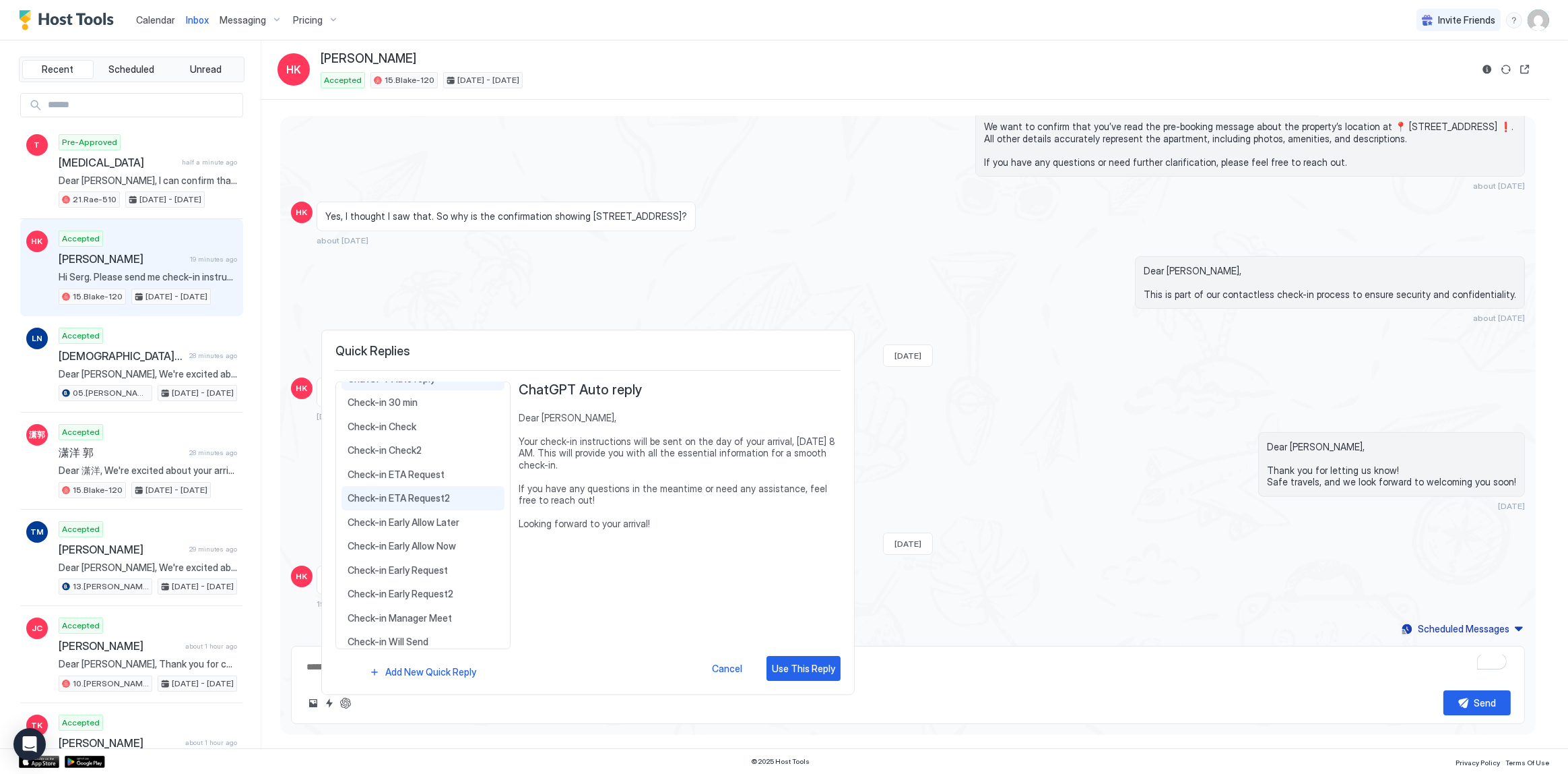
scroll to position [61, 0]
click at [438, 619] on div "Check-in Will Send Dear {{Guest First Name}}, We will send the detailed check-i…" at bounding box center [423, 631] width 163 height 24
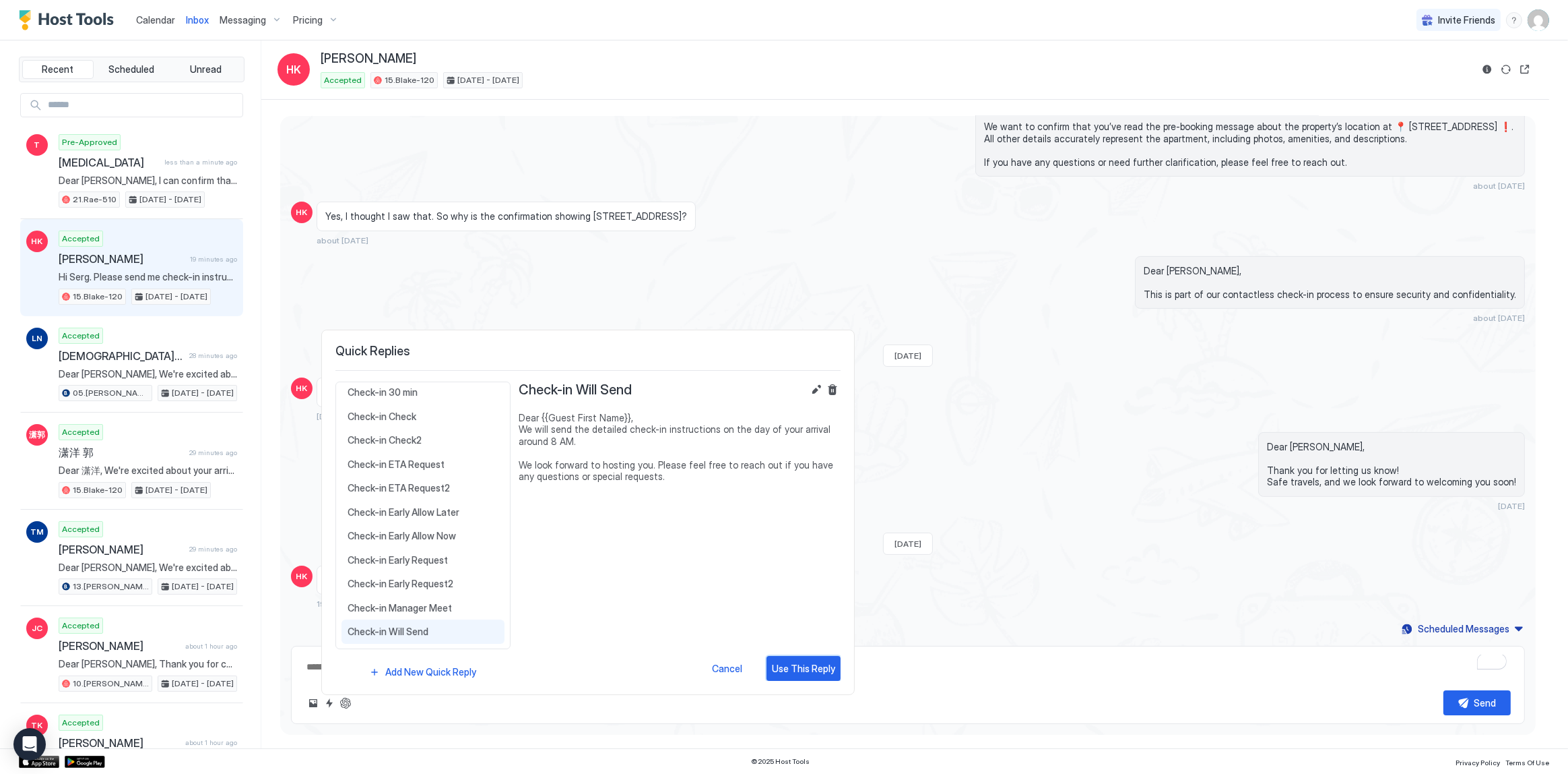
click at [803, 672] on div "Use This Reply" at bounding box center [803, 668] width 63 height 14
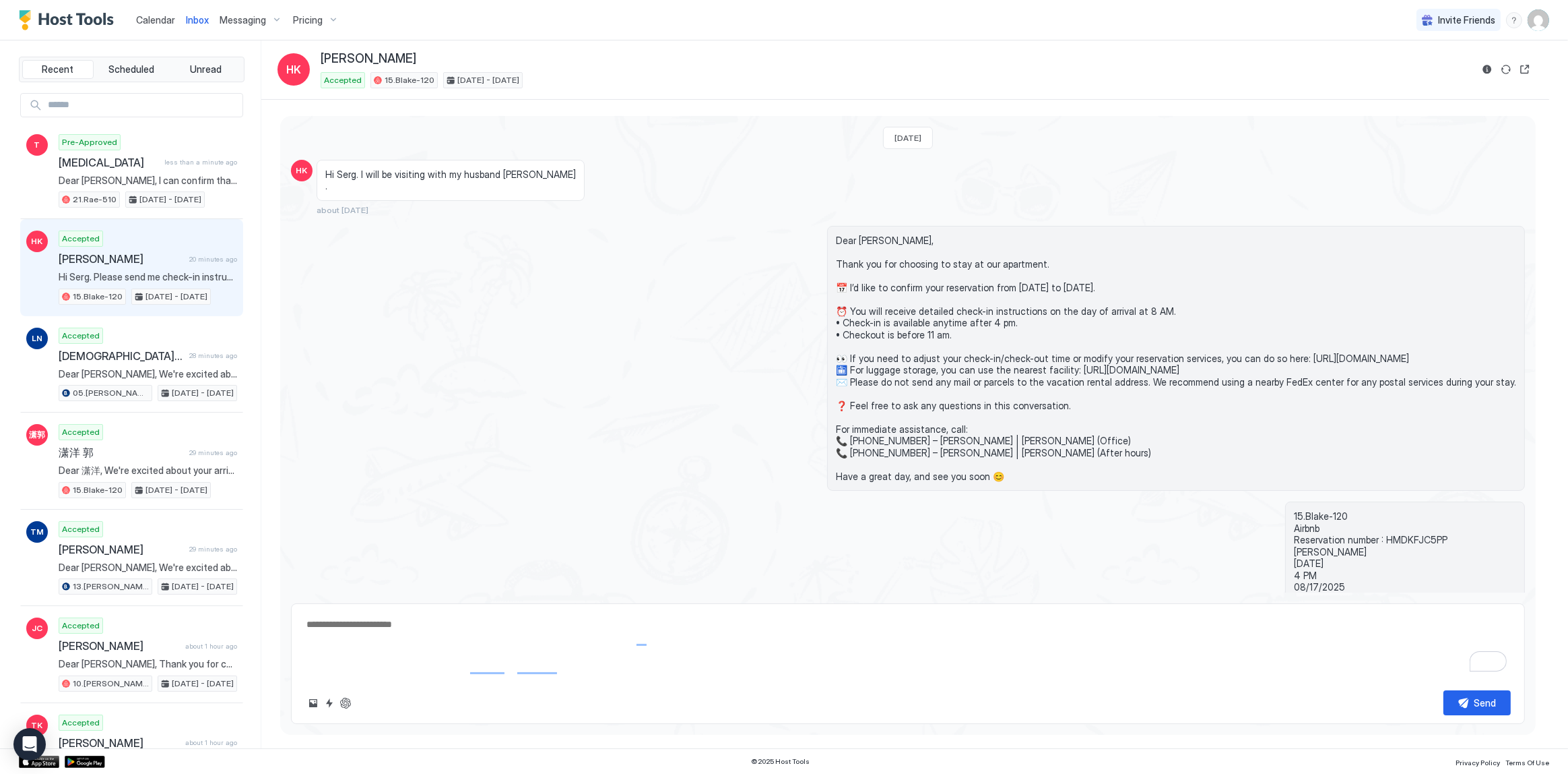
scroll to position [714, 0]
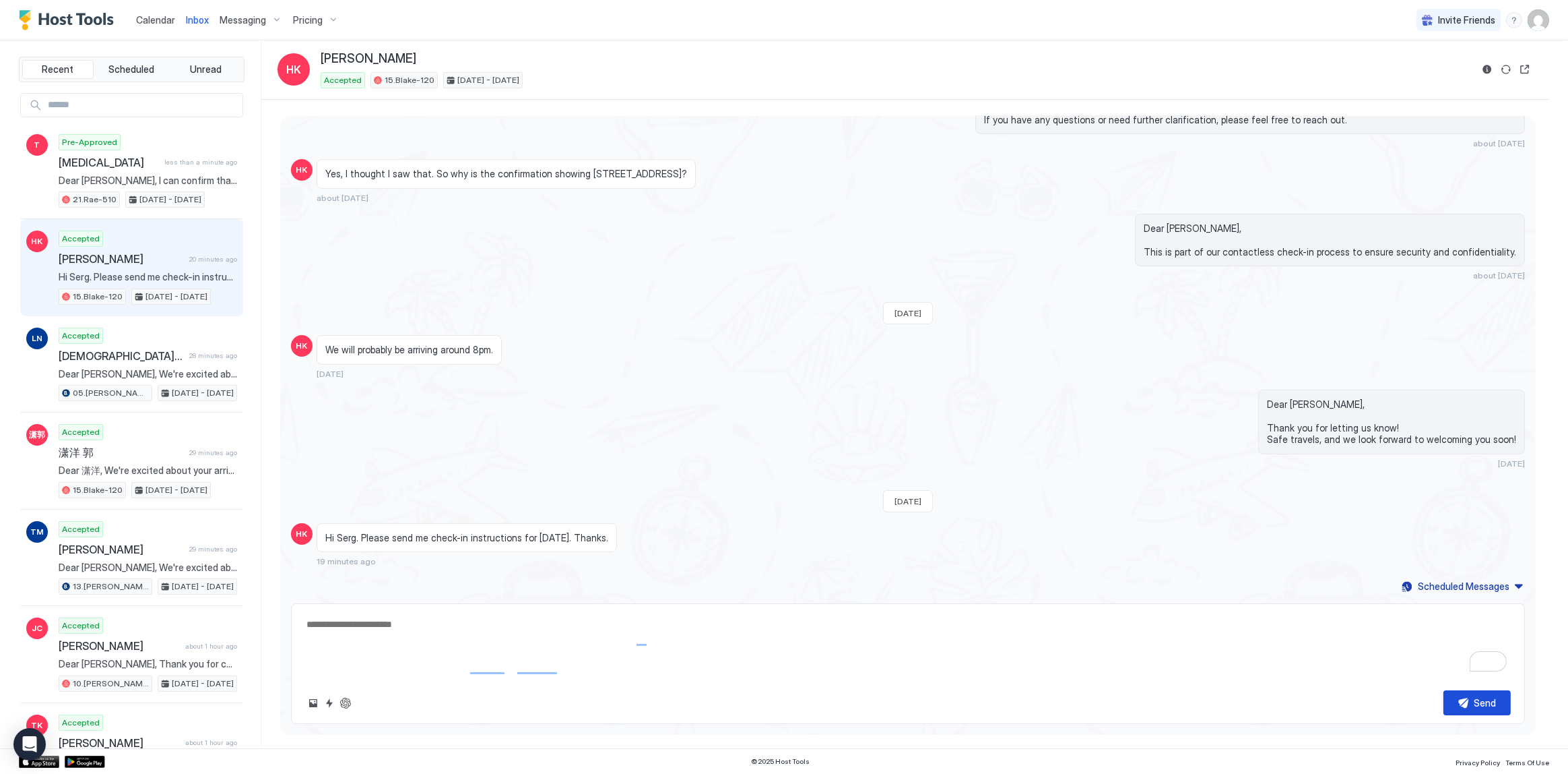
click at [1475, 699] on button "Send" at bounding box center [1477, 703] width 67 height 25
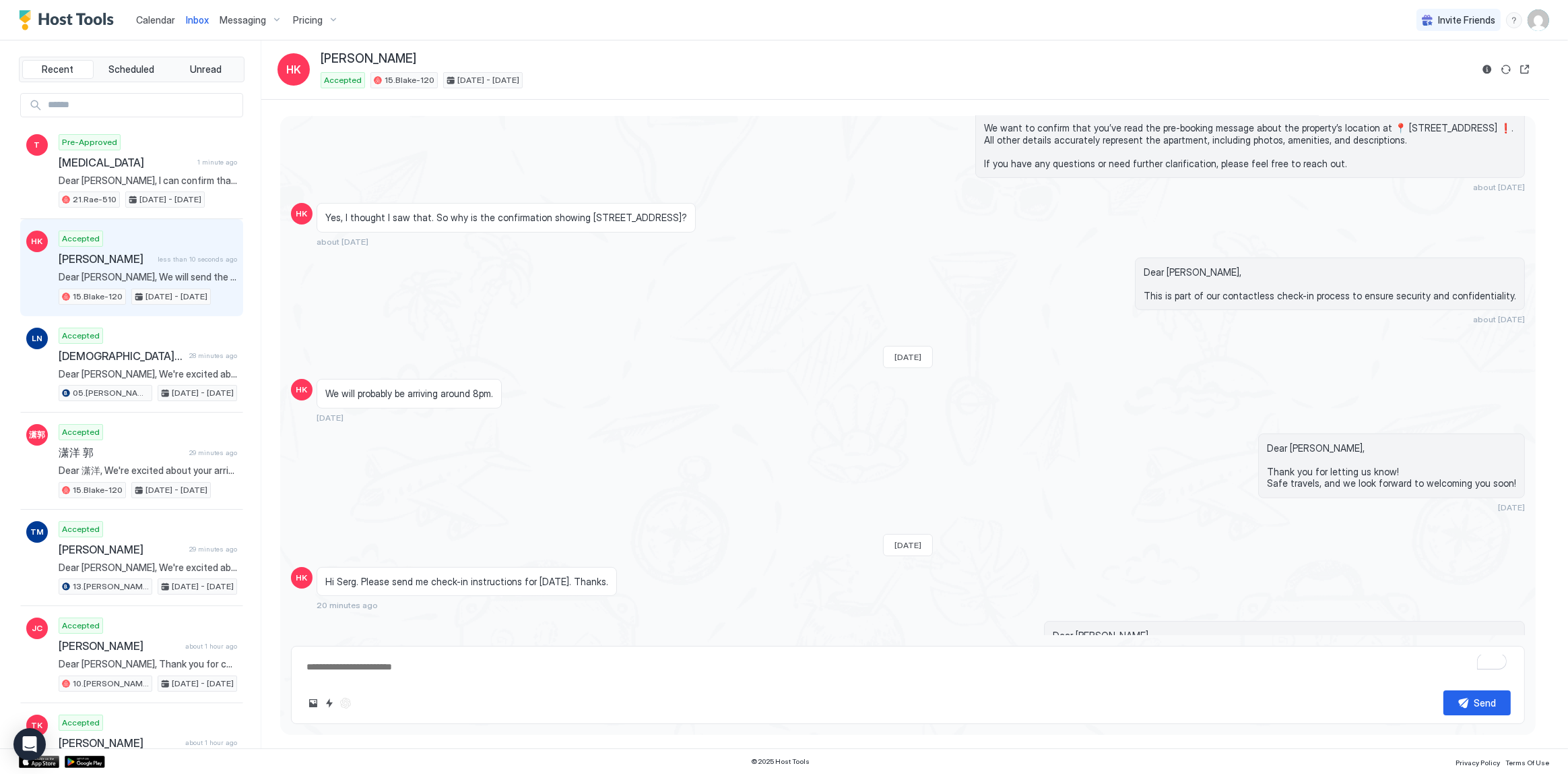
scroll to position [674, 0]
click at [981, 324] on div "Thu, June 19th 2025 HK Hi Serg. I will be visiting with my husband Al . about 2…" at bounding box center [908, 83] width 1255 height 1283
click at [676, 292] on div "Dear [PERSON_NAME], This is part of our contactless check-in process to ensure …" at bounding box center [1093, 287] width 863 height 67
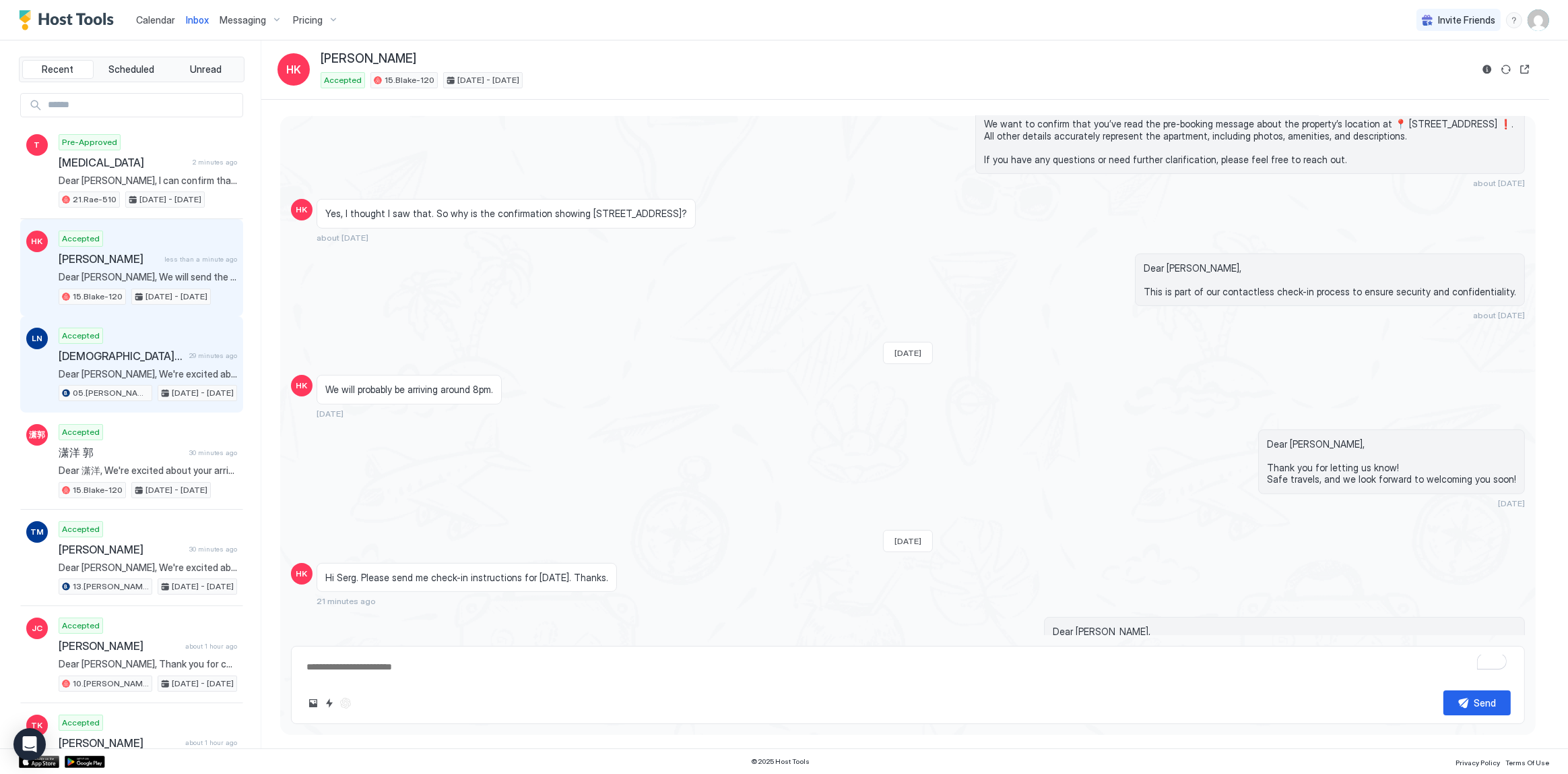
click at [154, 365] on div "Accepted Lukasz Niedzwiedz 29 minutes ago Dear Lukasz, We're excited about your…" at bounding box center [147, 365] width 179 height 74
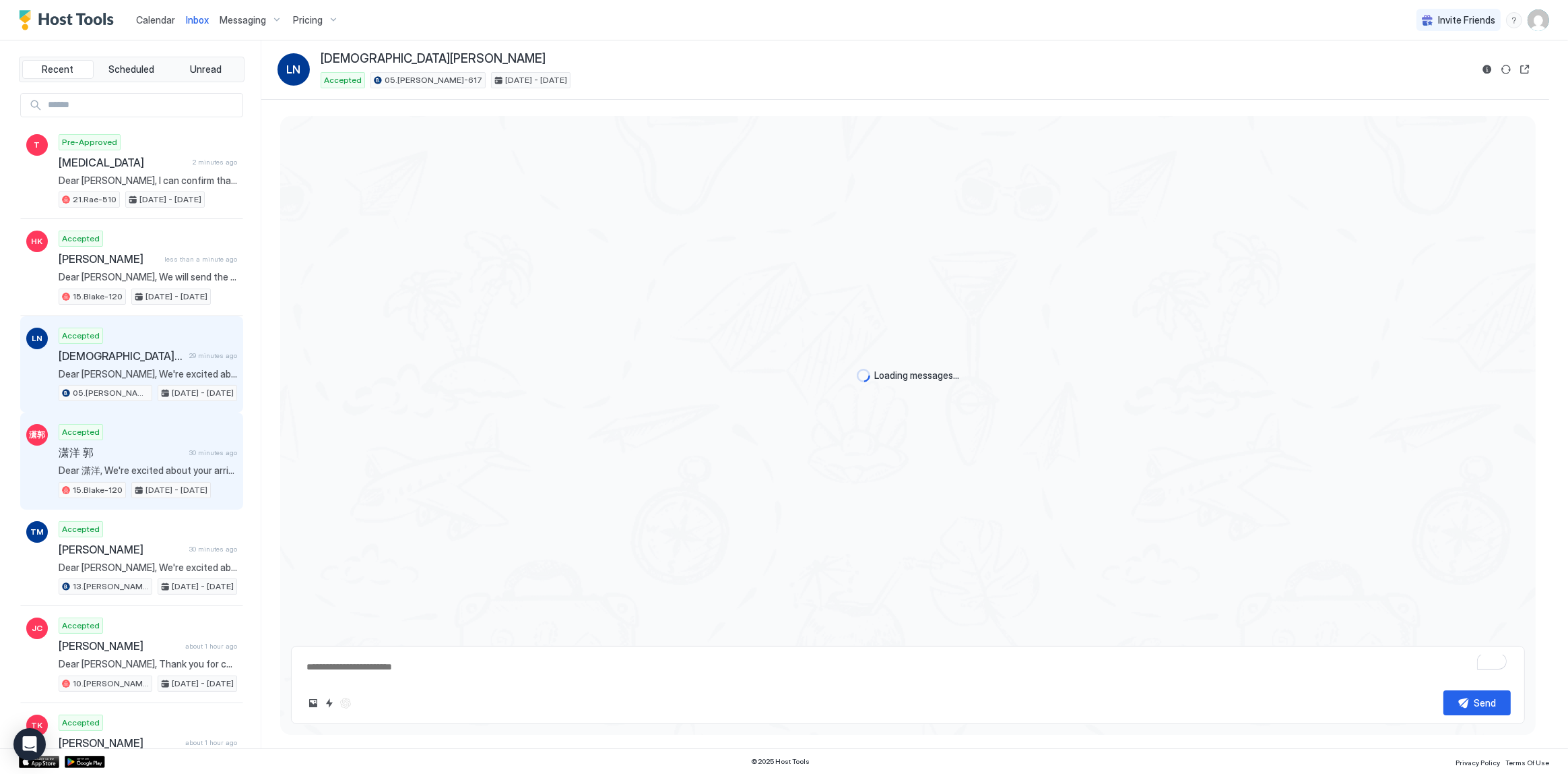
scroll to position [1112, 0]
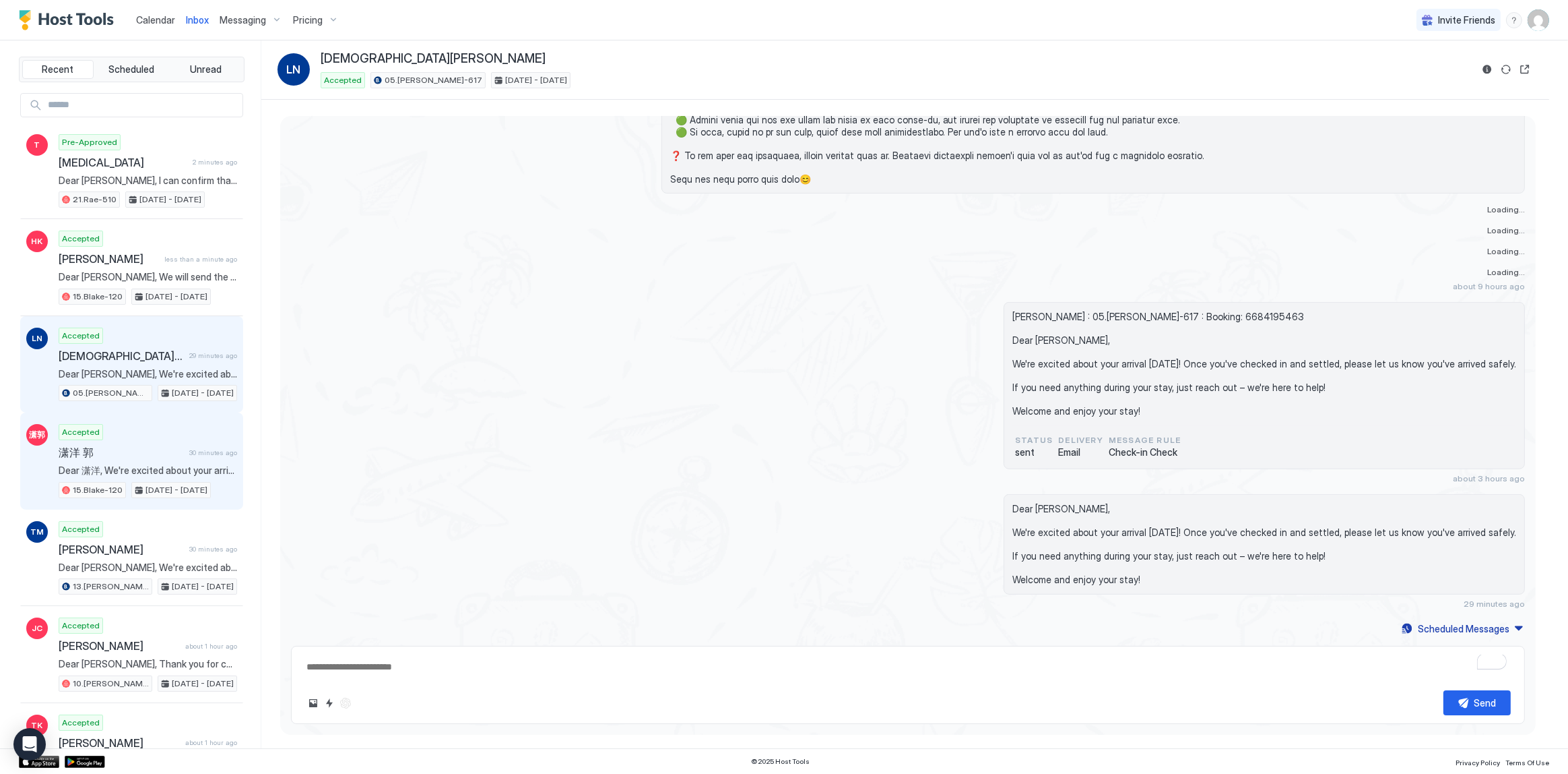
click at [189, 458] on div "Accepted 潇洋 郭 30 minutes ago Dear 潇洋, We're excited about your arrival today! O…" at bounding box center [147, 461] width 179 height 74
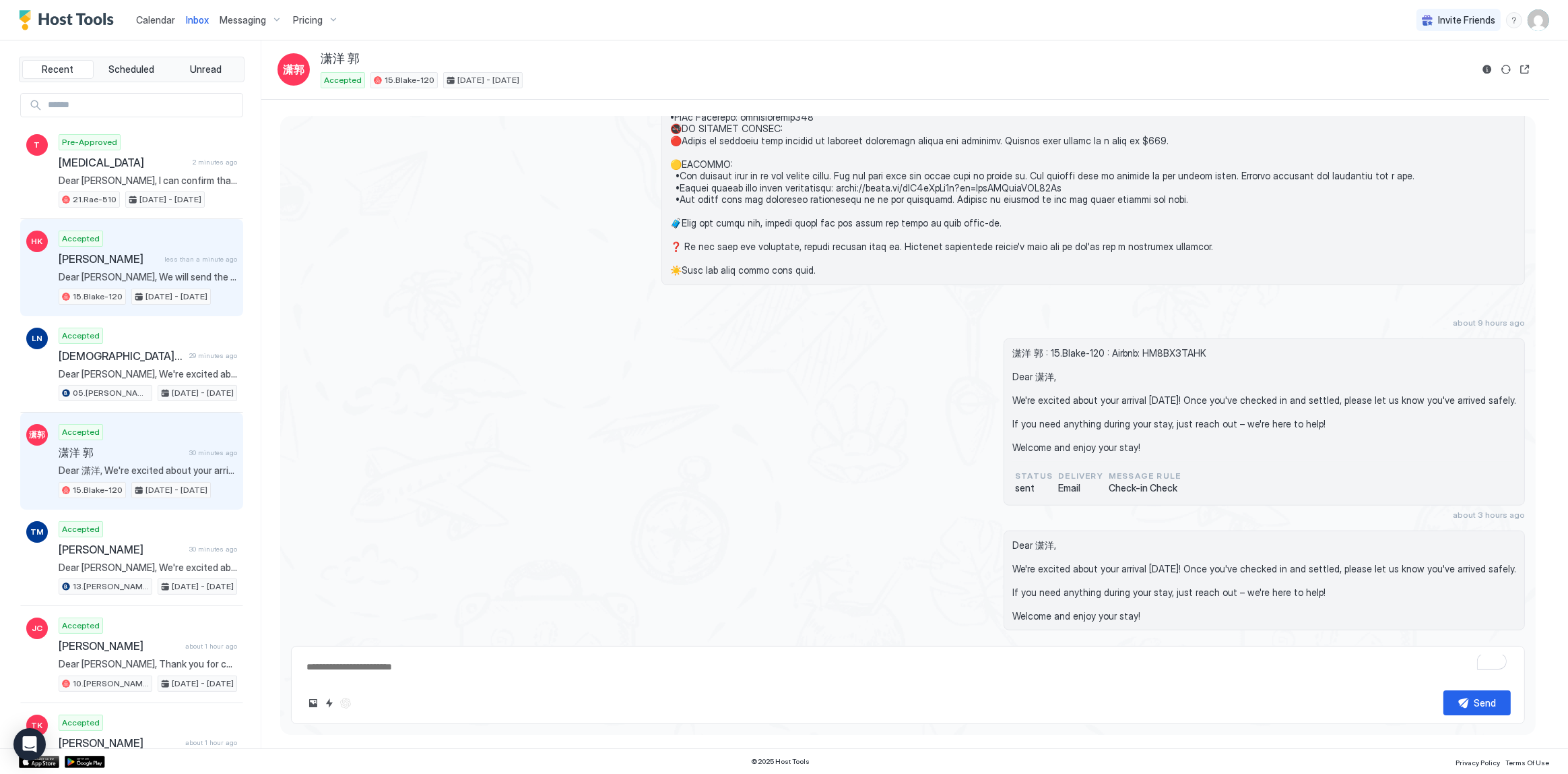
click at [180, 273] on span "Dear [PERSON_NAME], We will send the detailed check-in instructions on the day …" at bounding box center [147, 277] width 179 height 12
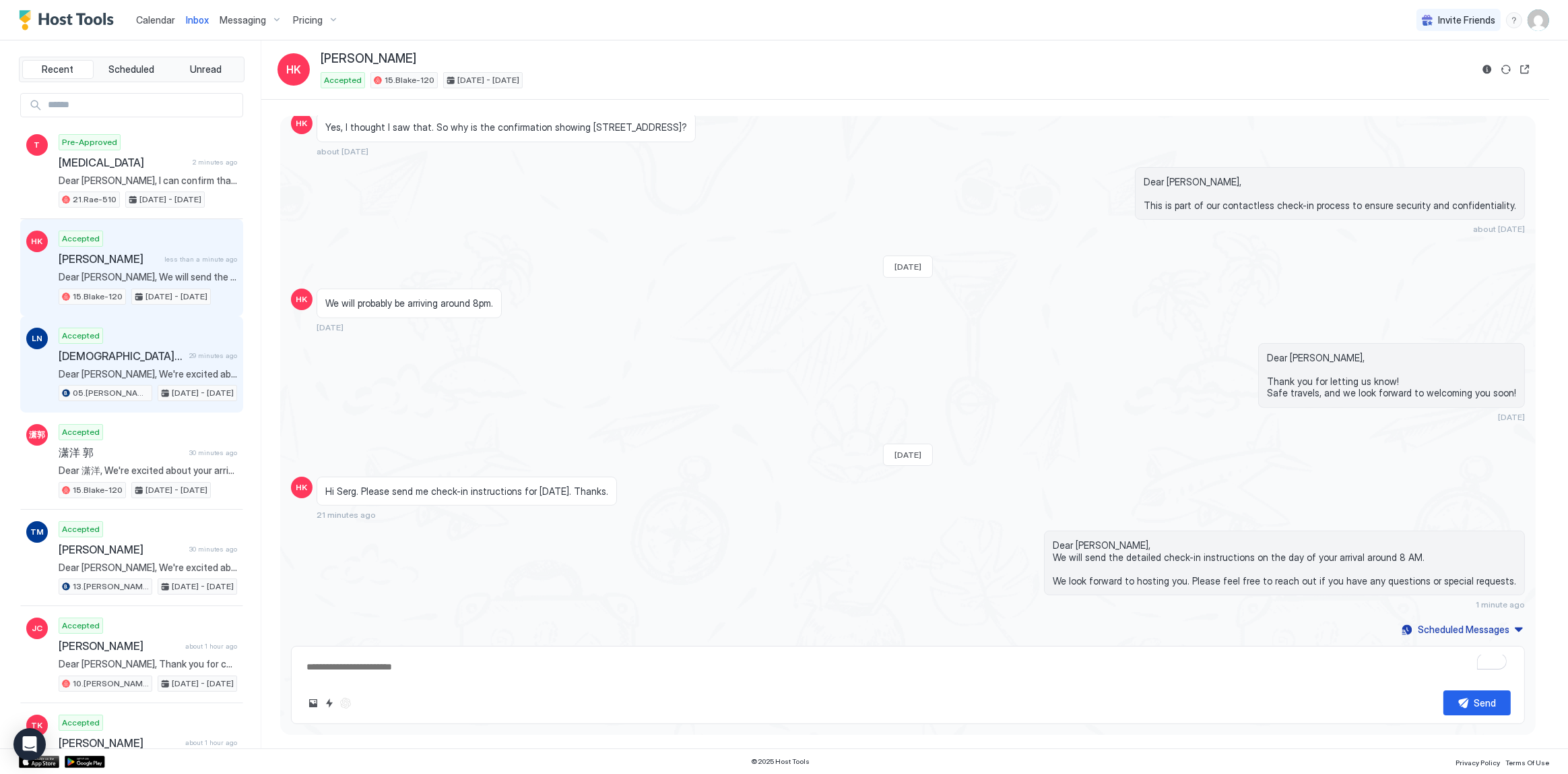
scroll to position [761, 0]
click at [573, 366] on div "Dear Helene, Thank you for letting us know! Safe travels, and we look forward t…" at bounding box center [908, 382] width 1234 height 79
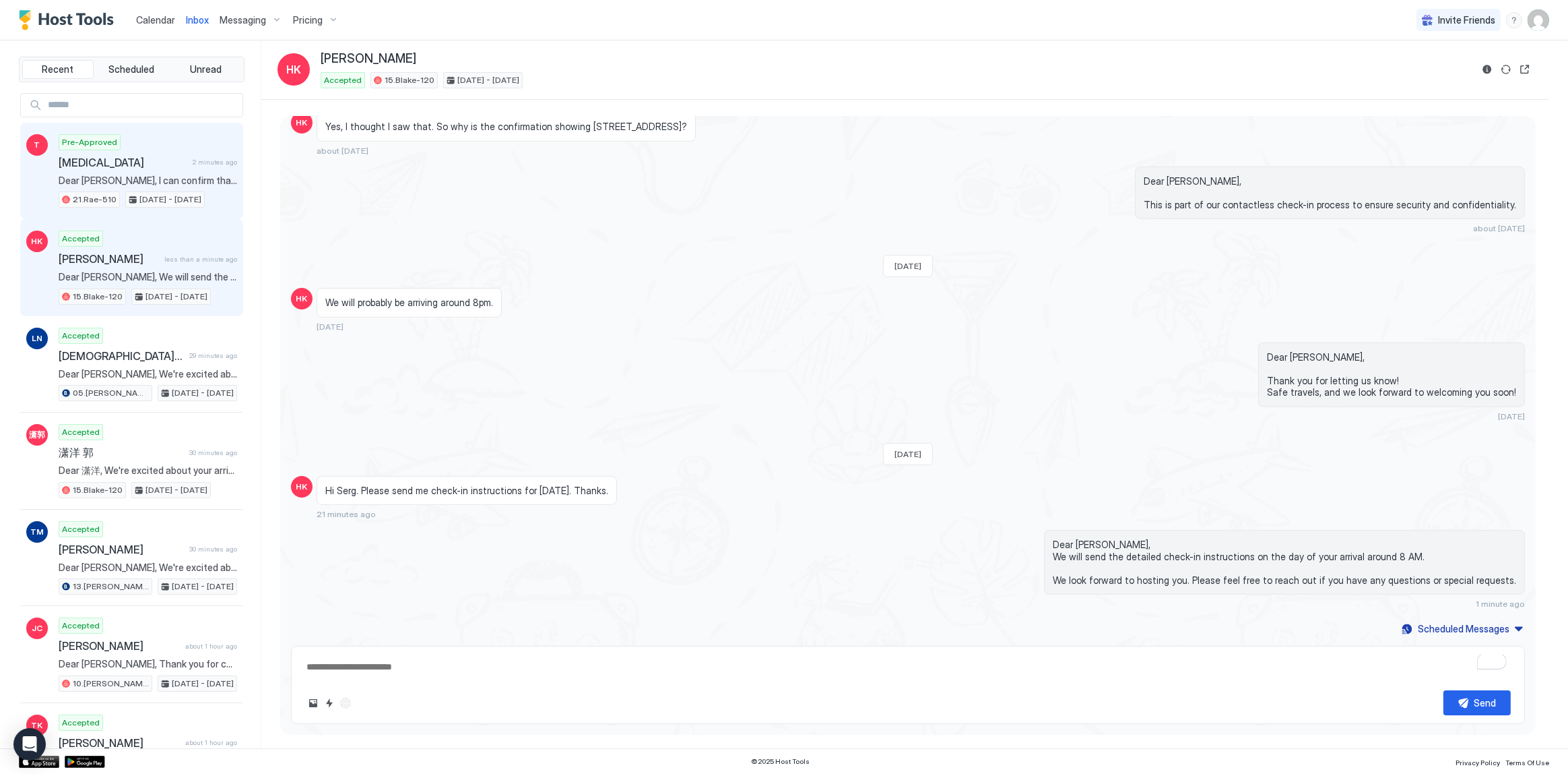
click at [182, 174] on span "Dear [PERSON_NAME], I can confirm that your mom is booked at the correct addres…" at bounding box center [147, 180] width 179 height 12
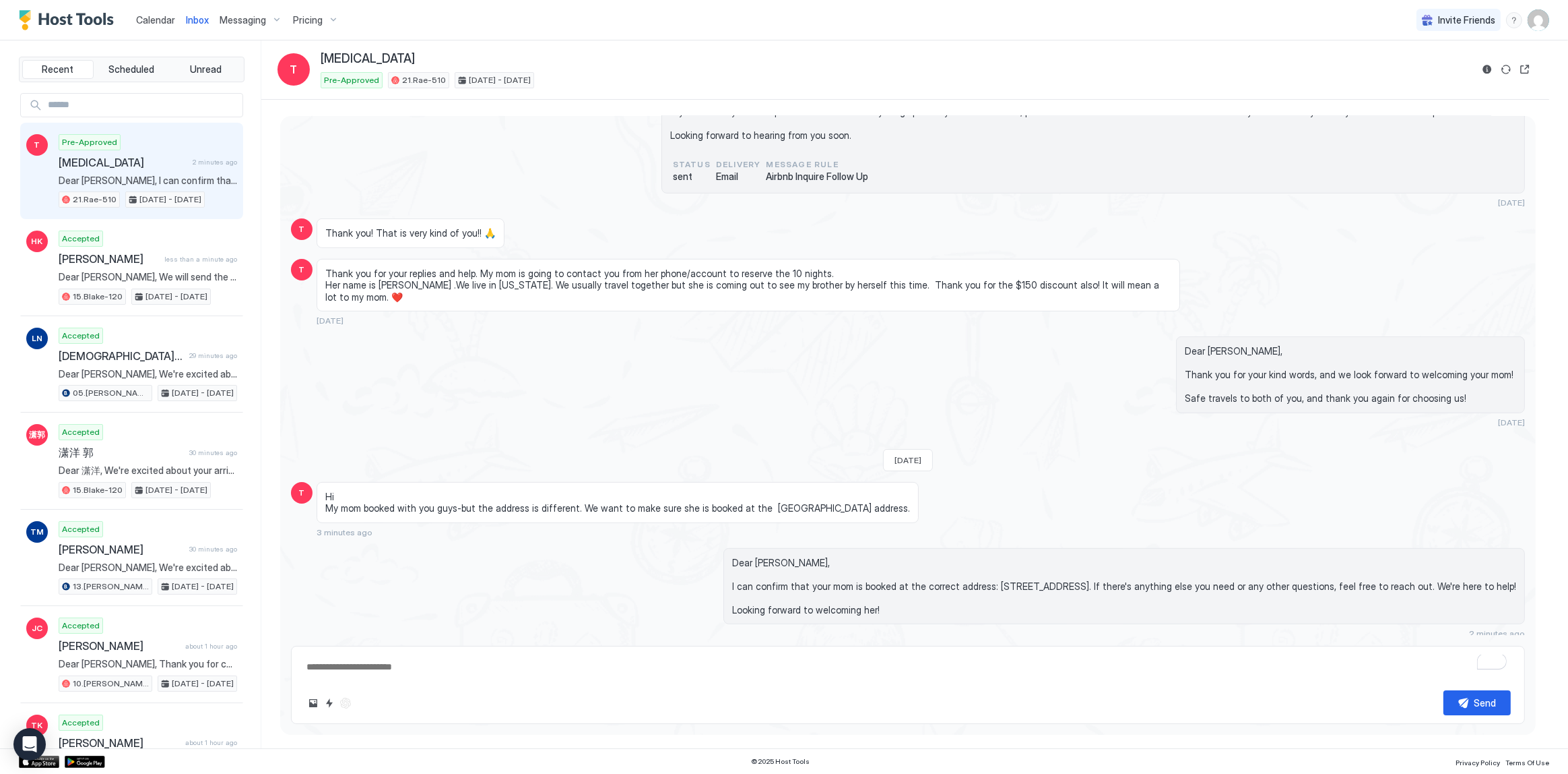
scroll to position [917, 0]
click at [722, 271] on div "Thank you for your replies and help. My mom is going to contact you from her ph…" at bounding box center [748, 285] width 863 height 53
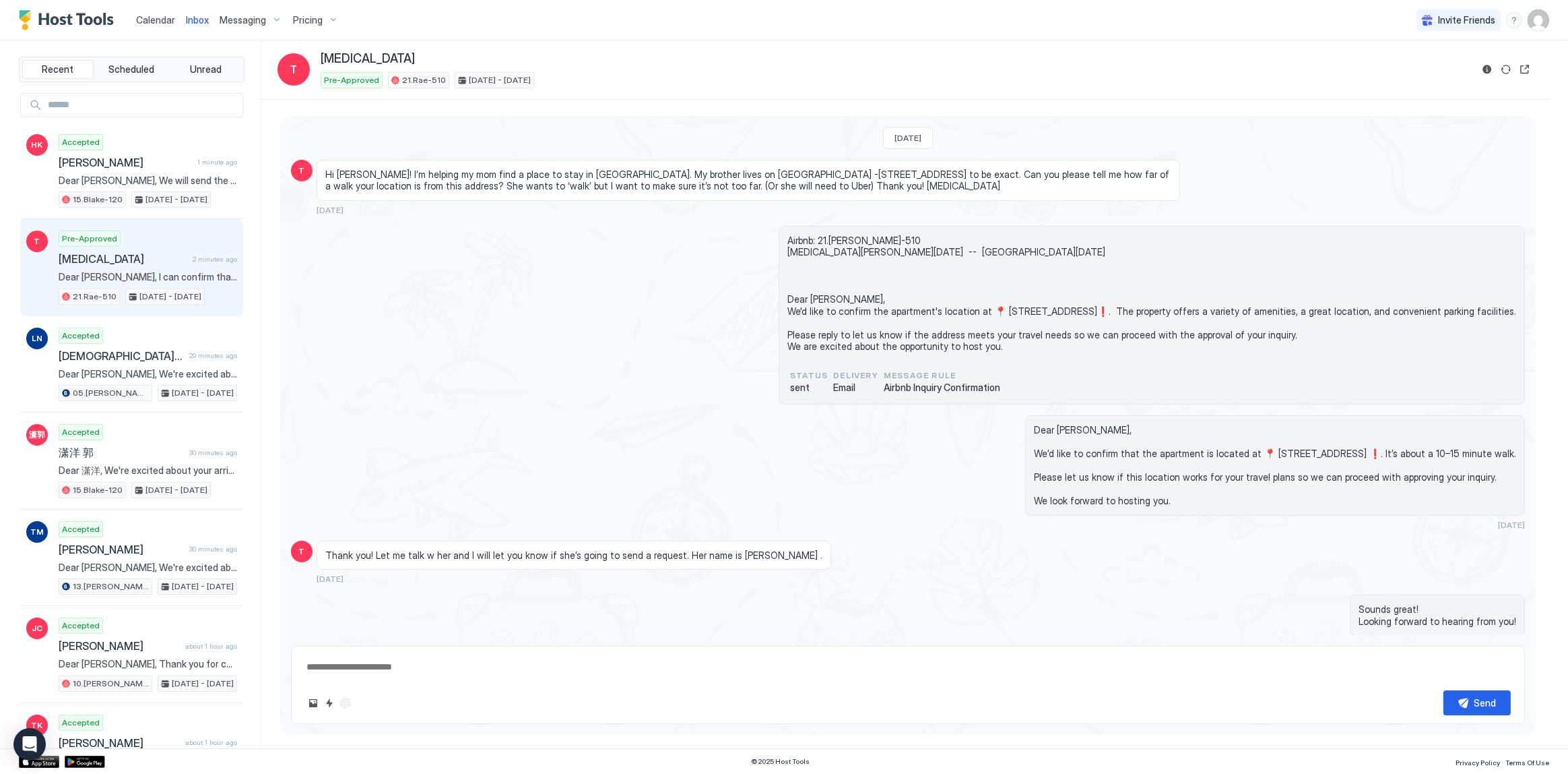
scroll to position [917, 0]
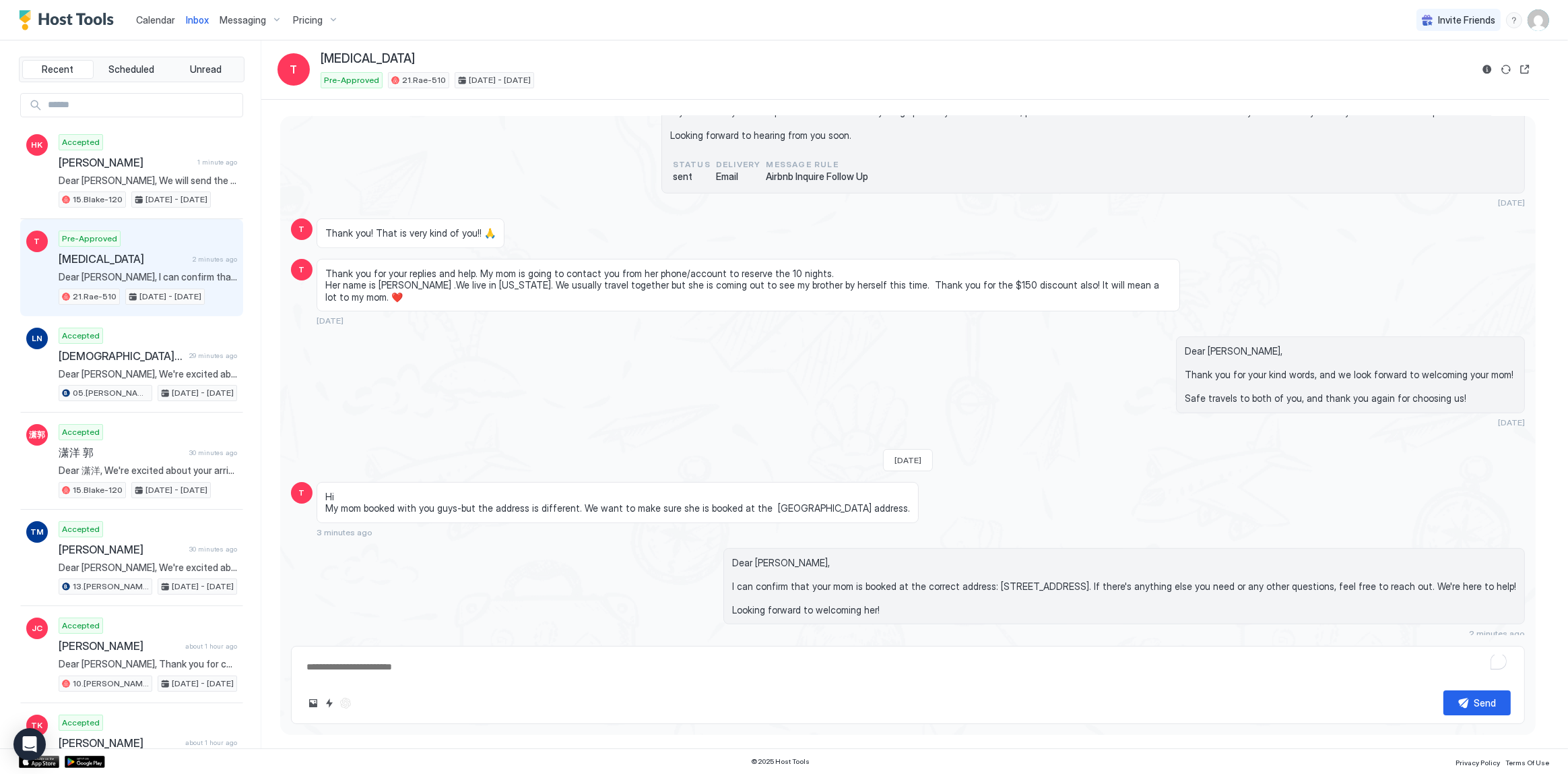
click at [643, 384] on div "Dear Tobi, Thank you for your kind words, and we look forward to welcoming your…" at bounding box center [908, 382] width 1234 height 91
click at [93, 174] on span "Dear Helene, We will send the detailed check-in instructions on the day of your…" at bounding box center [147, 180] width 179 height 12
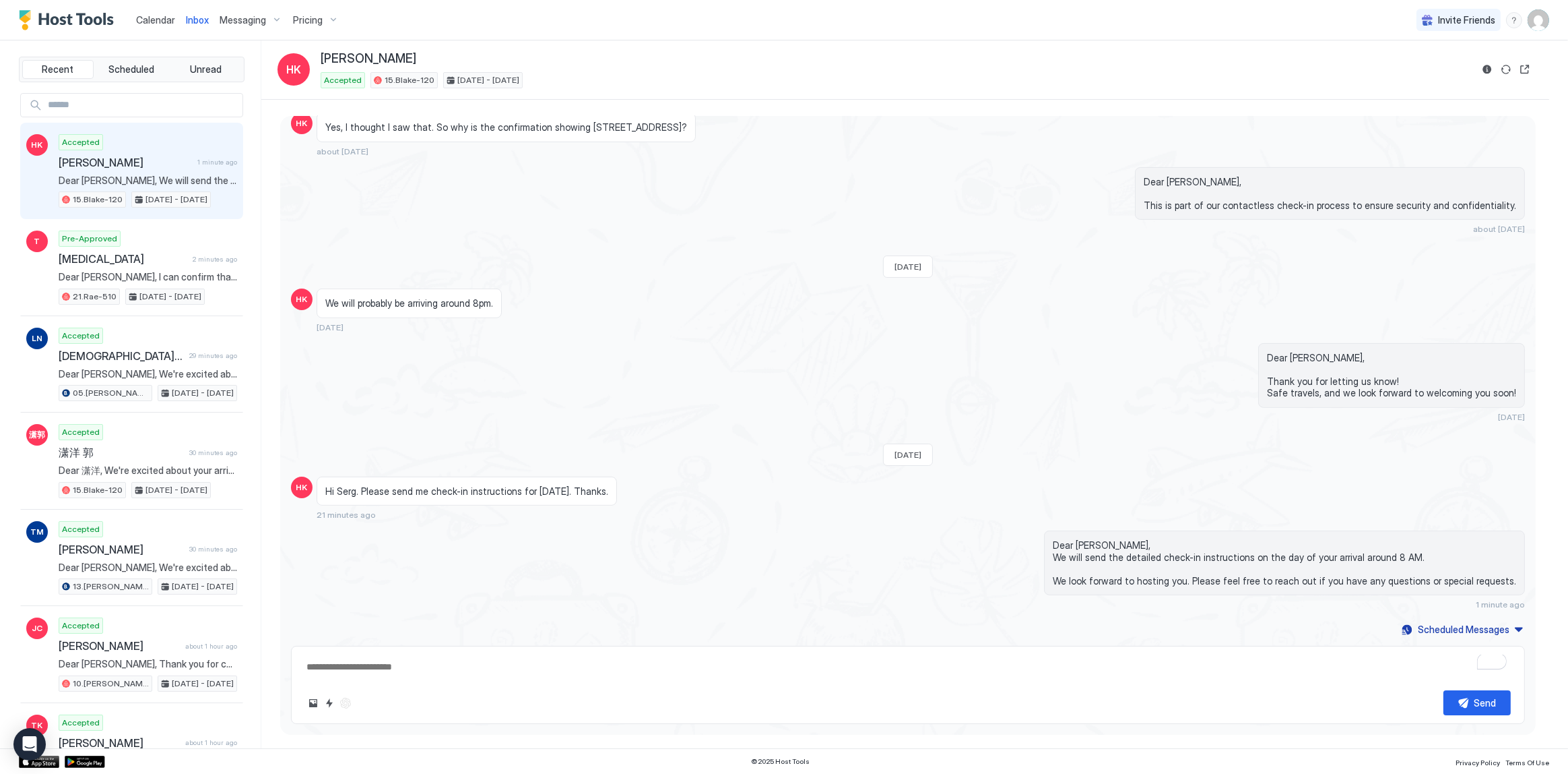
type textarea "*"
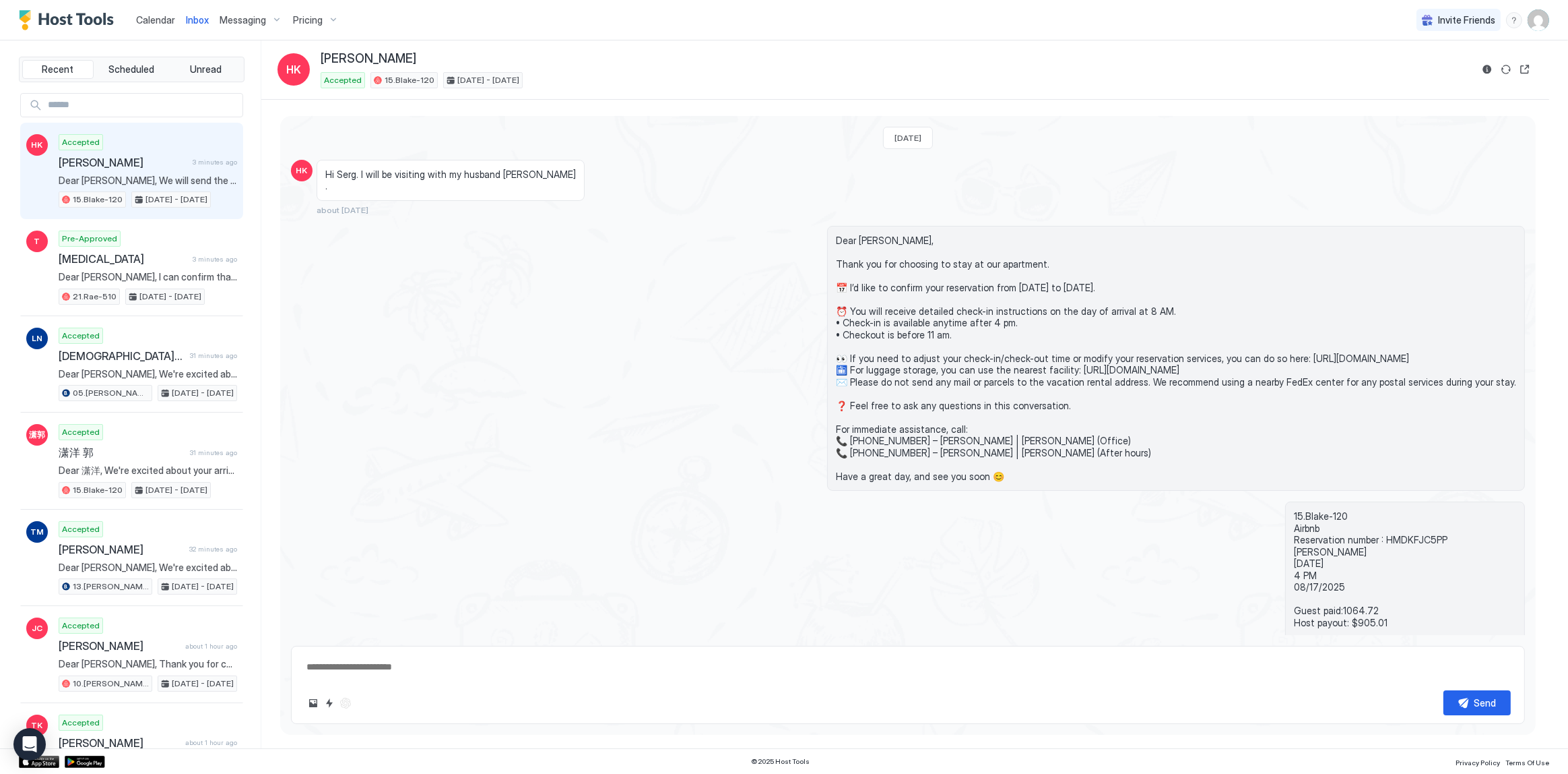
scroll to position [761, 0]
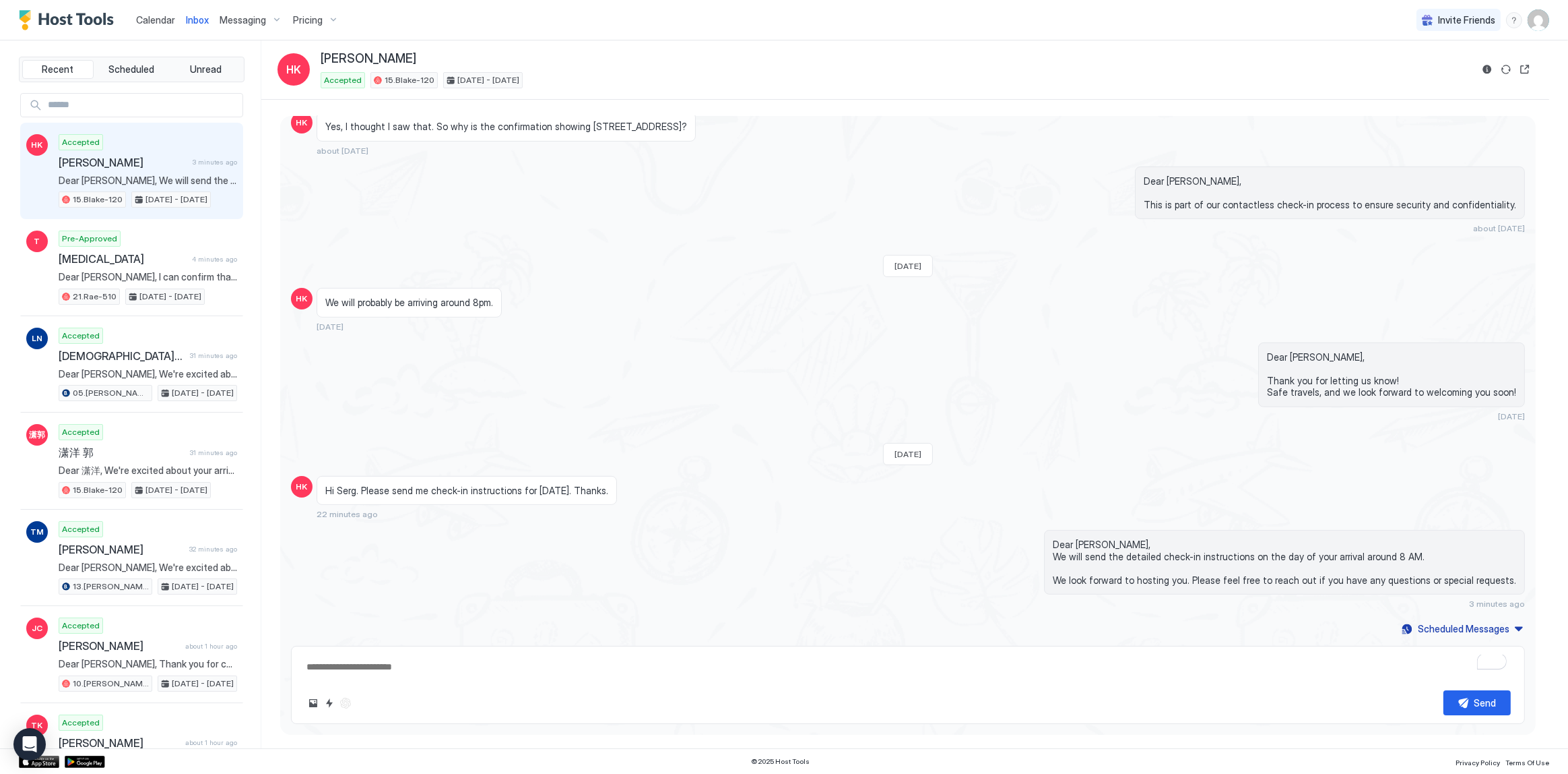
click at [190, 22] on span "Inbox" at bounding box center [197, 19] width 23 height 11
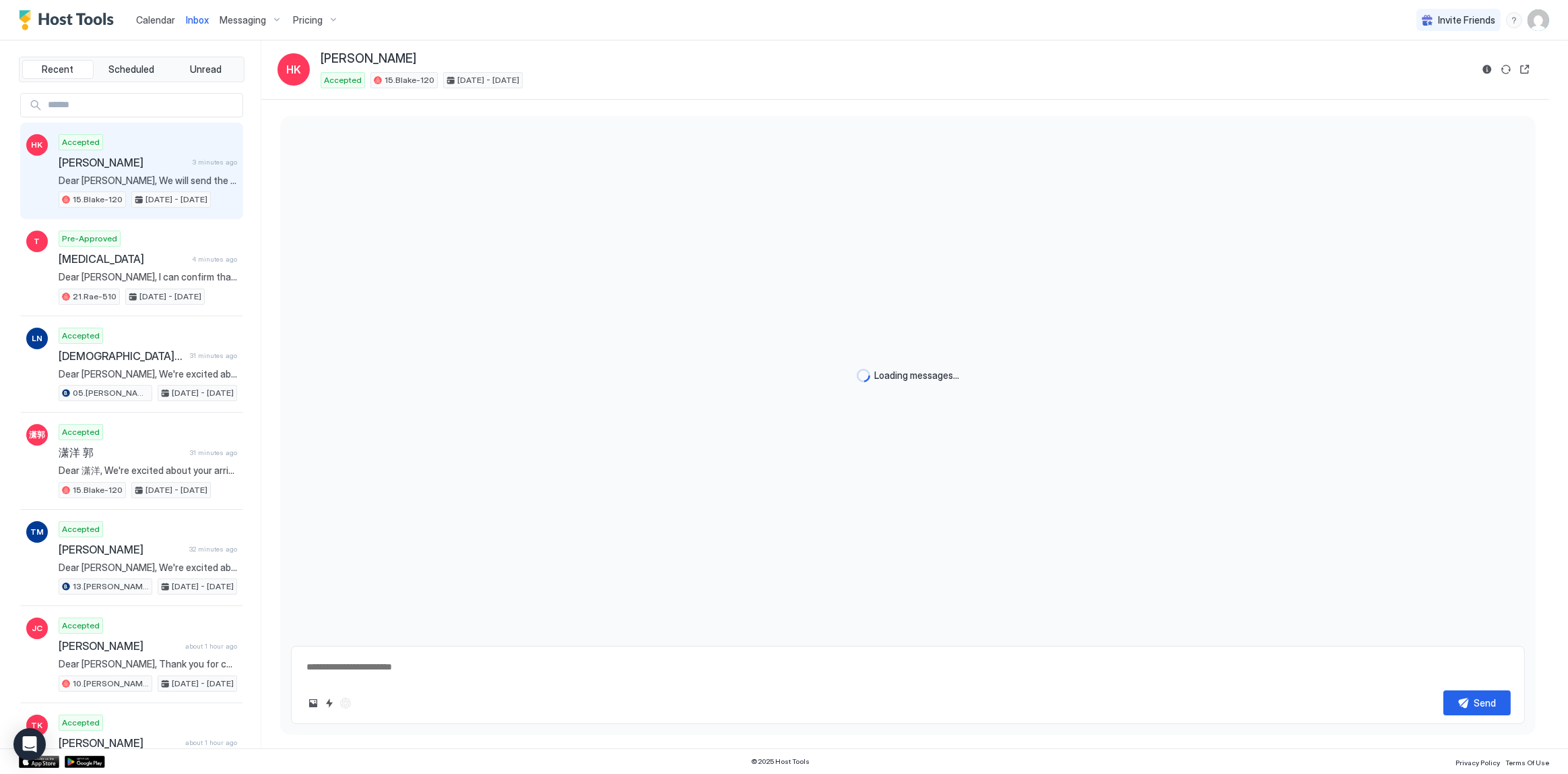
click at [190, 22] on span "Inbox" at bounding box center [197, 19] width 23 height 11
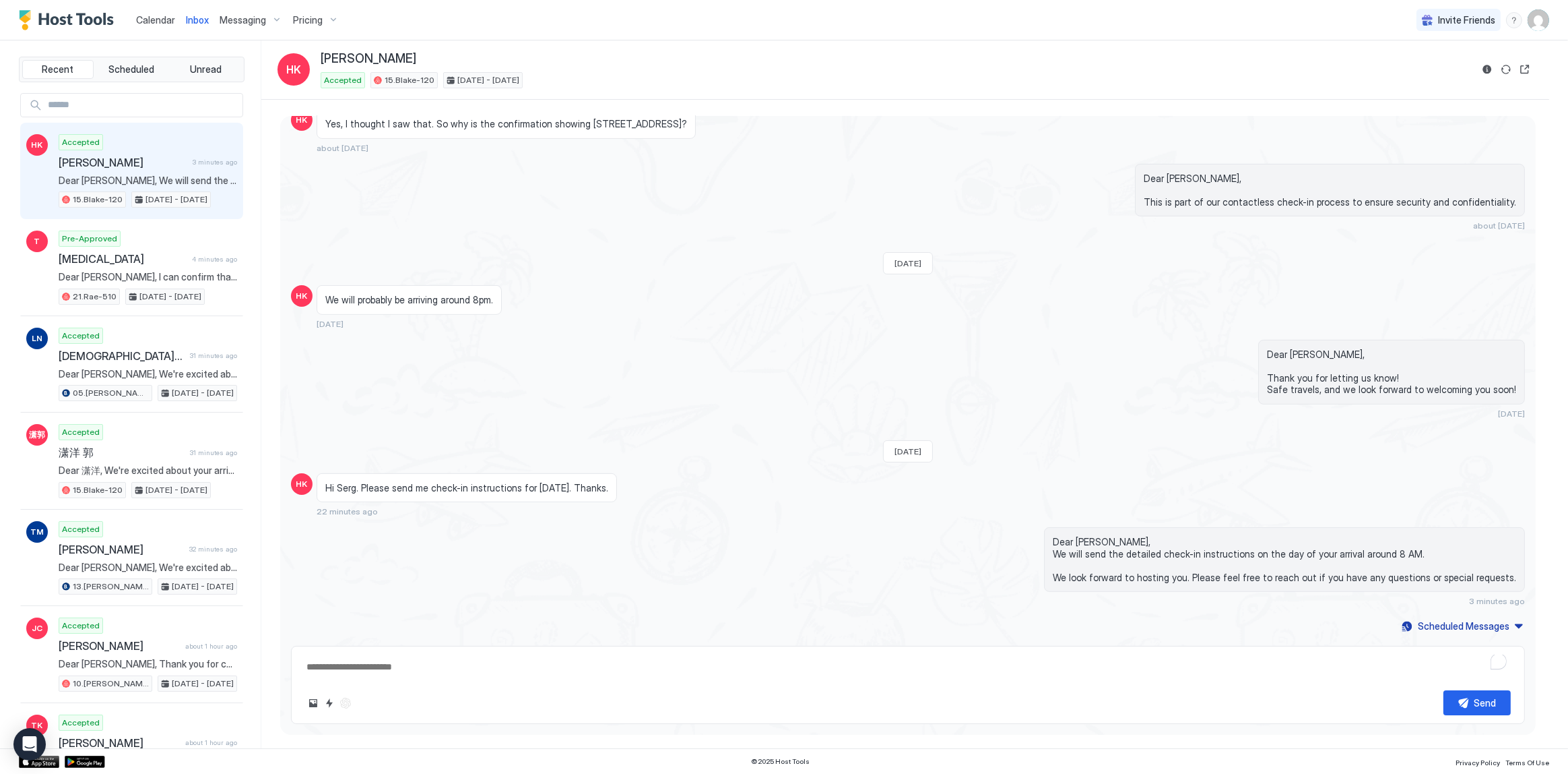
scroll to position [761, 0]
click at [602, 218] on div "Dear [PERSON_NAME], This is part of our contactless check-in process to ensure …" at bounding box center [908, 200] width 1234 height 67
type textarea "*"
